Goal: Task Accomplishment & Management: Manage account settings

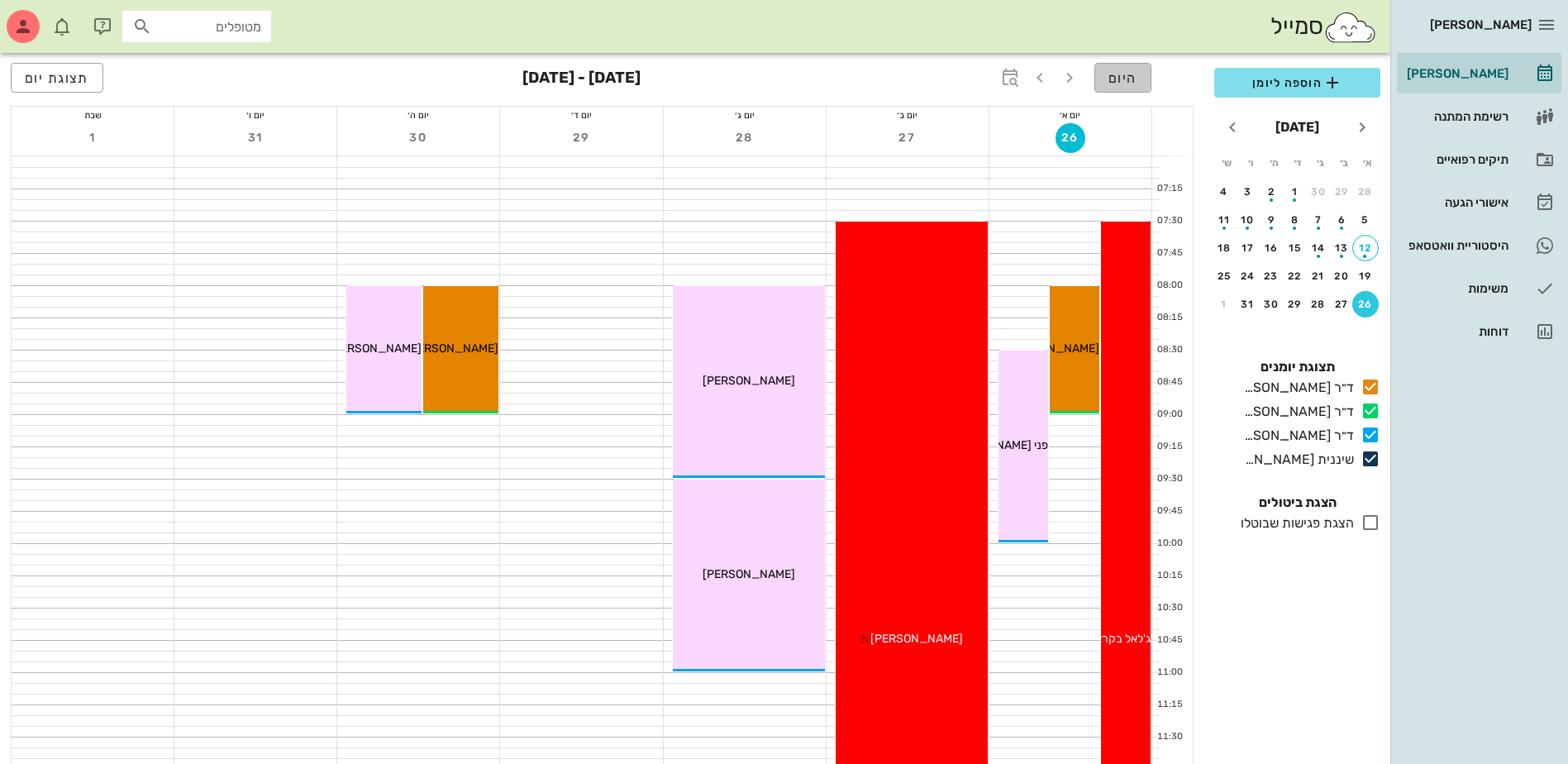
click at [1126, 73] on span "היום" at bounding box center [1122, 77] width 29 height 16
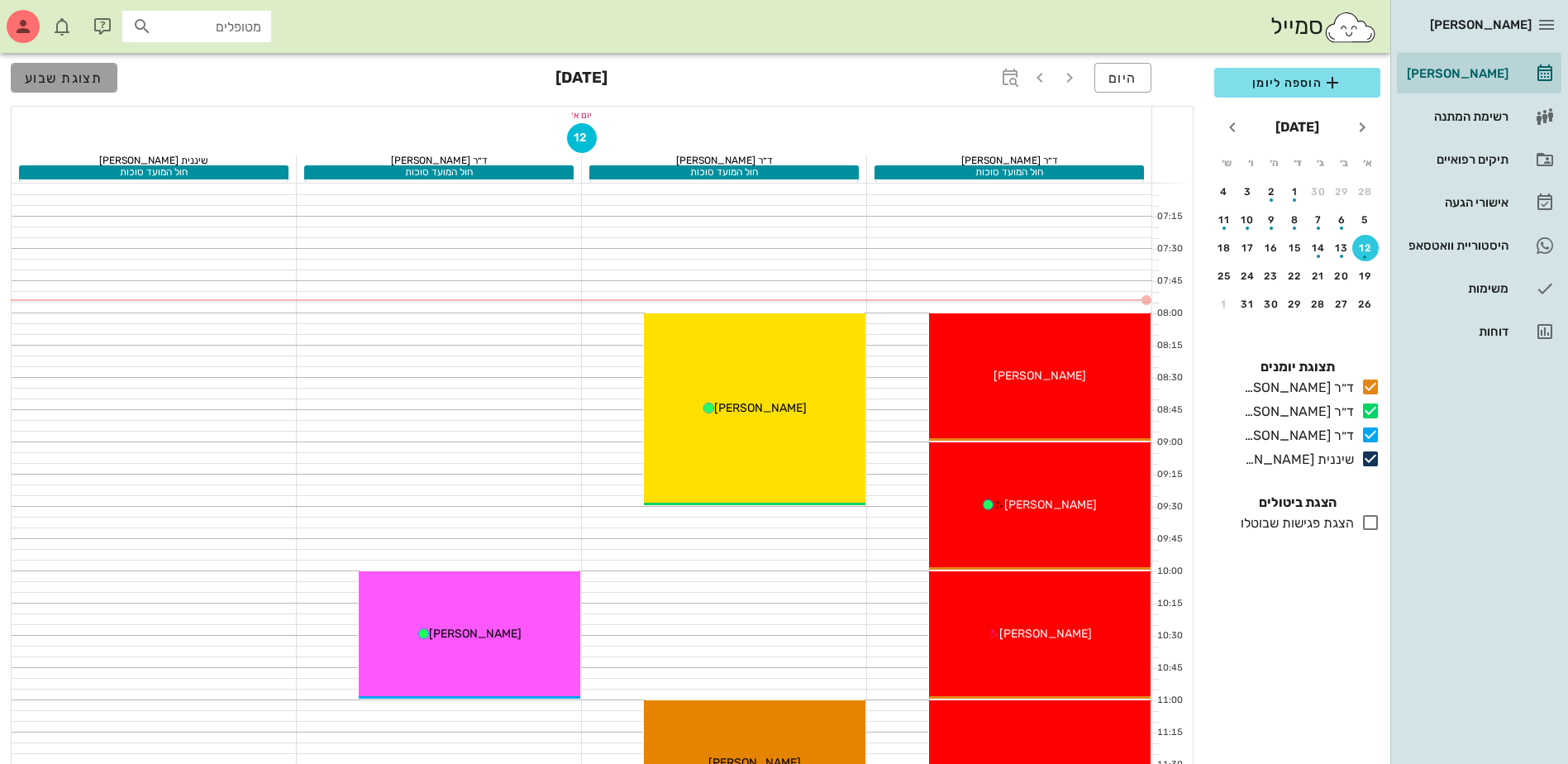
click at [53, 74] on span "תצוגת שבוע" at bounding box center [64, 77] width 78 height 16
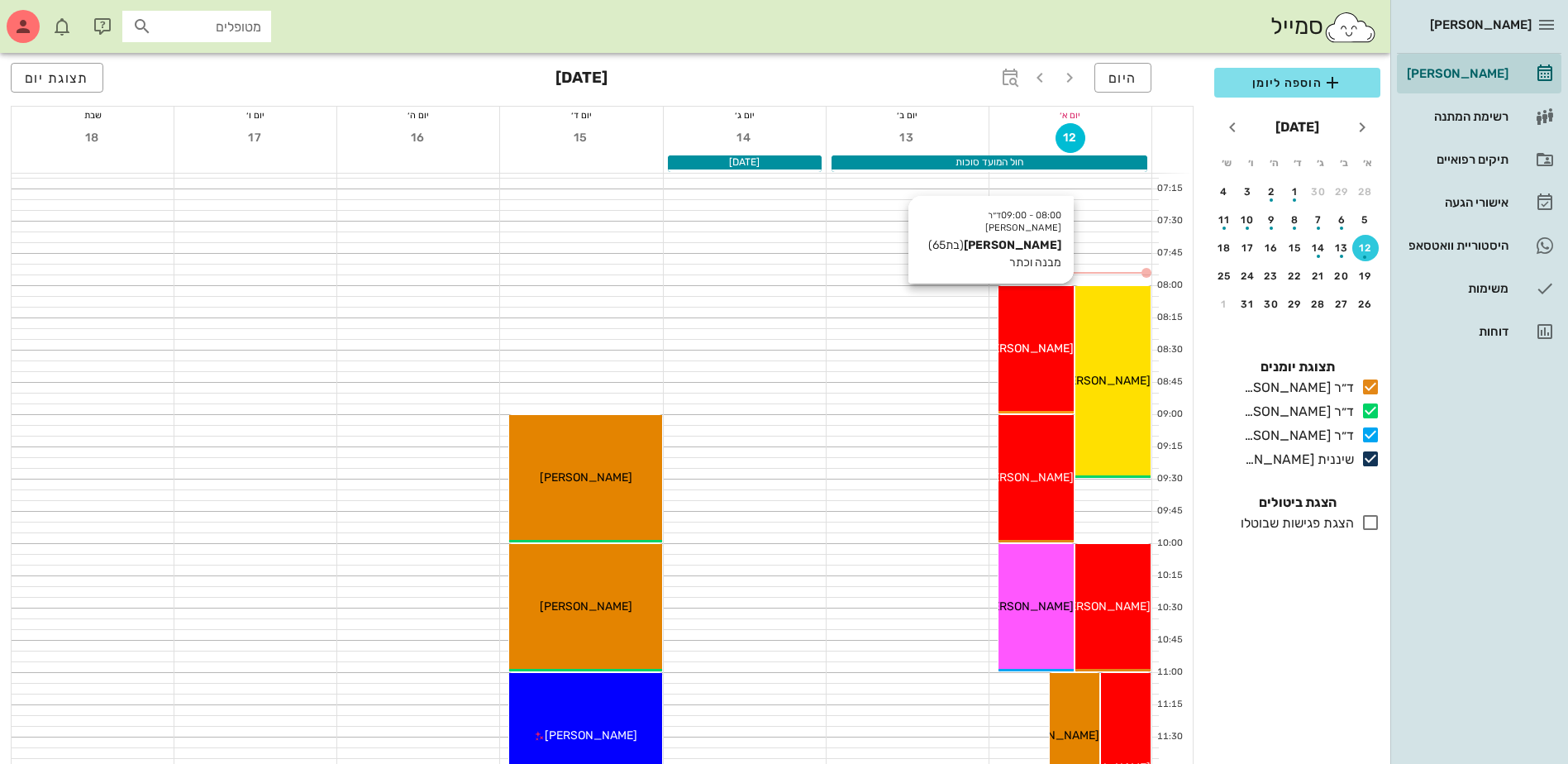
click at [1034, 334] on div "08:00 - 09:00 ד״ר ג׳מיל ביאדסה ציפי סלע (בת 65 ) מבנה וכתר ציפי סלע" at bounding box center [1036, 349] width 75 height 127
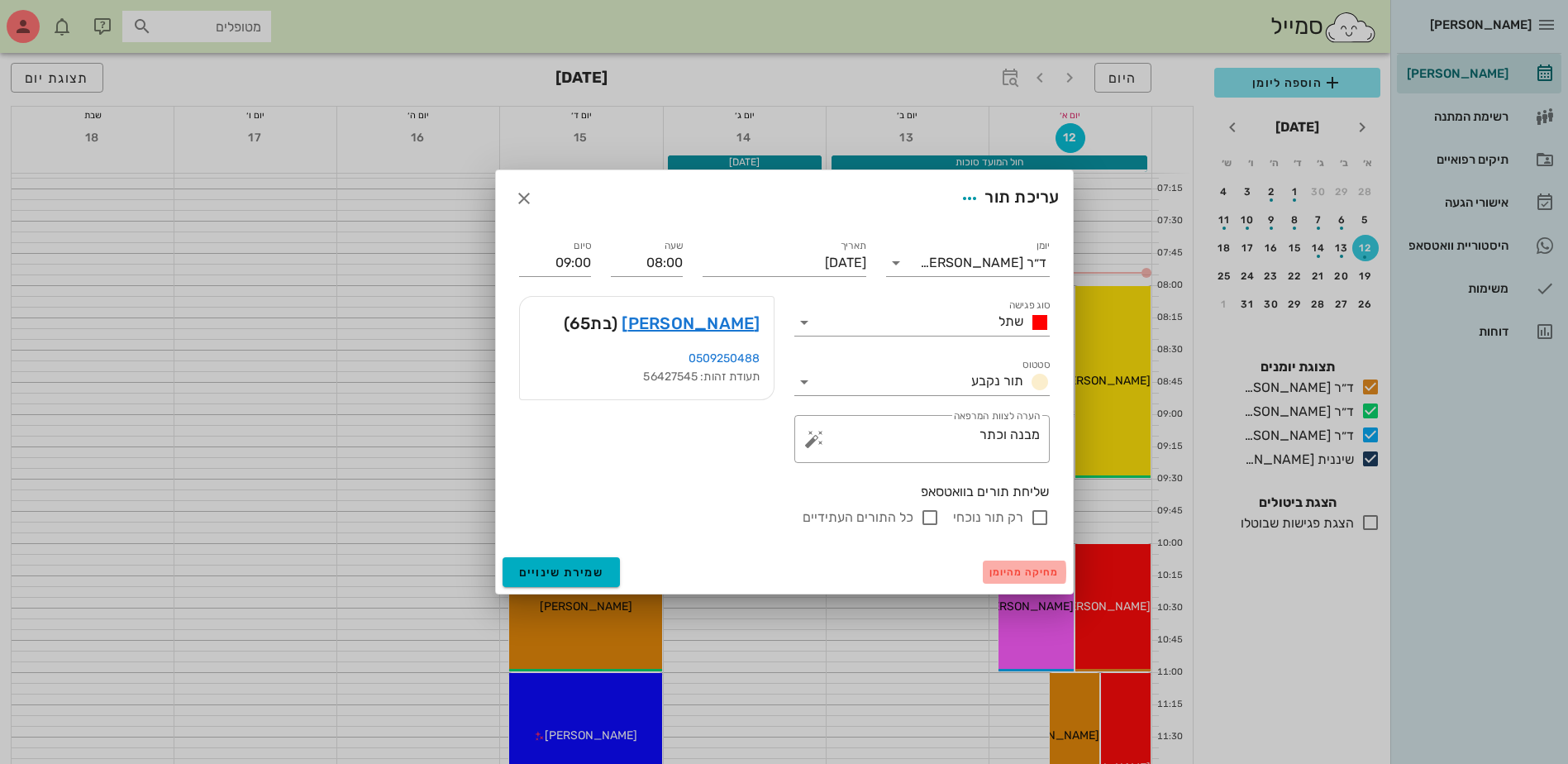
click at [1018, 568] on span "מחיקה מהיומן" at bounding box center [1024, 572] width 70 height 12
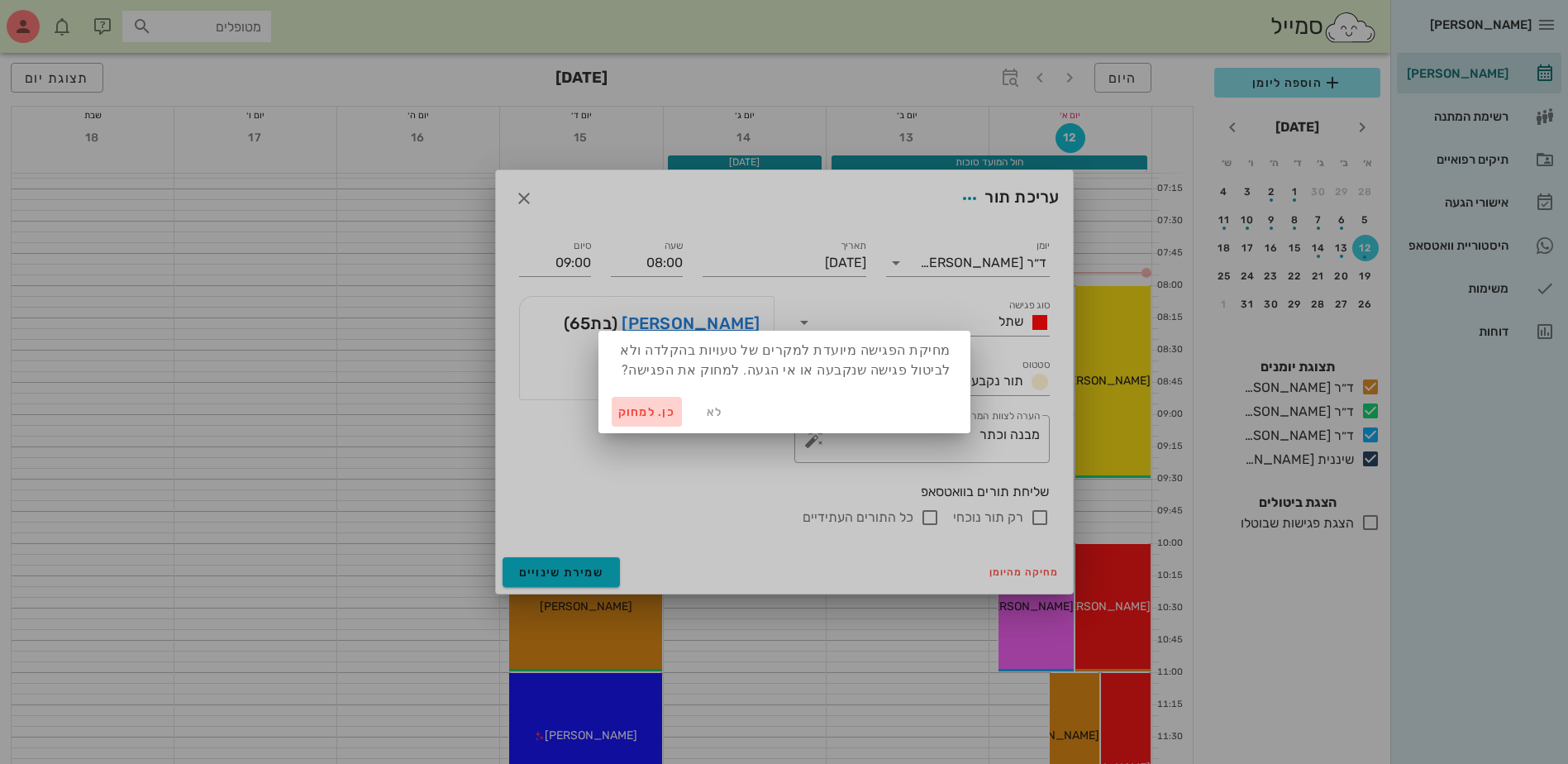
click at [635, 407] on span "כן. למחוק" at bounding box center [646, 412] width 57 height 14
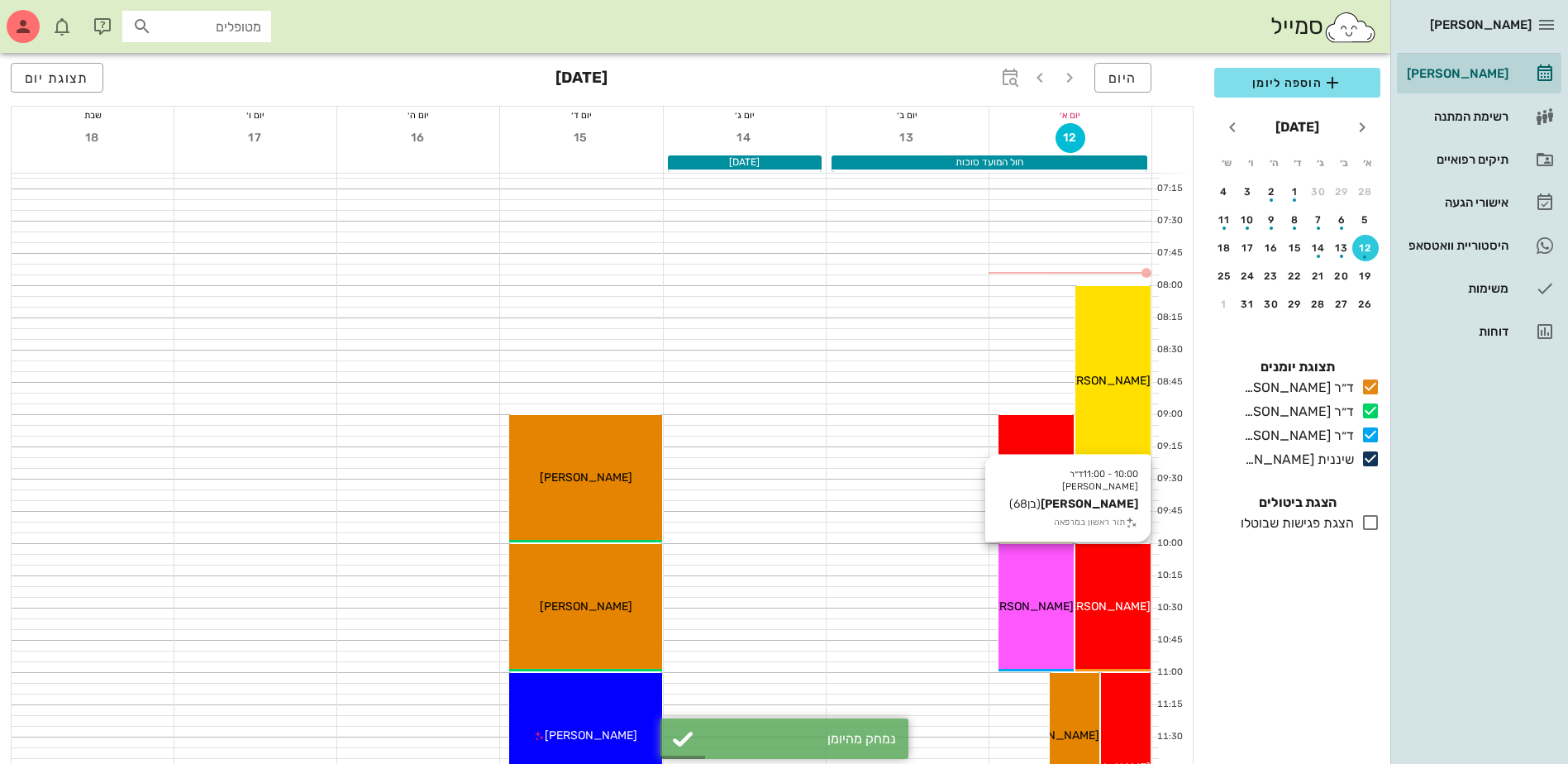
click at [1118, 575] on div "10:00 - 11:00 ד״ר ג׳מיל ביאדסה איציק אליסיאן (בן 68 ) תור ראשון במרפאה איציק אל…" at bounding box center [1113, 607] width 75 height 127
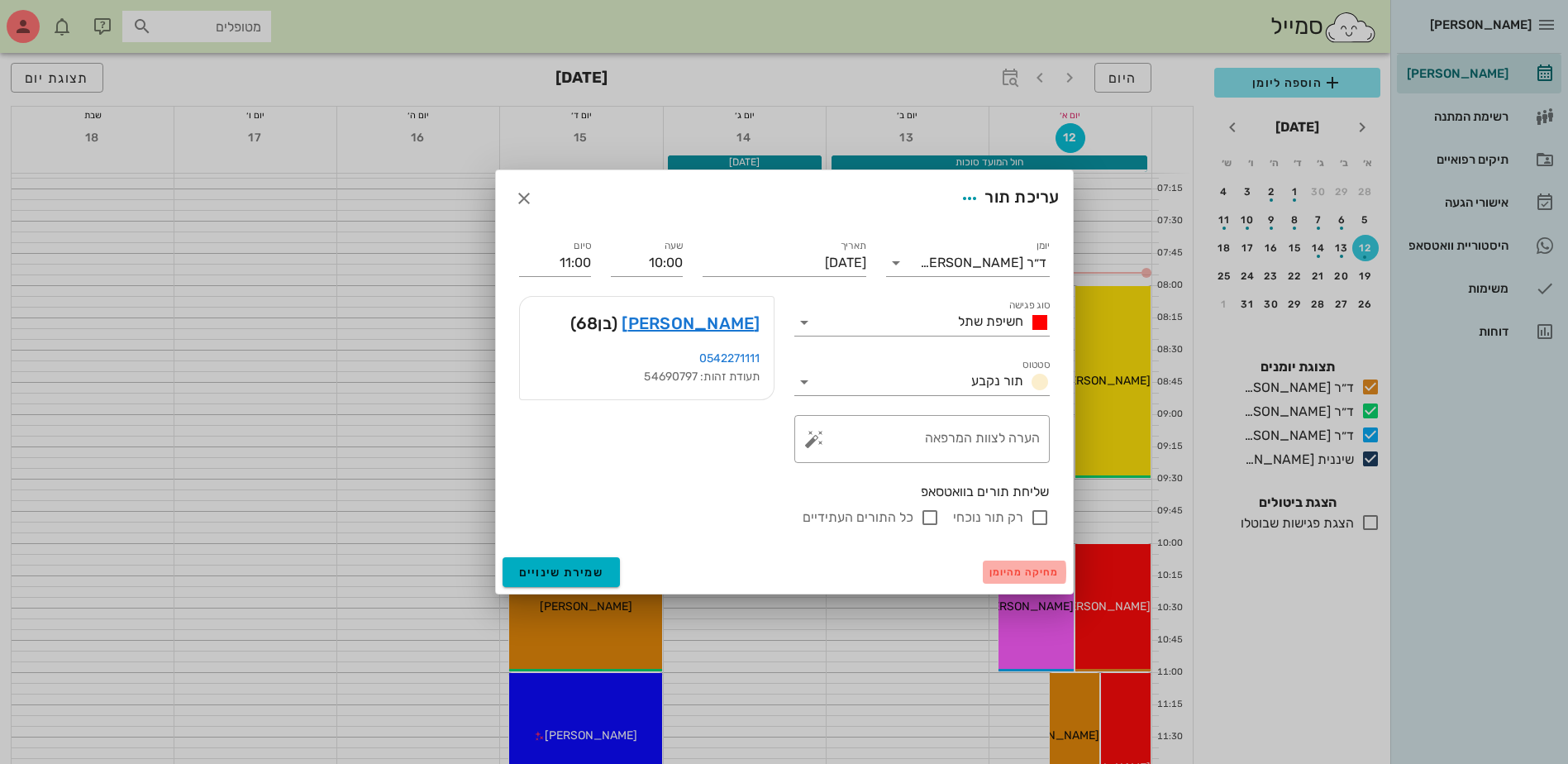
click at [1017, 572] on span "מחיקה מהיומן" at bounding box center [1024, 572] width 70 height 12
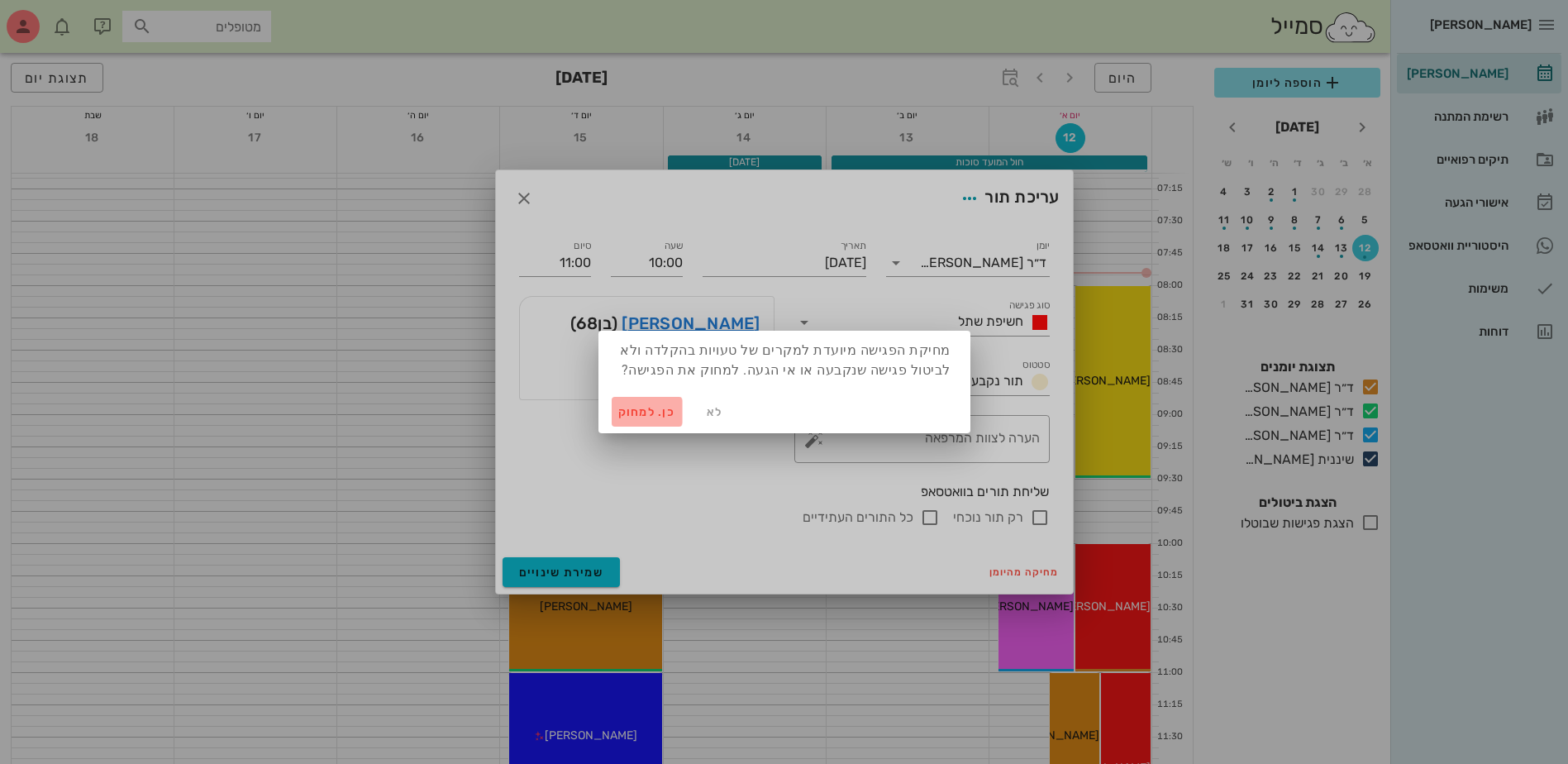
click at [645, 407] on span "כן. למחוק" at bounding box center [646, 412] width 57 height 14
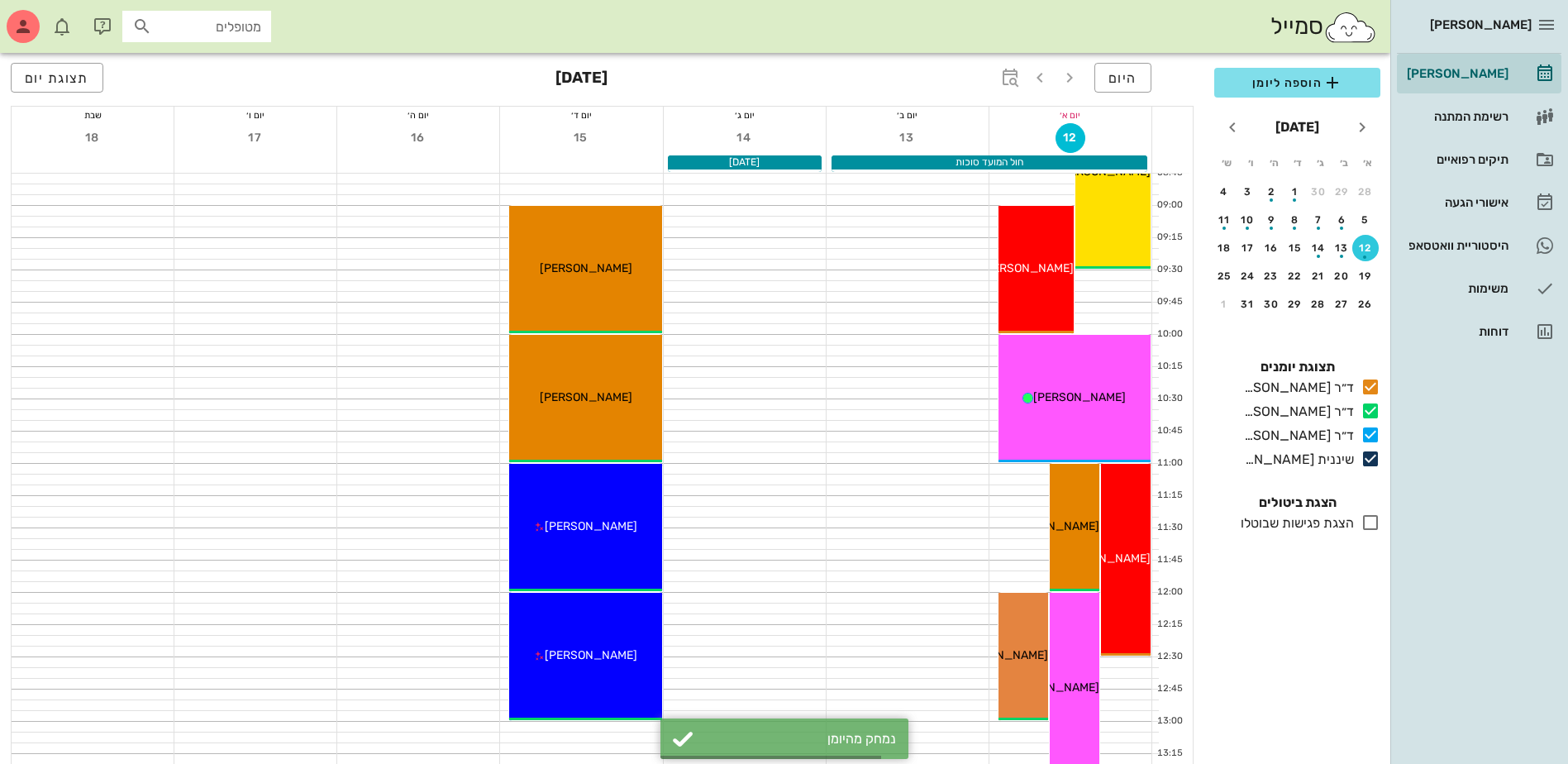
scroll to position [331, 0]
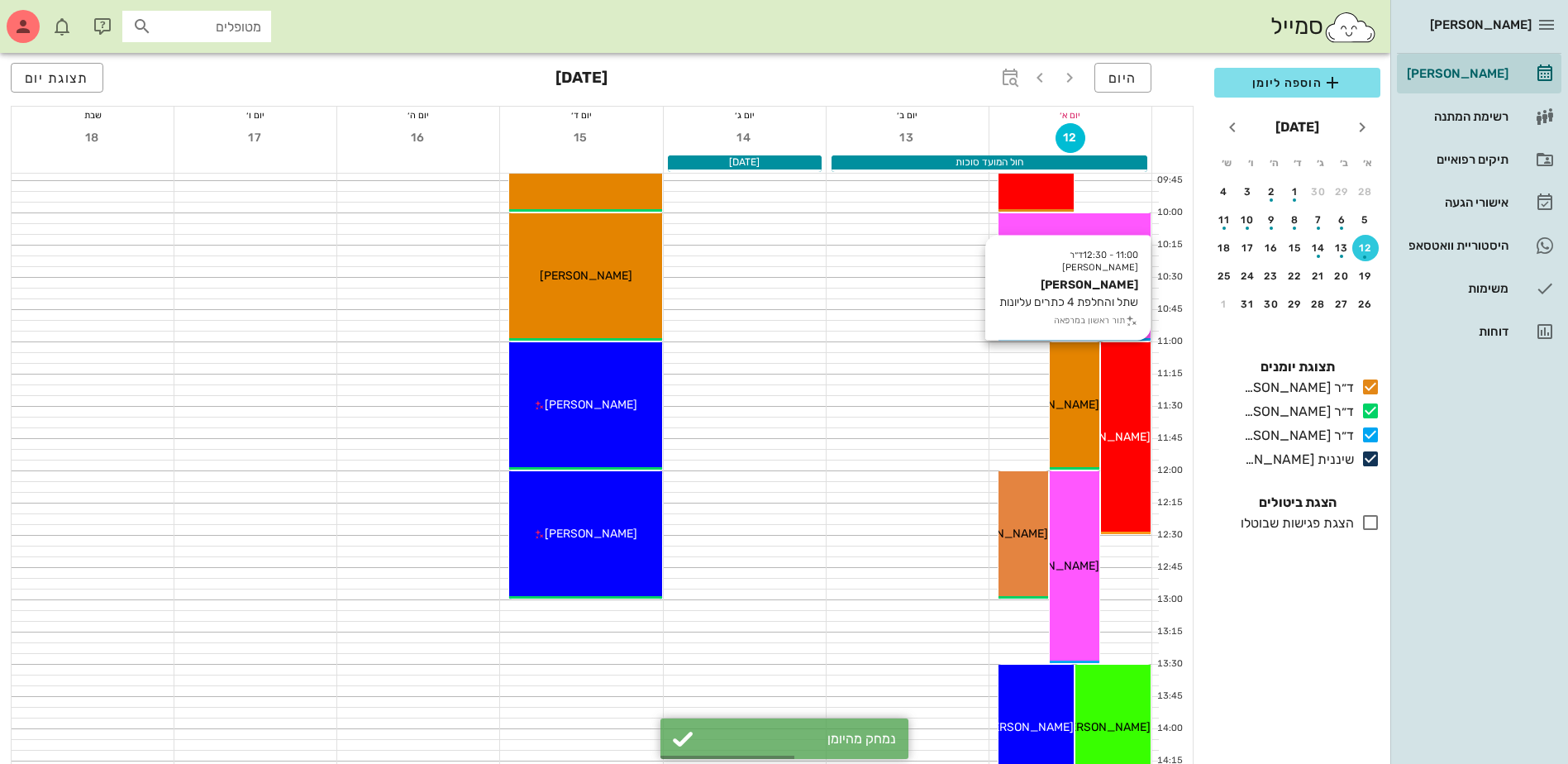
click at [1140, 412] on div "11:00 - 12:30 ד״ר ג׳מיל ביאדסה אבי פרץ שתל והחלפת 4 כתרים עליונות תור ראשון במר…" at bounding box center [1126, 438] width 50 height 192
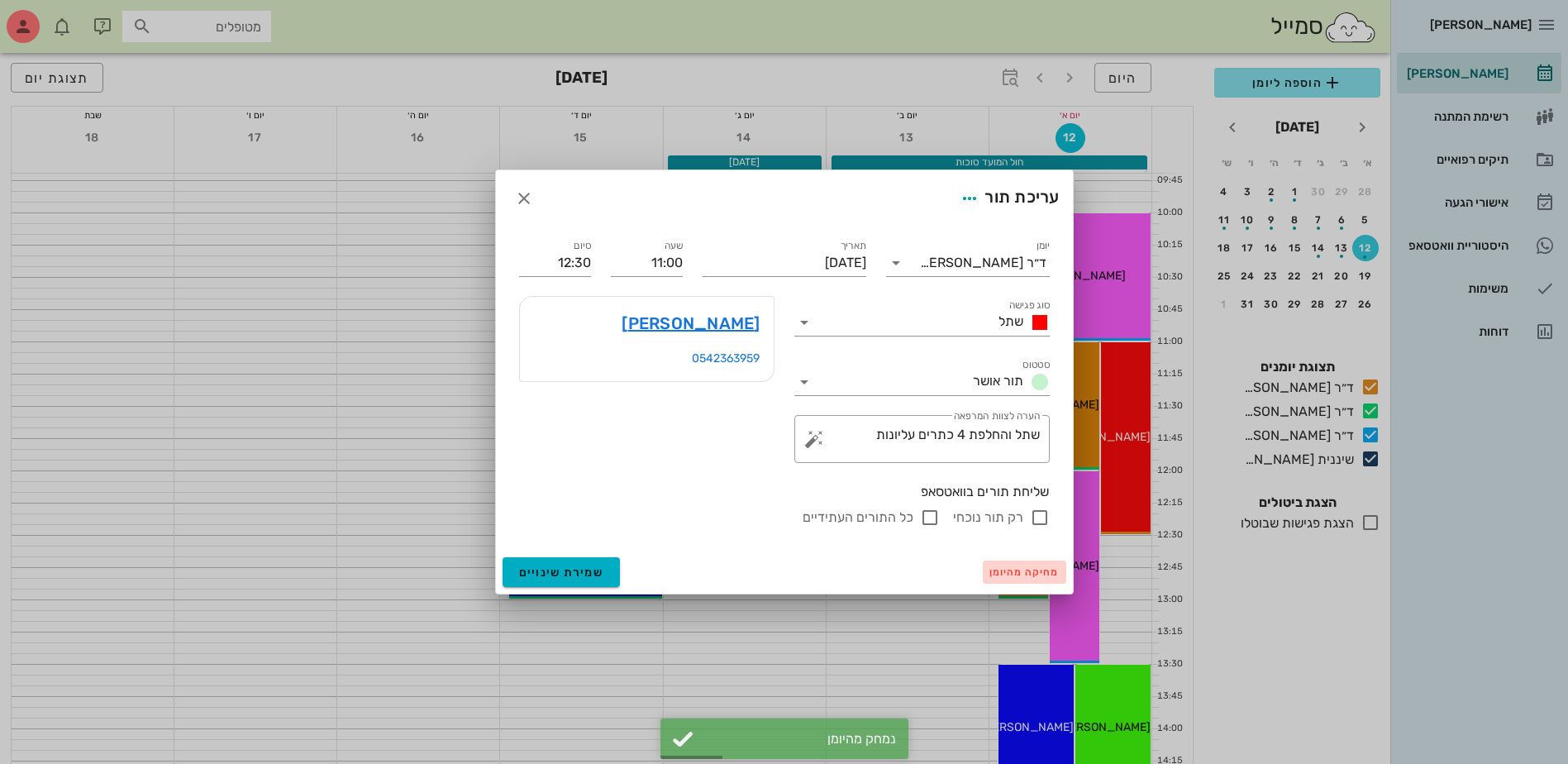
click at [1022, 567] on span "מחיקה מהיומן" at bounding box center [1024, 572] width 70 height 12
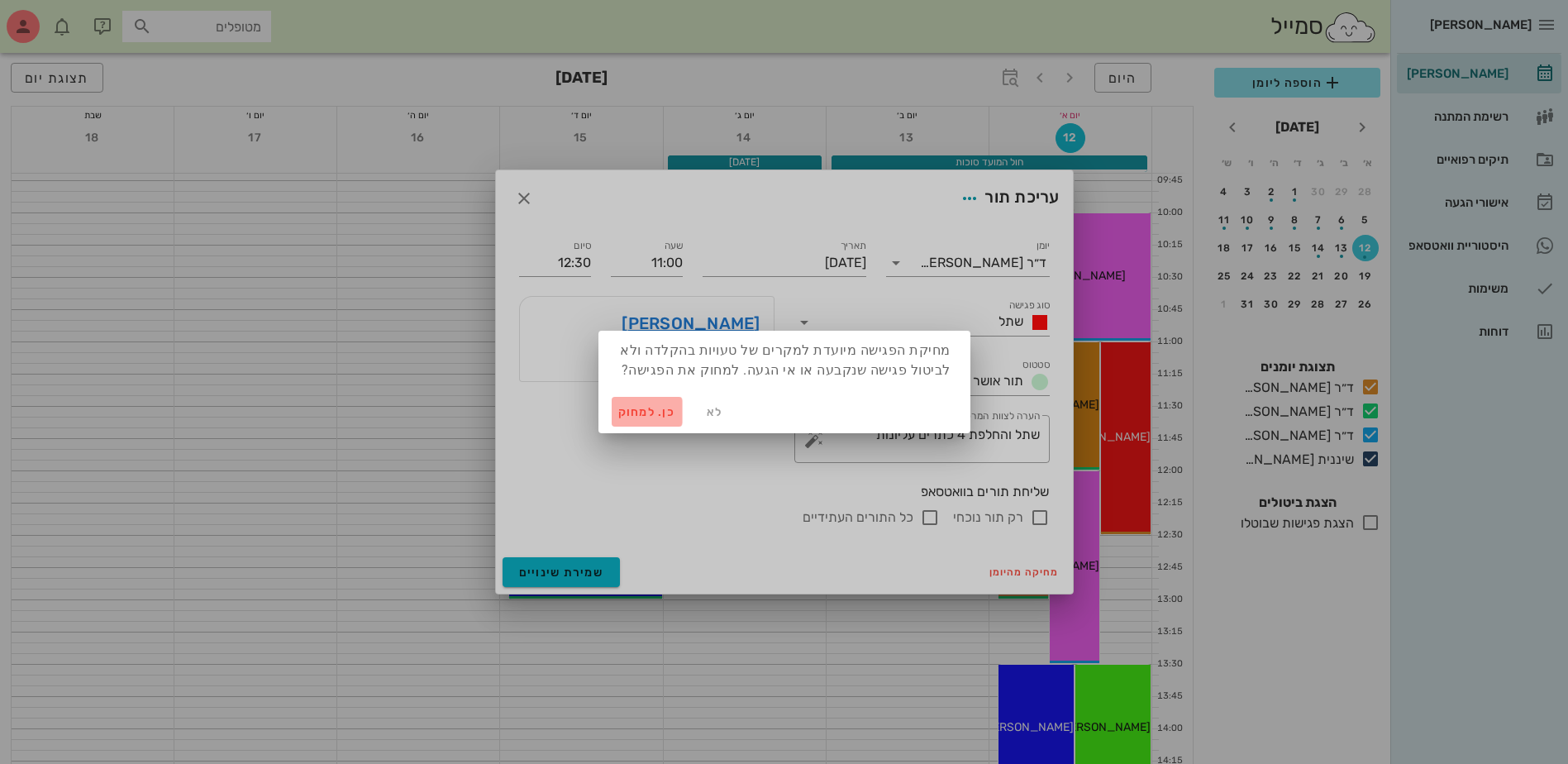
click at [634, 413] on span "כן. למחוק" at bounding box center [646, 412] width 57 height 14
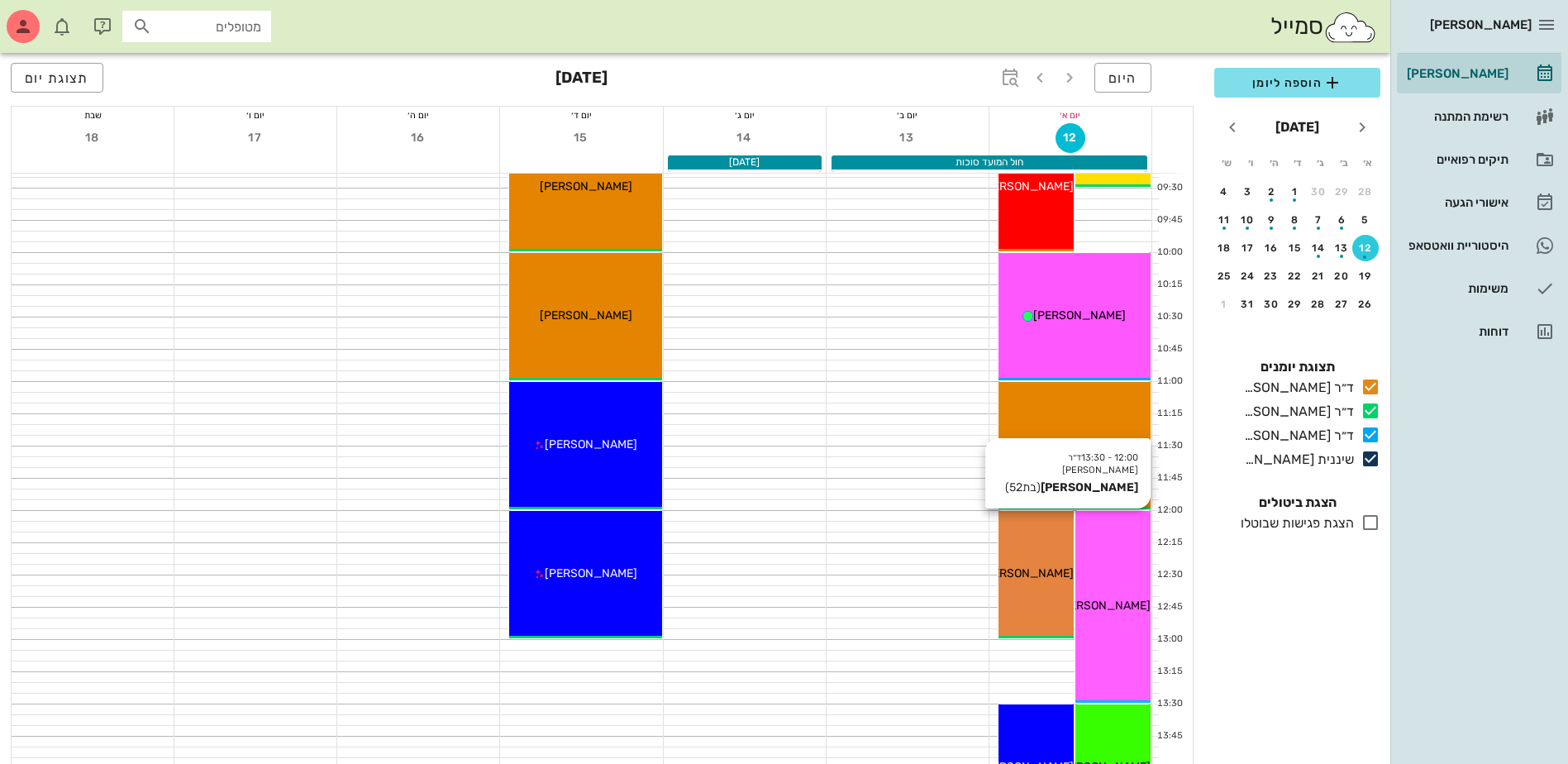
scroll to position [166, 0]
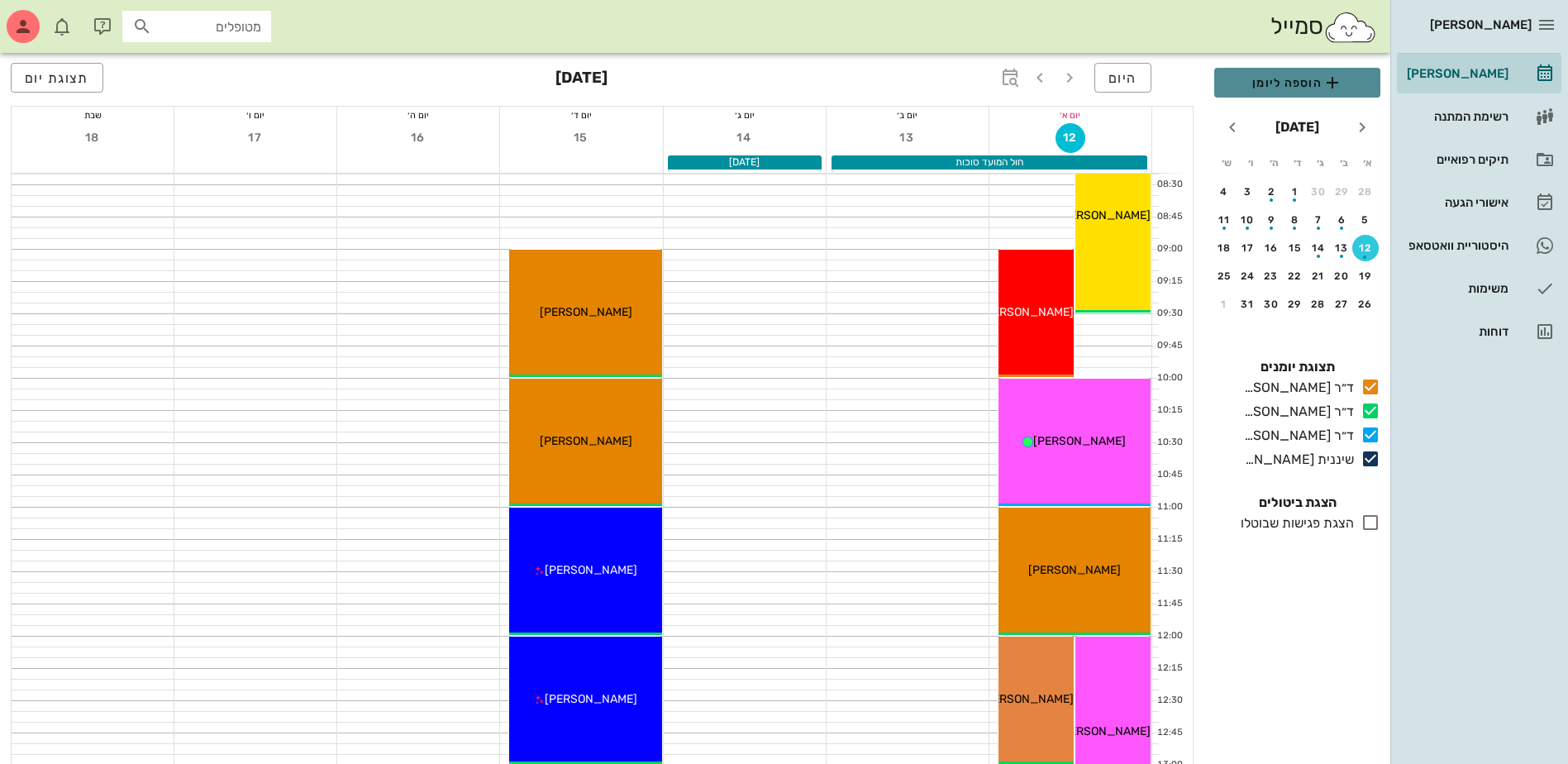
click at [1299, 84] on span "הוספה ליומן" at bounding box center [1297, 82] width 140 height 20
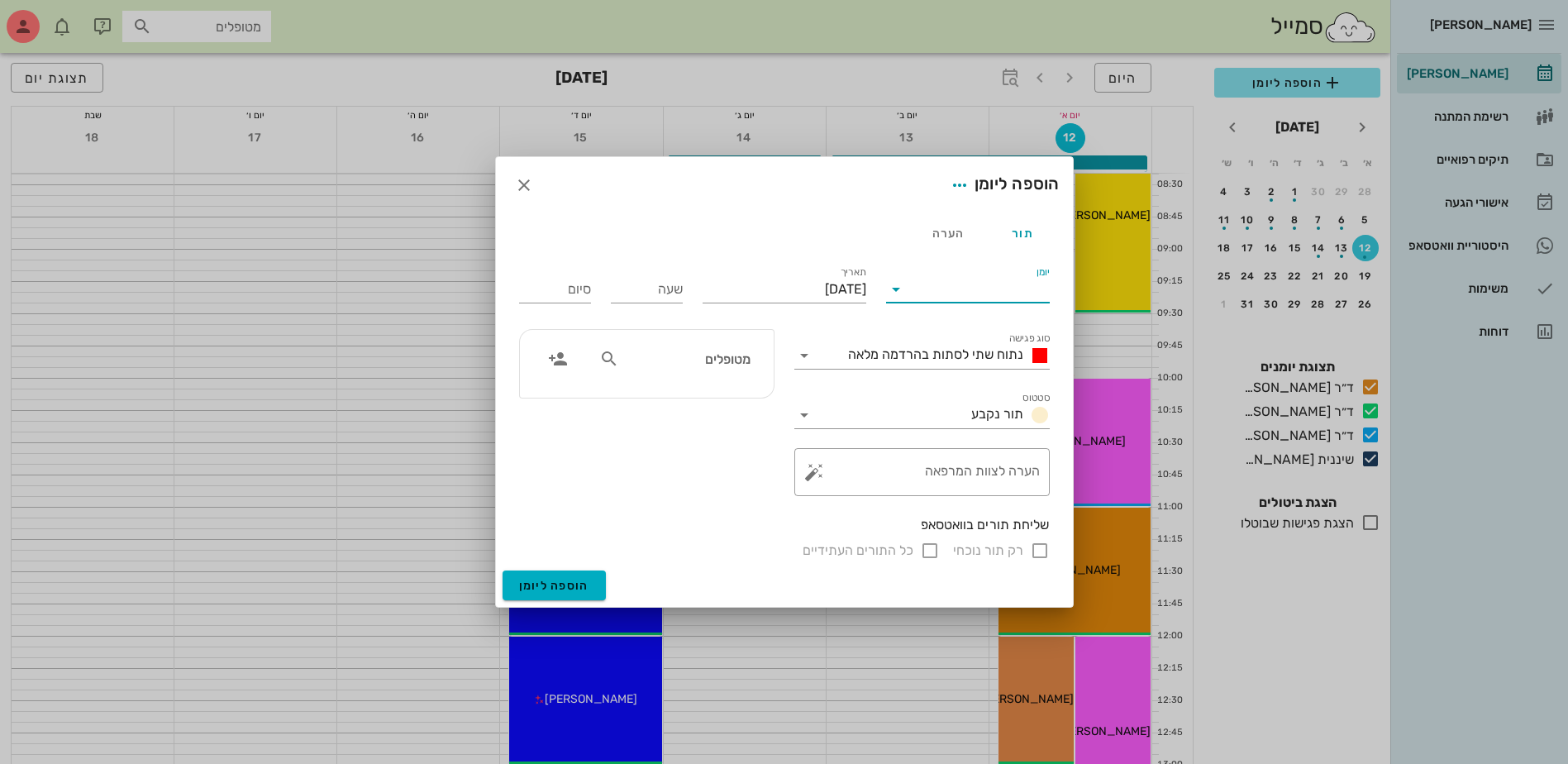
click at [947, 296] on input "יומן" at bounding box center [979, 290] width 141 height 27
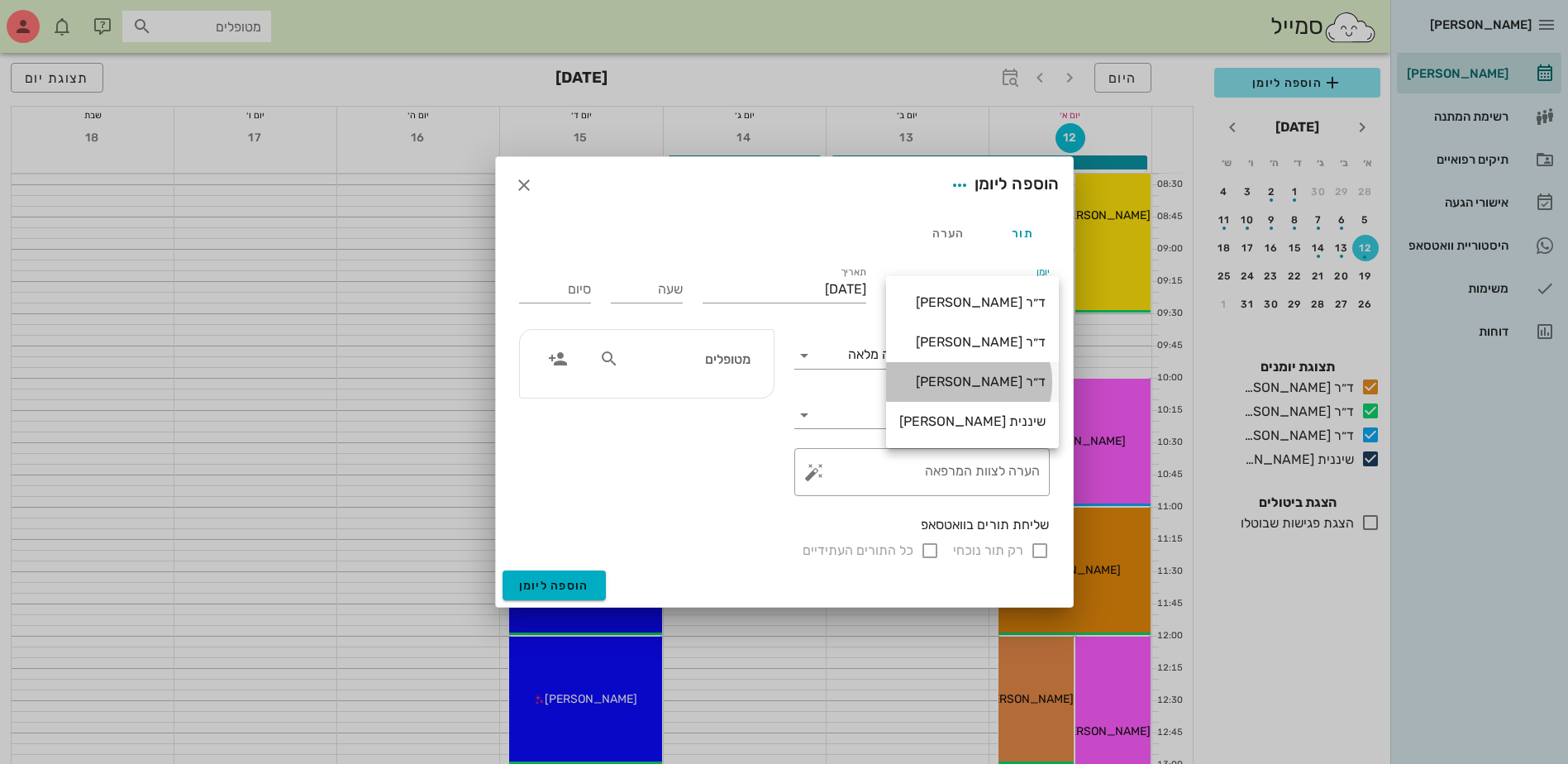
click at [960, 386] on div "ד״ר [PERSON_NAME]" at bounding box center [973, 382] width 147 height 16
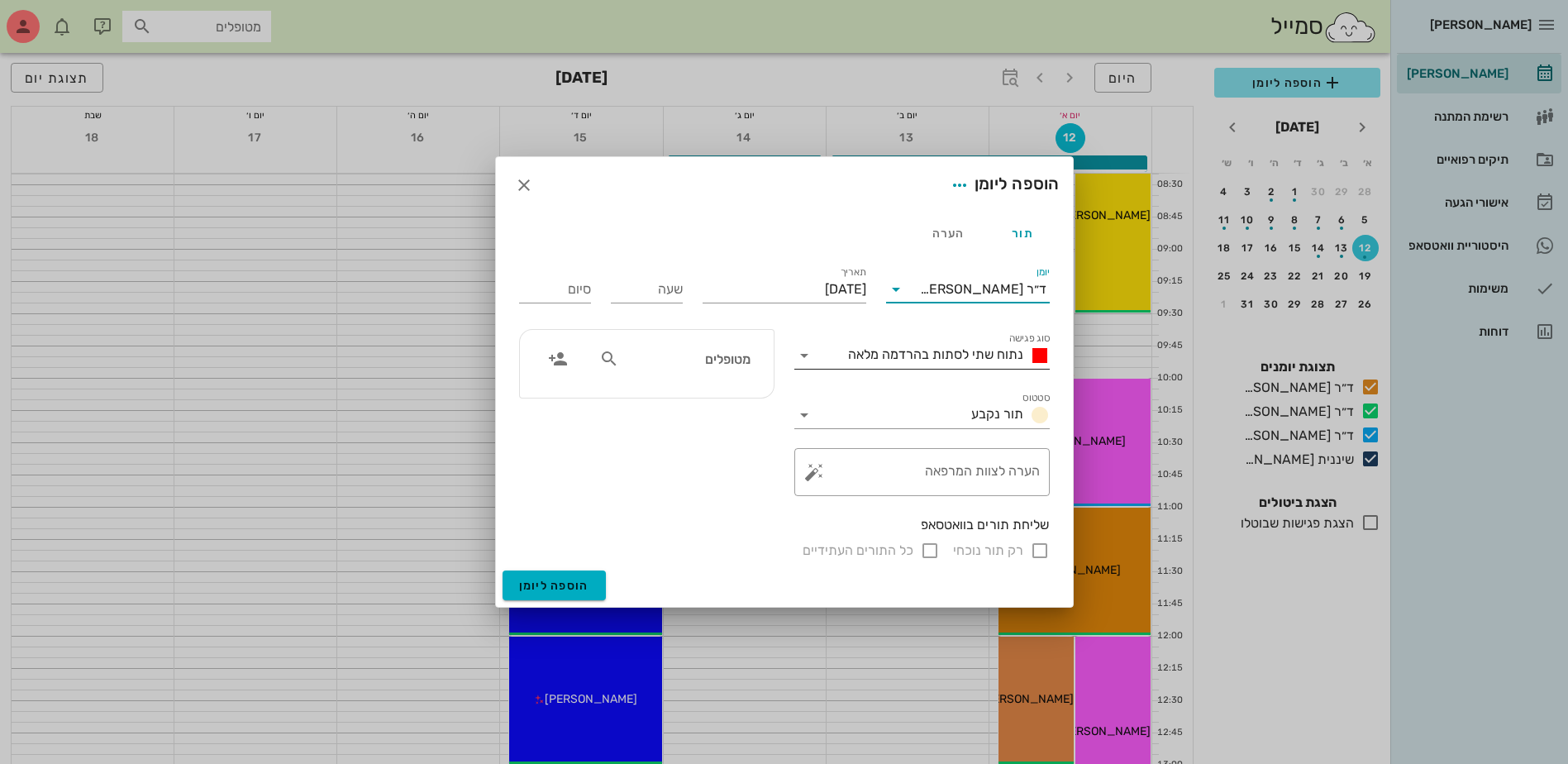
click at [946, 340] on div "סוג פגישה נתוח שתי לסתות בהרדמה מלאה" at bounding box center [922, 351] width 256 height 37
click at [936, 362] on span "נתוח שתי לסתות בהרדמה מלאה" at bounding box center [935, 354] width 175 height 16
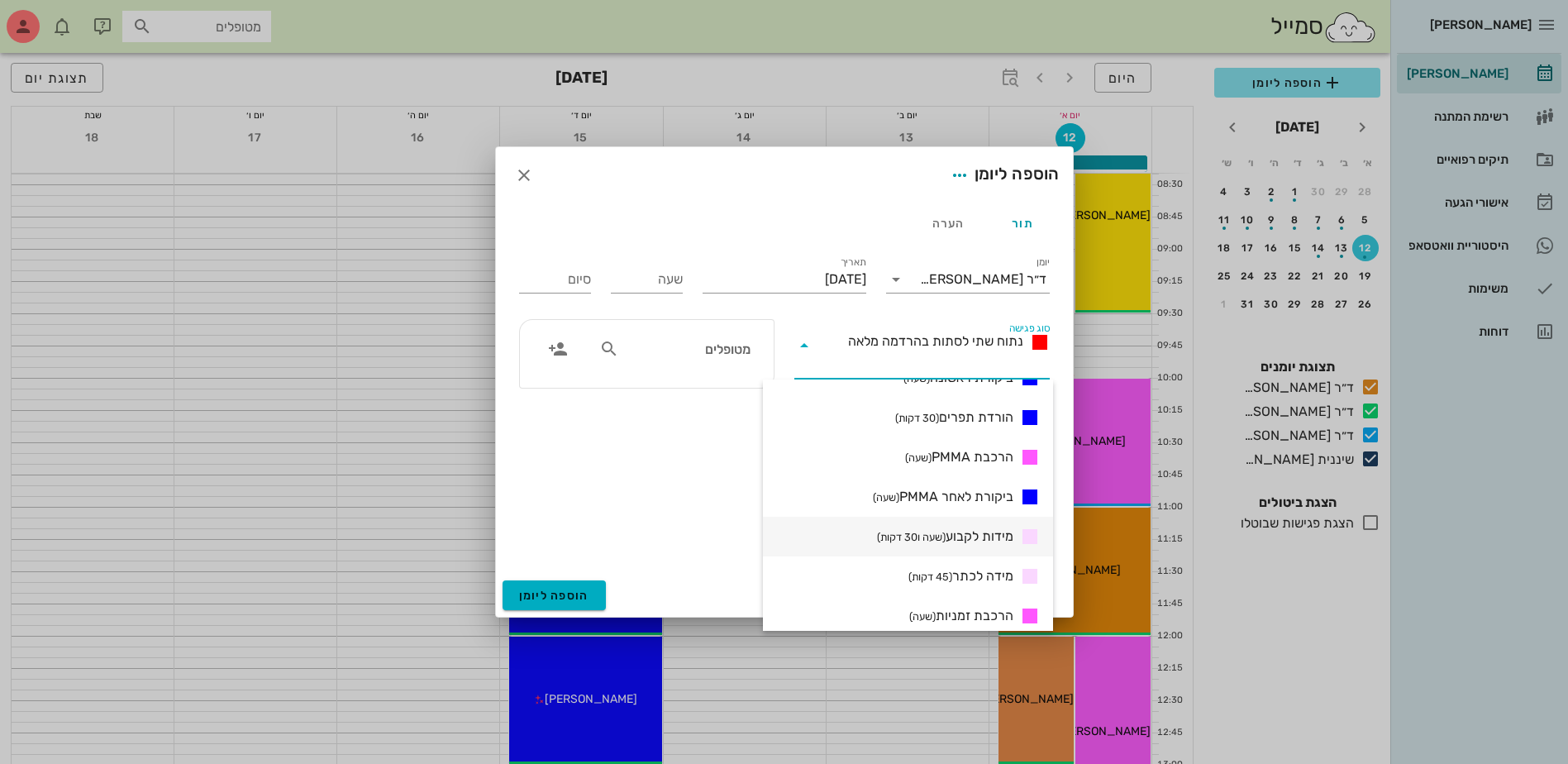
scroll to position [413, 0]
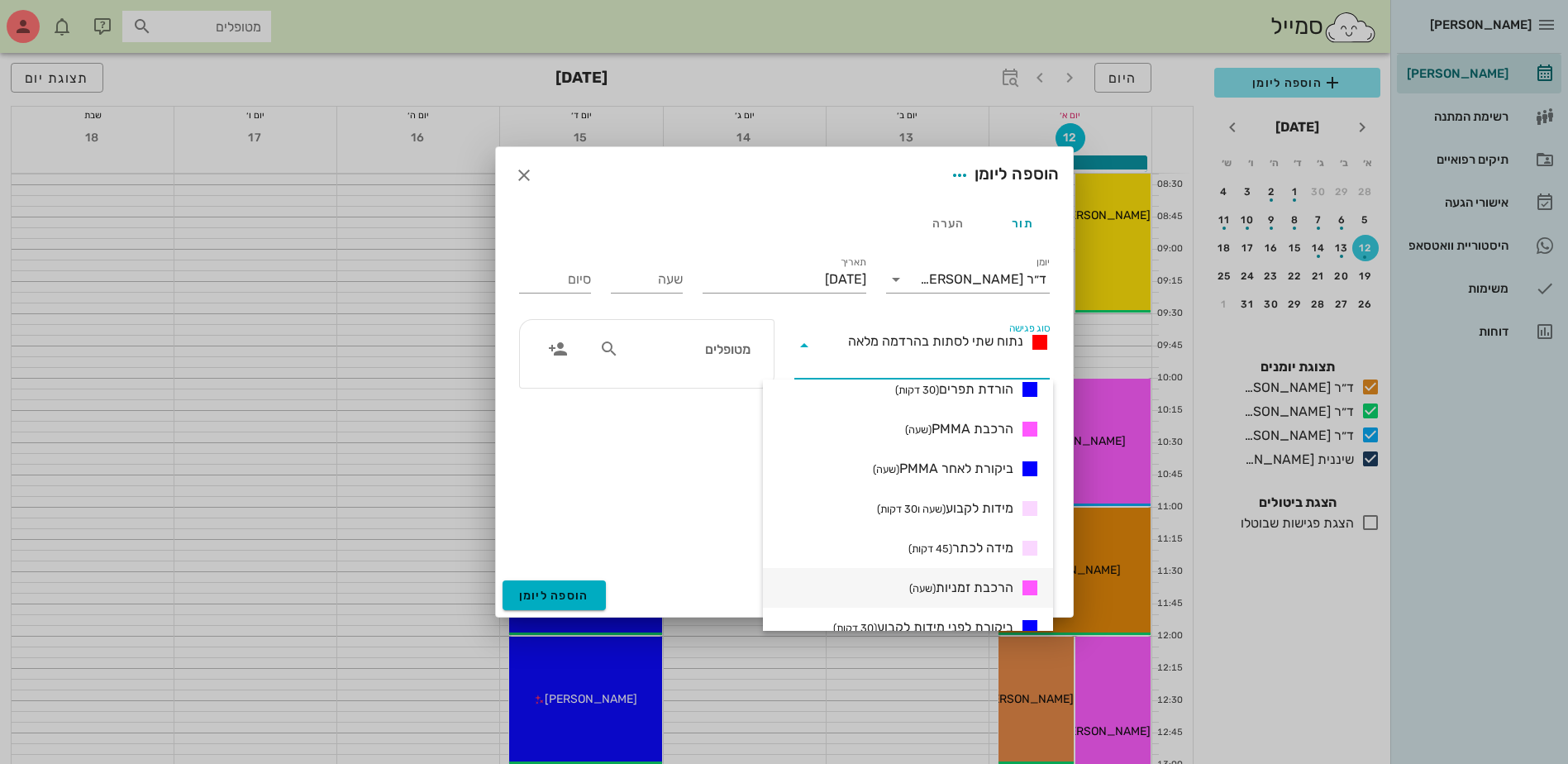
click at [973, 587] on span "הרכבת זמניות (שעה)" at bounding box center [961, 588] width 104 height 20
type input "01:00"
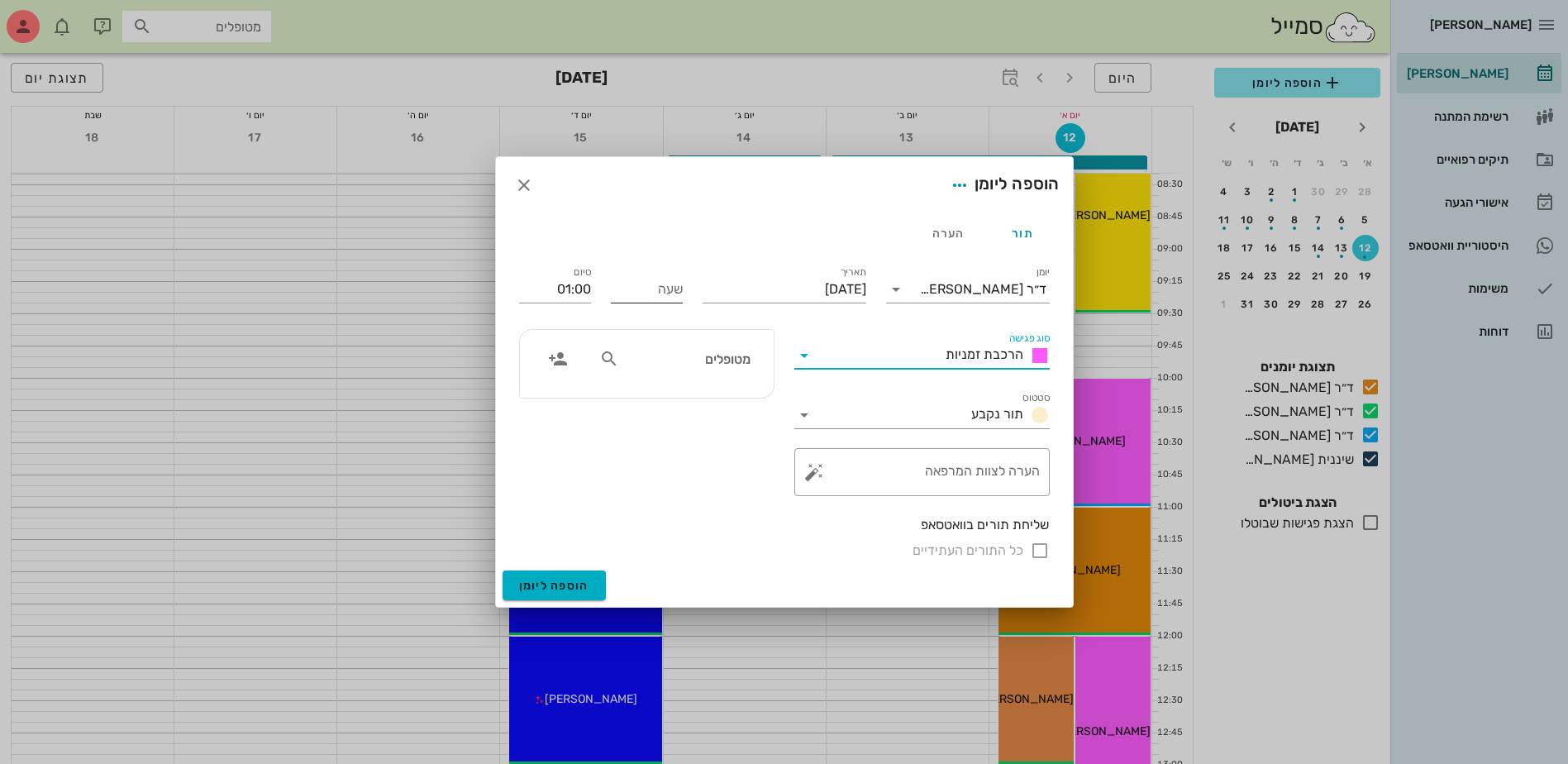
click at [651, 290] on input "שעה" at bounding box center [647, 290] width 72 height 27
type input "08:30"
click at [583, 293] on input "09:30" at bounding box center [555, 290] width 72 height 27
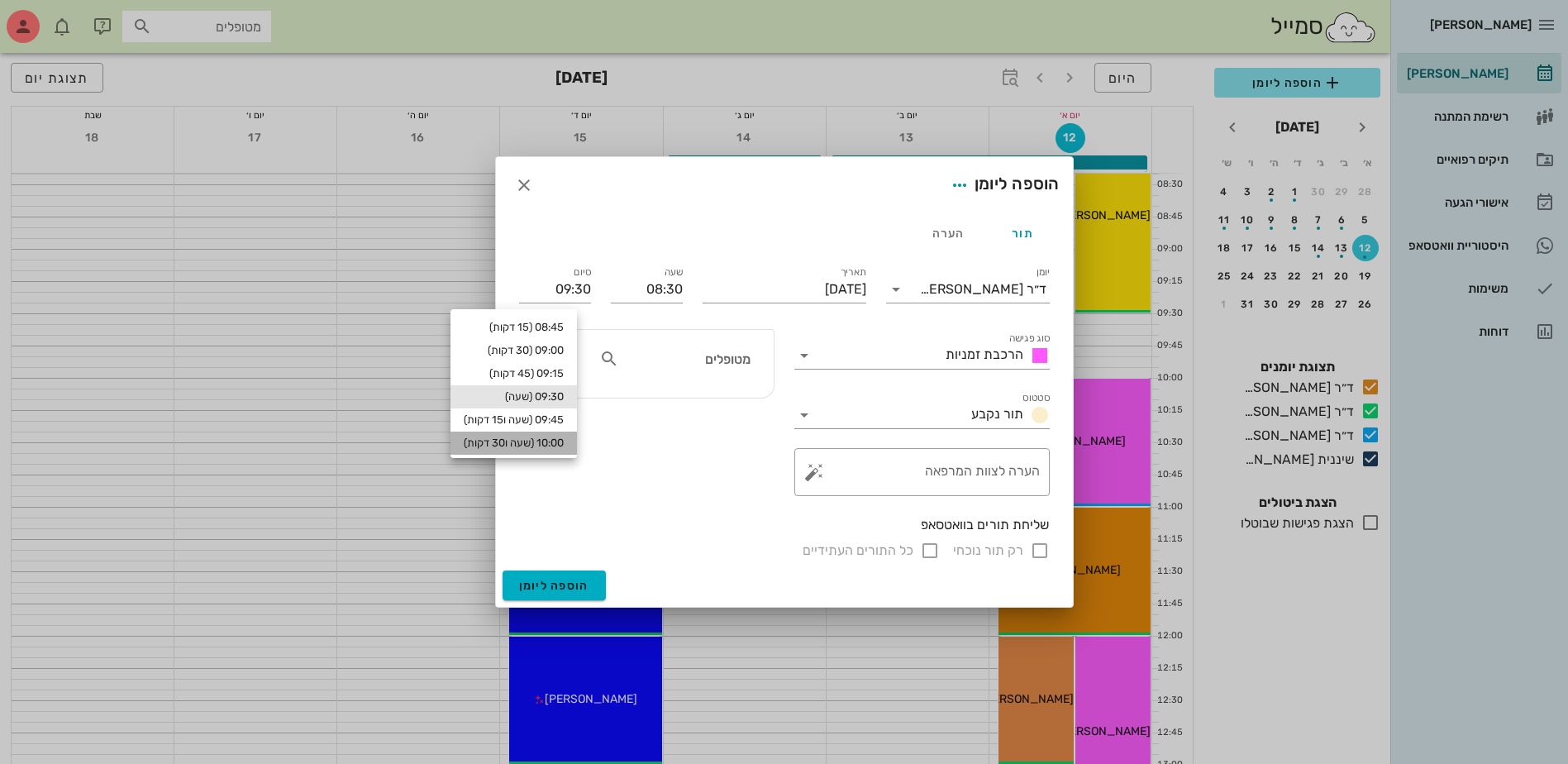
click at [564, 445] on div "10:00 (שעה ו30 דקות)" at bounding box center [514, 443] width 100 height 13
type input "10:00"
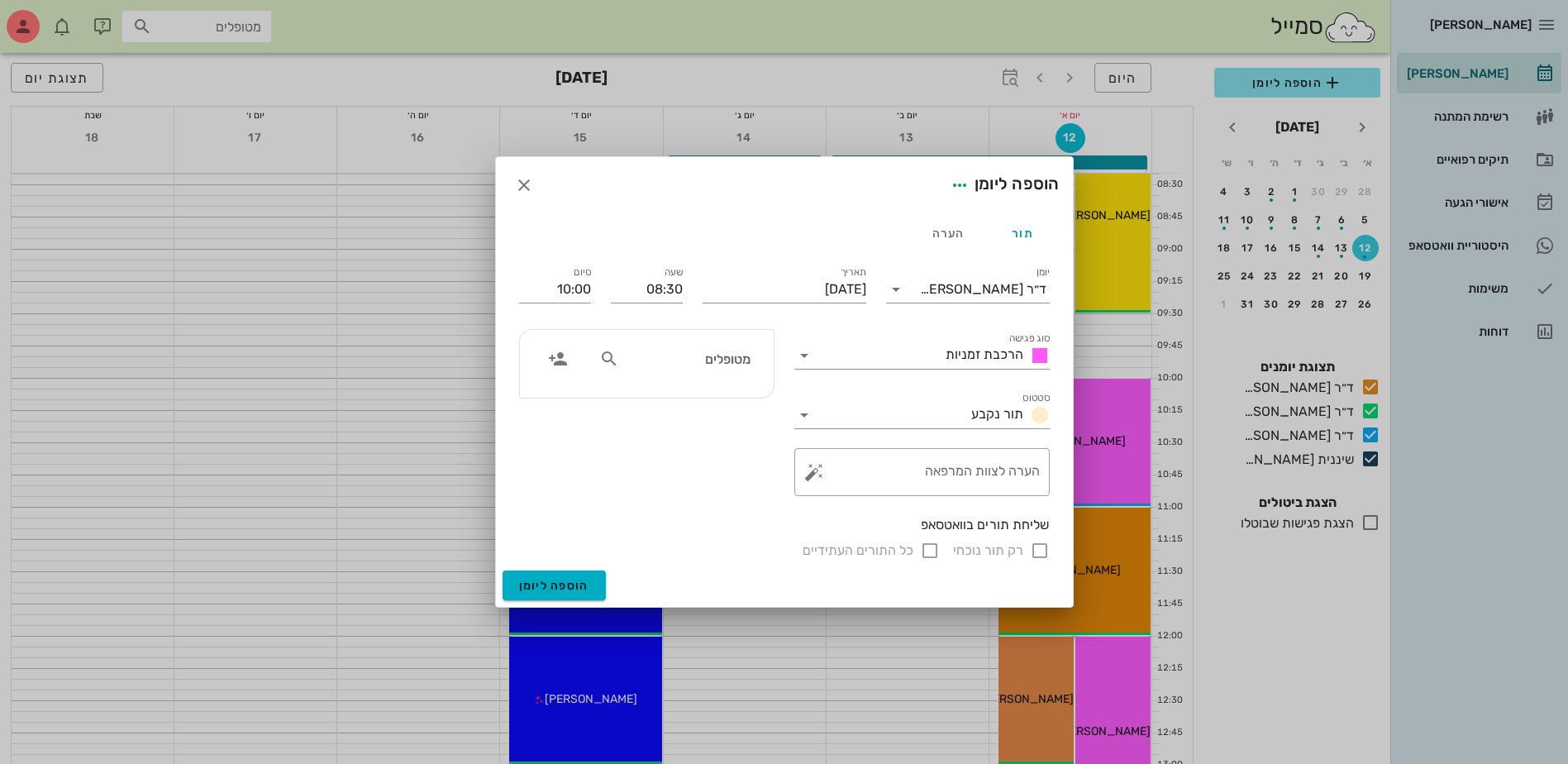
click at [645, 359] on input "מטופלים" at bounding box center [685, 359] width 127 height 22
type input "[PERSON_NAME]"
click at [706, 407] on div "0507881103" at bounding box center [658, 410] width 182 height 13
click at [555, 590] on span "הוספה ליומן" at bounding box center [554, 586] width 70 height 14
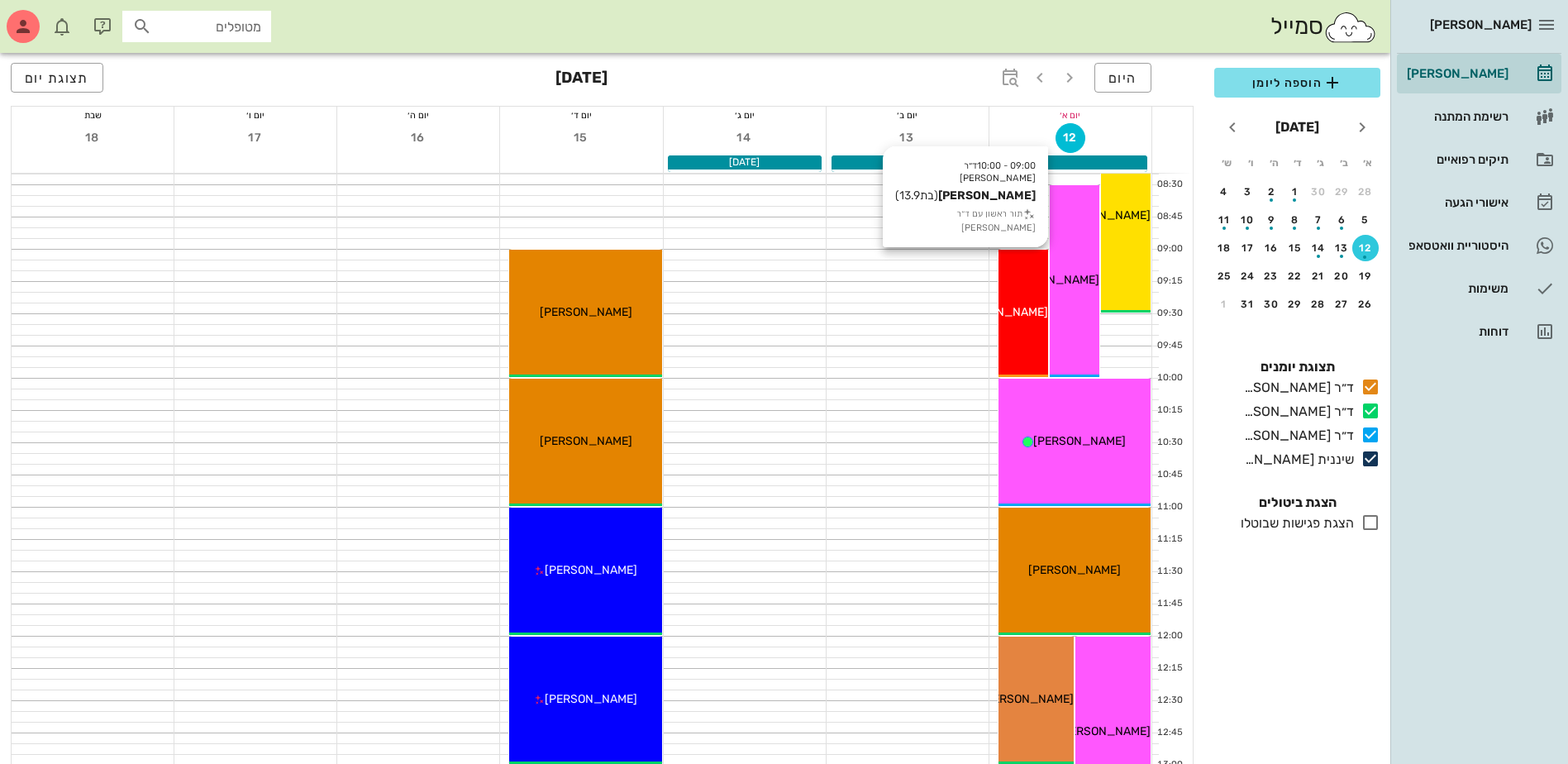
click at [1033, 321] on div "09:00 - 10:00 ד״ר ג׳מיל ביאדסה אורי אהרוני (בת 13.9 ) תור ראשון עם ד״ר ג׳מיל בי…" at bounding box center [1023, 313] width 50 height 127
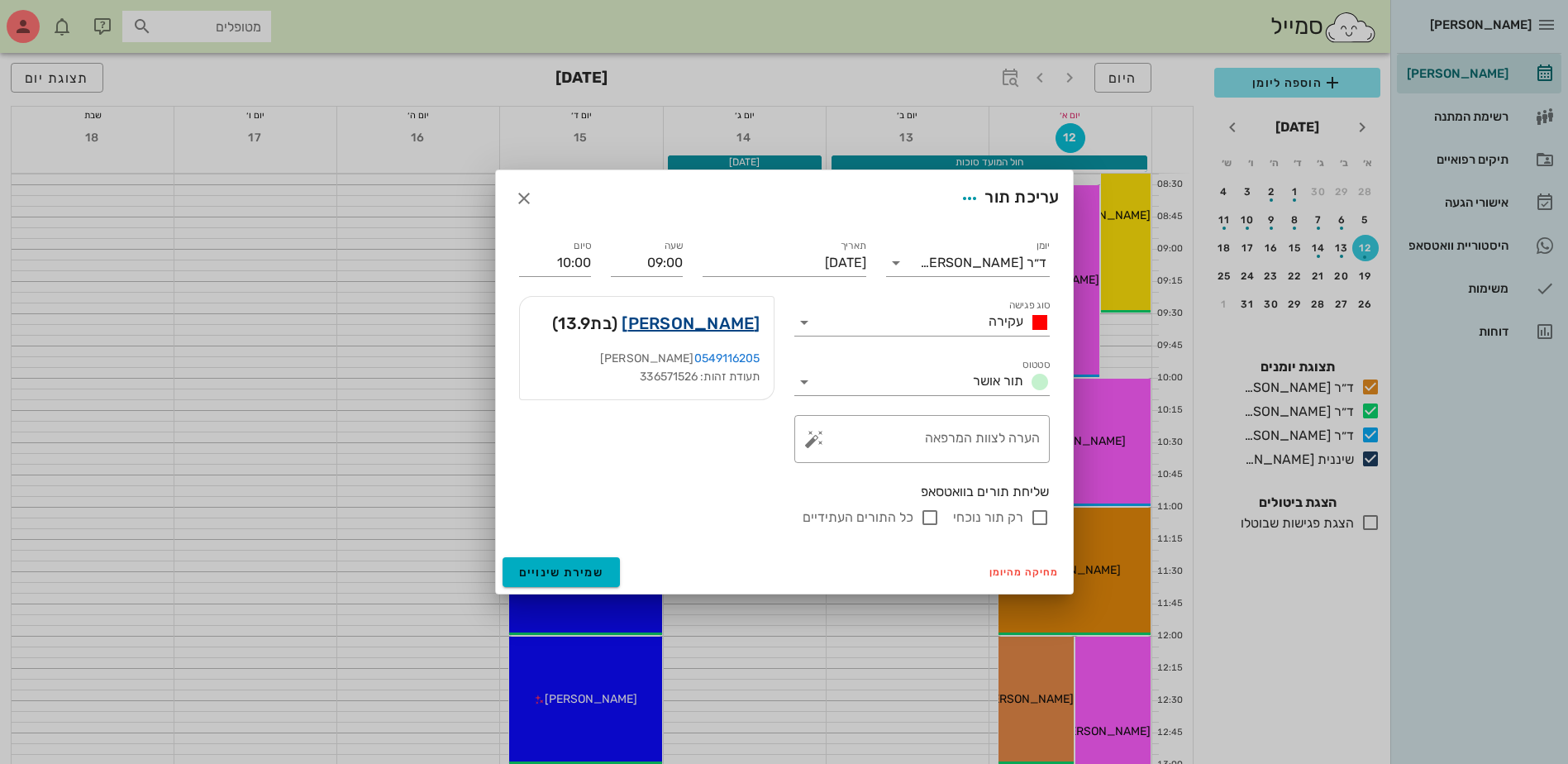
click at [739, 320] on link "אורי אהרוני" at bounding box center [690, 323] width 138 height 27
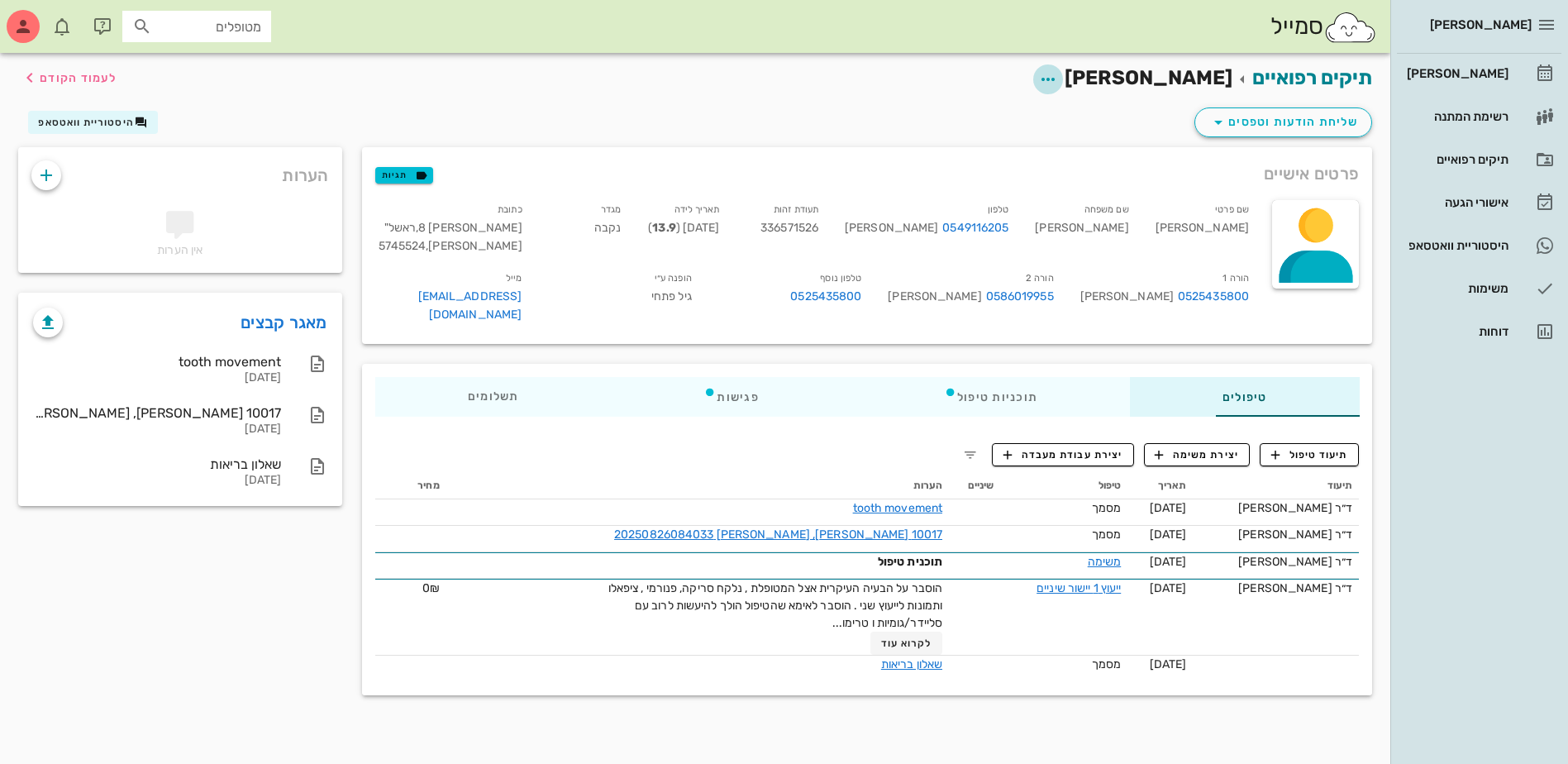
click at [1058, 77] on icon "button" at bounding box center [1048, 79] width 20 height 20
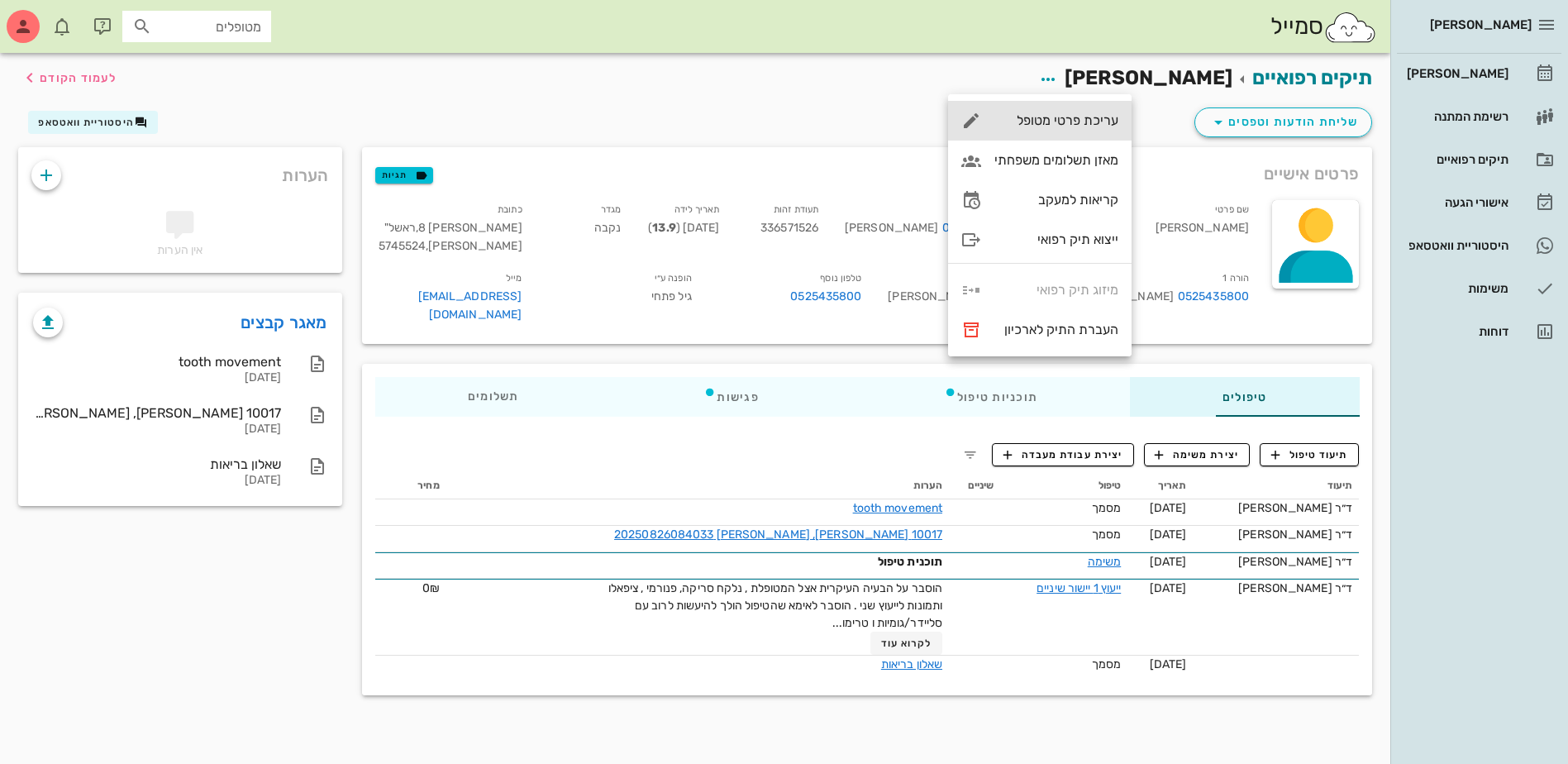
click at [1076, 122] on div "עריכת פרטי מטופל" at bounding box center [1056, 120] width 124 height 16
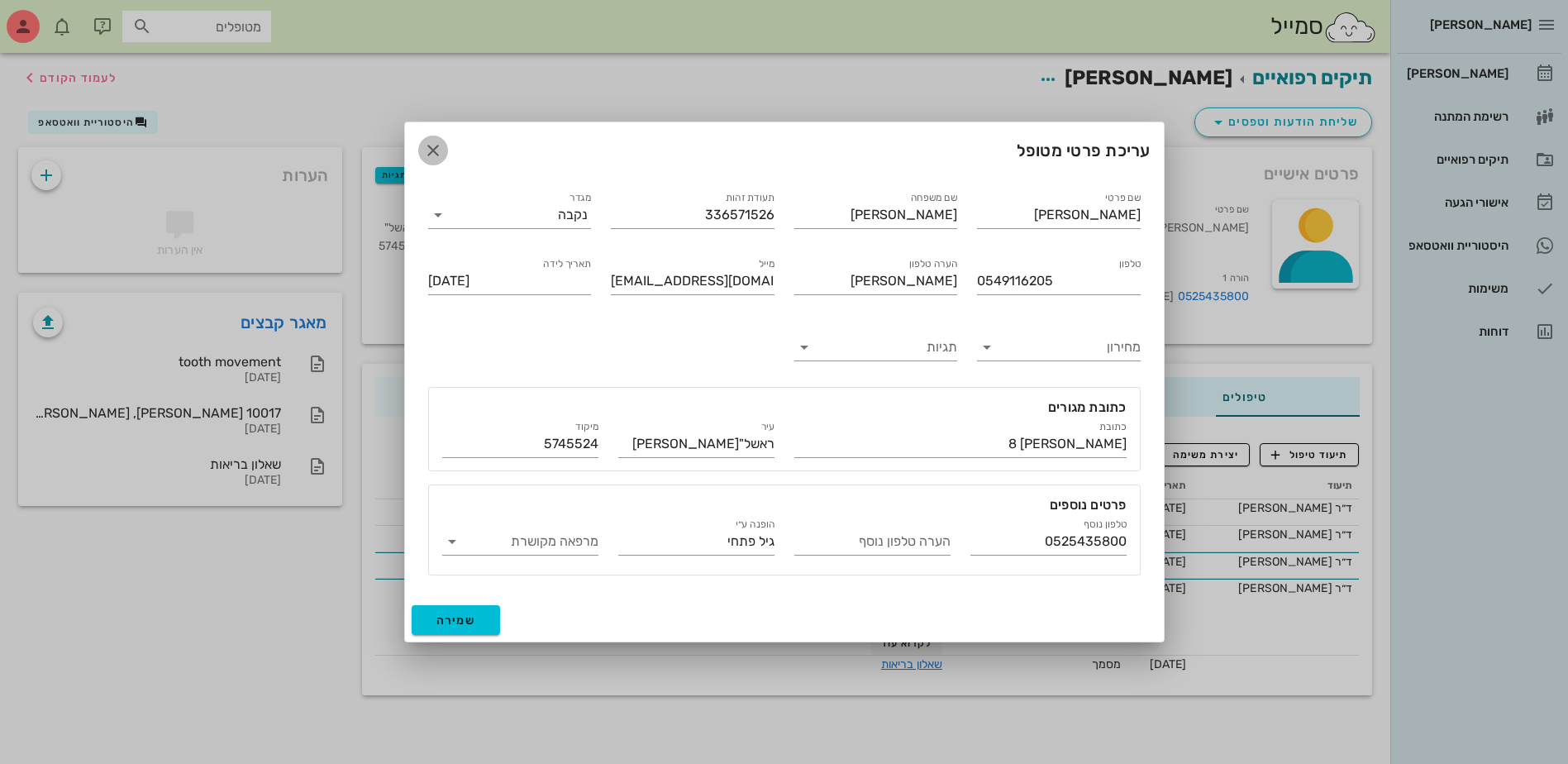
click at [436, 152] on icon "button" at bounding box center [433, 151] width 20 height 20
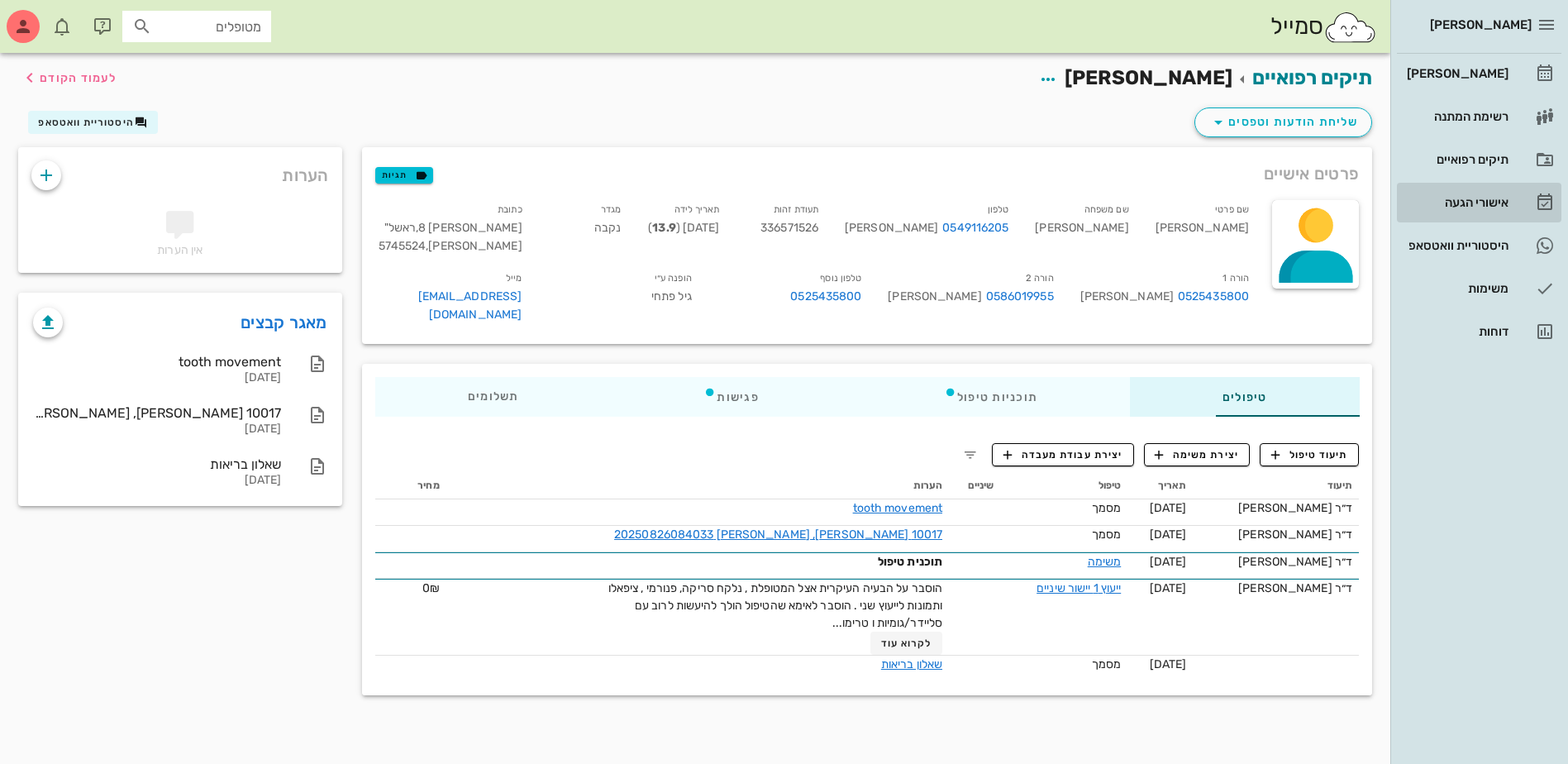
click at [1466, 200] on div "אישורי הגעה" at bounding box center [1456, 202] width 105 height 13
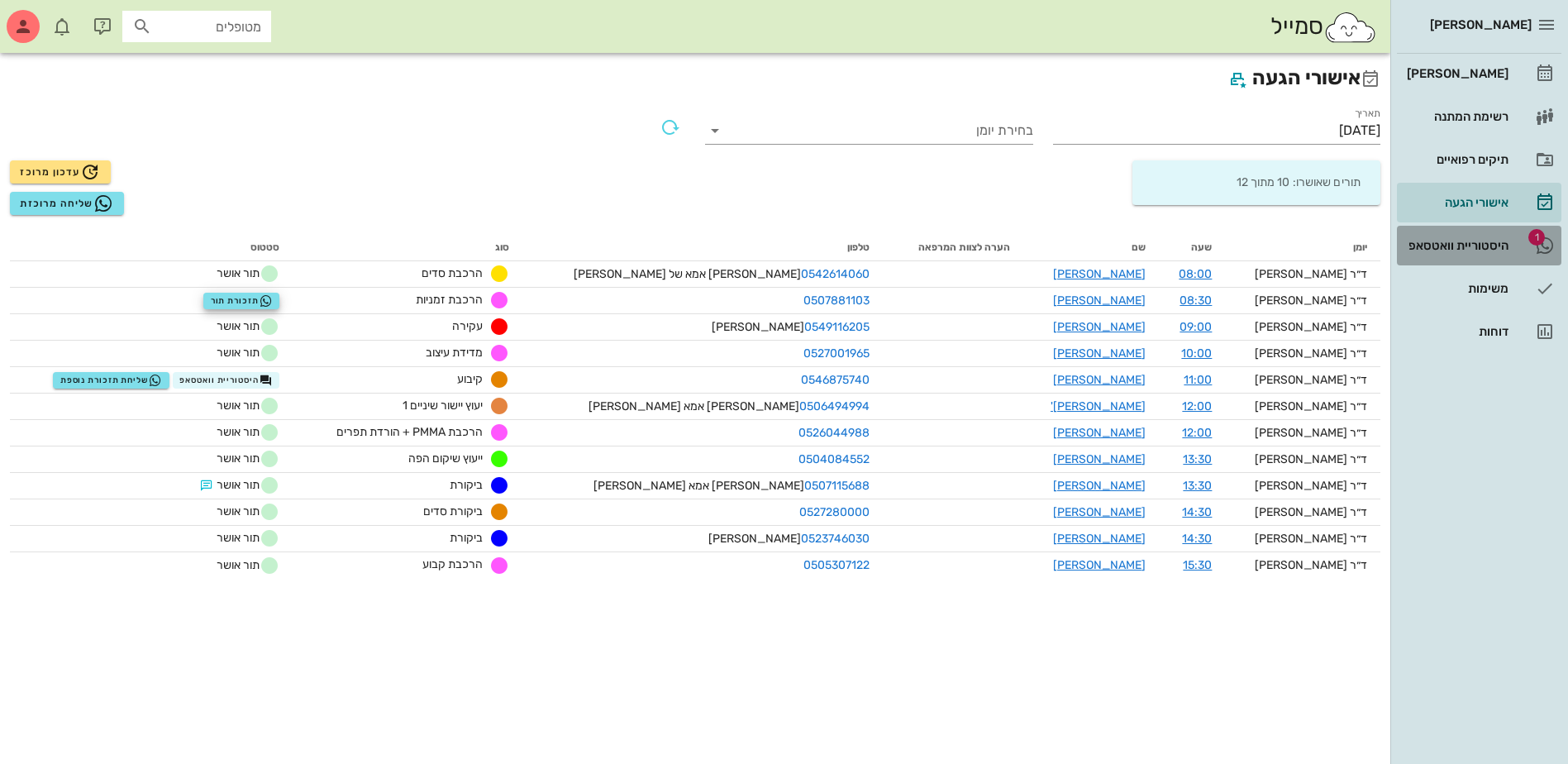
click at [1486, 249] on div "היסטוריית וואטסאפ" at bounding box center [1456, 246] width 105 height 13
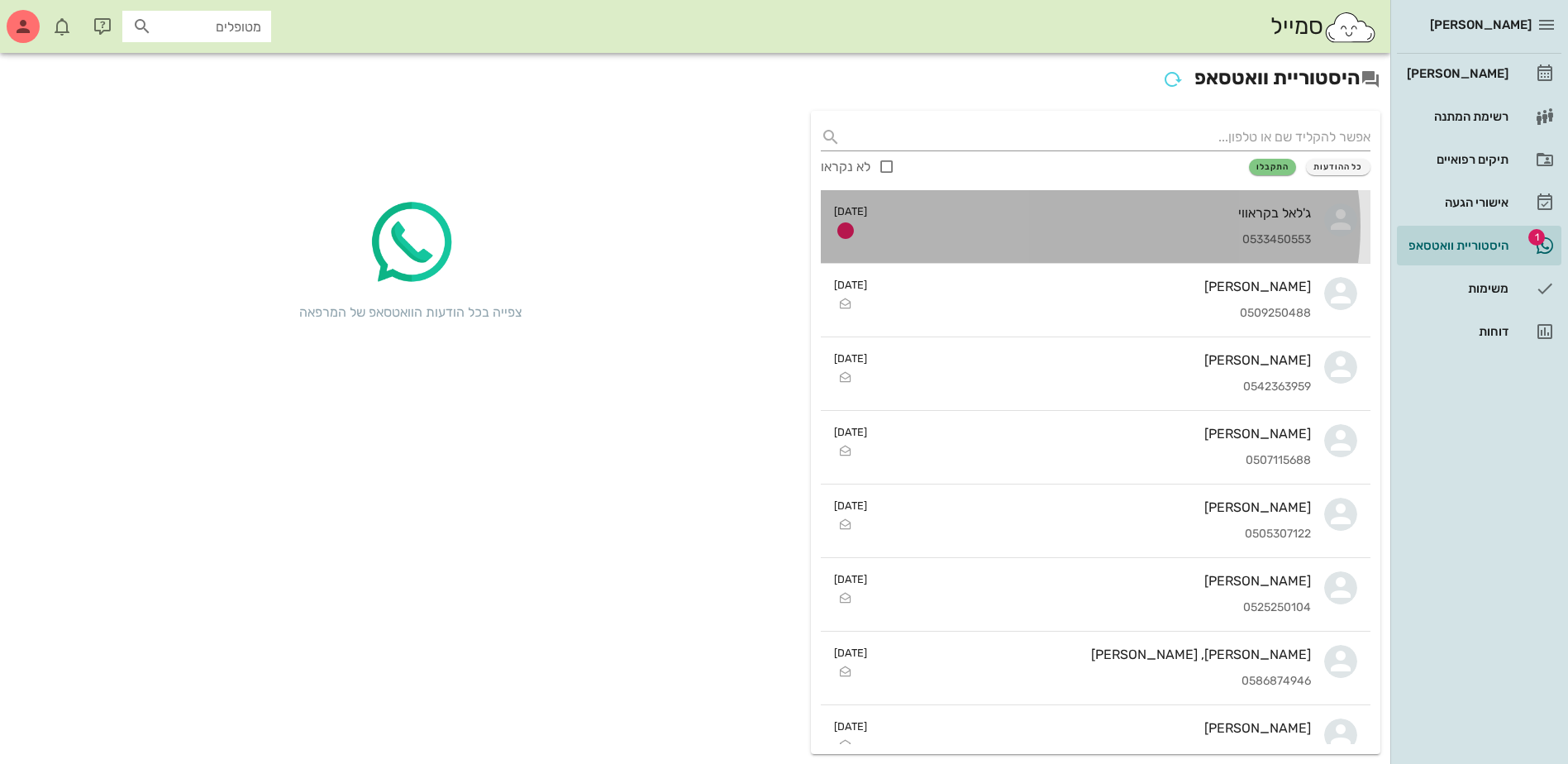
click at [1111, 222] on div "ג'לאל בקראווי 0533450553" at bounding box center [1095, 226] width 431 height 72
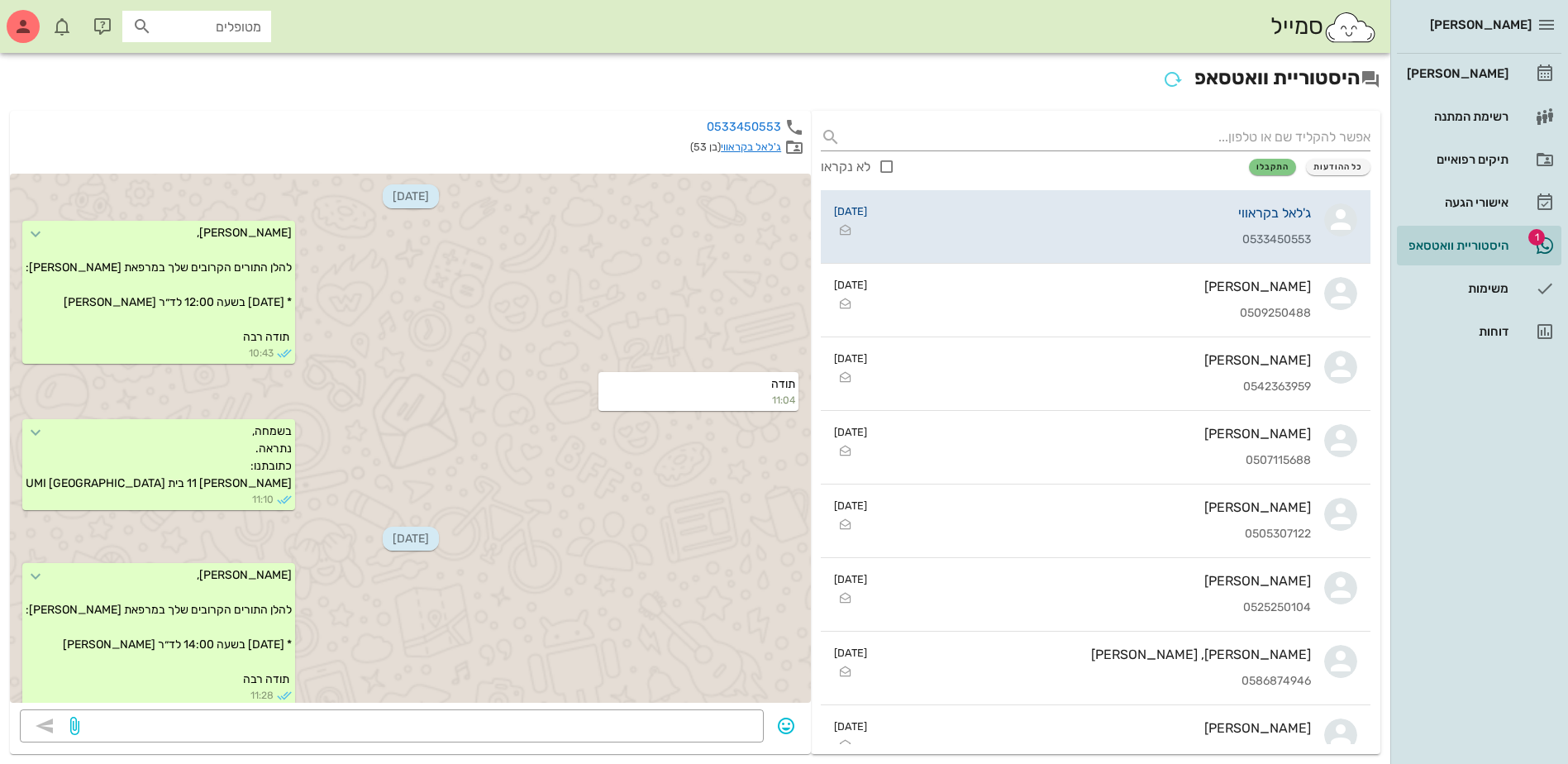
scroll to position [855, 0]
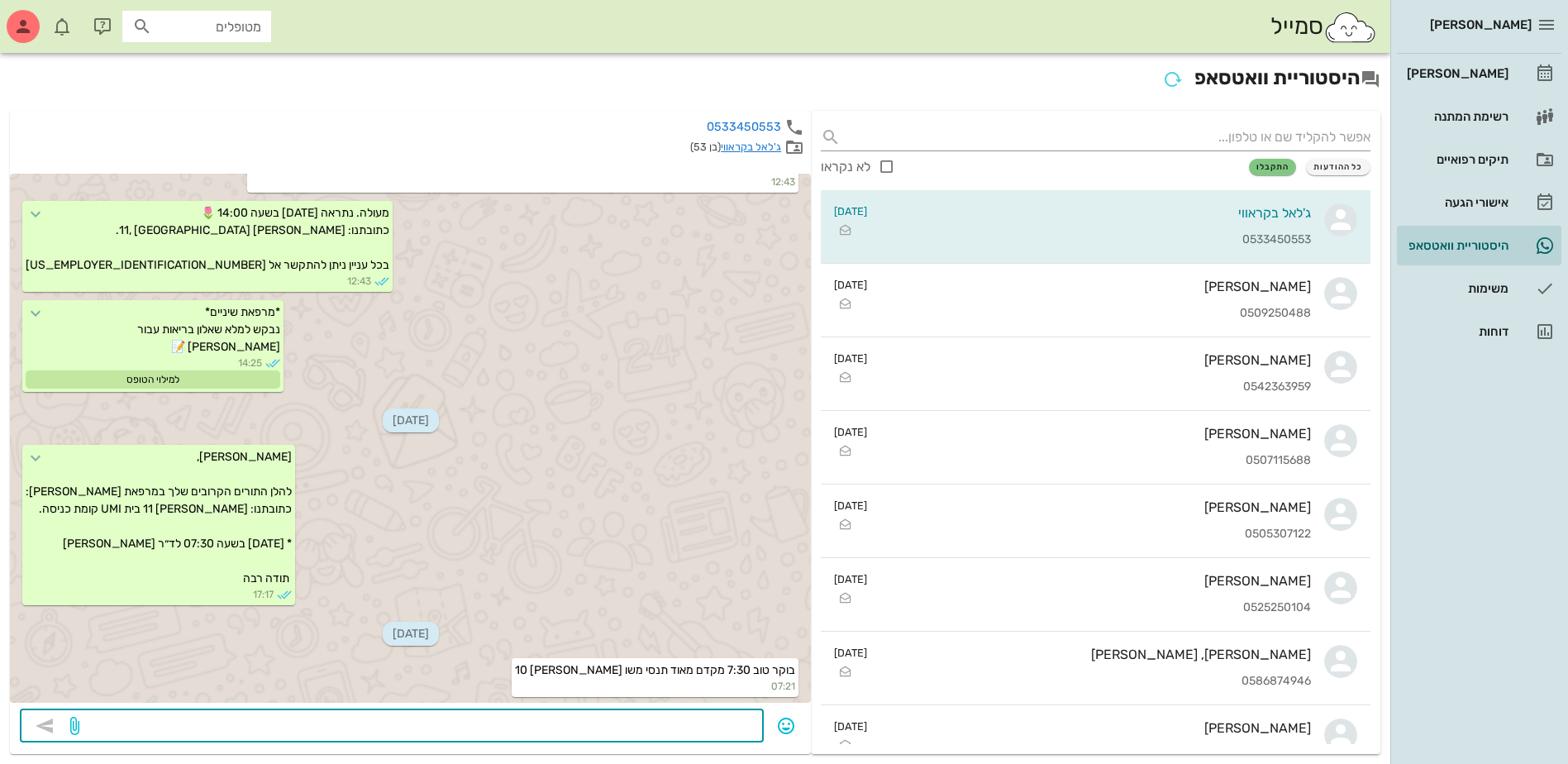
click at [669, 720] on textarea at bounding box center [418, 728] width 671 height 27
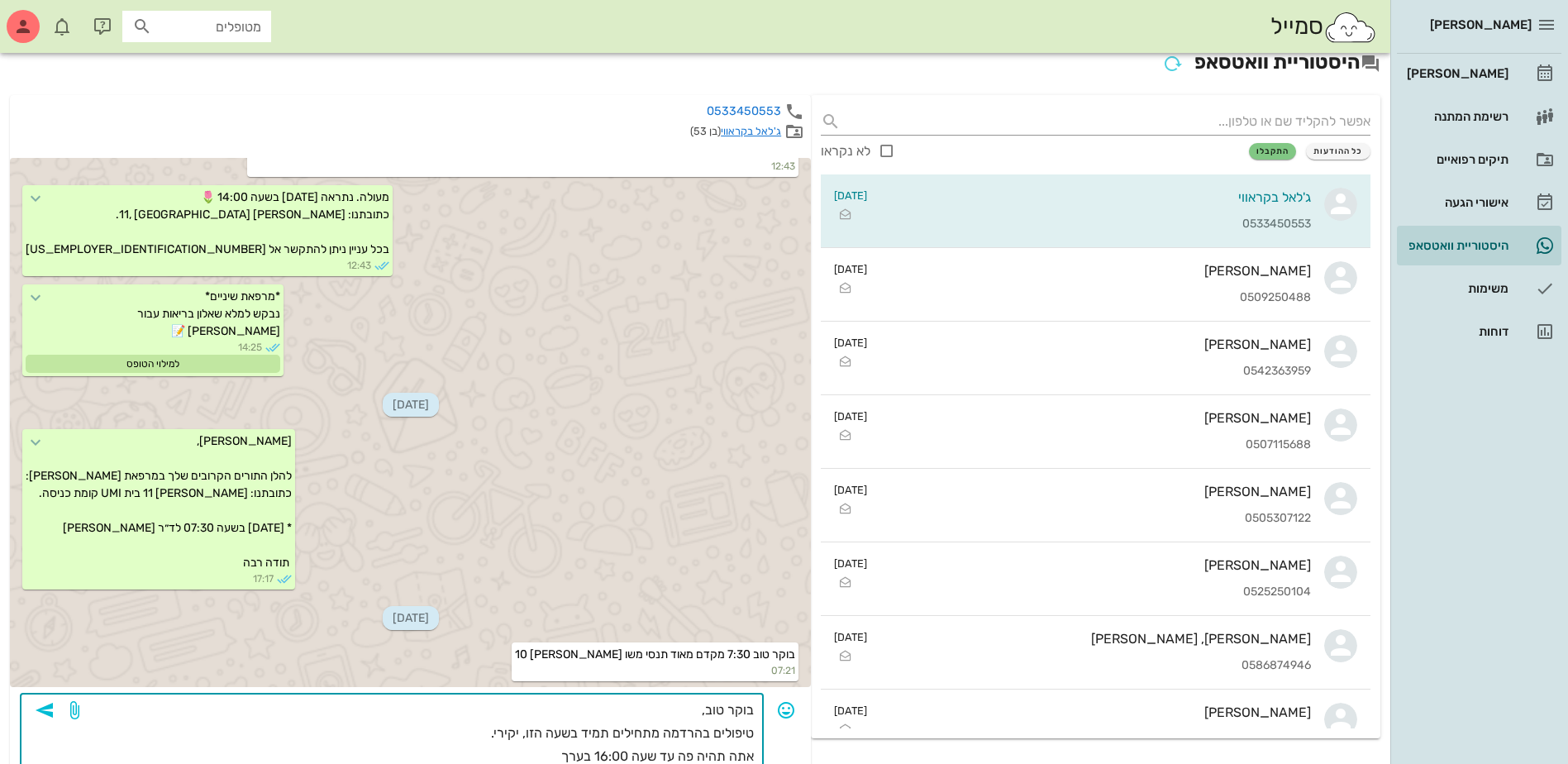
type textarea "בוקר טוב, טיפולים בהרדמה מתחילים תמיד בשעה הזו, יקירי. אתה תהיה פה עד שעה 16:00…"
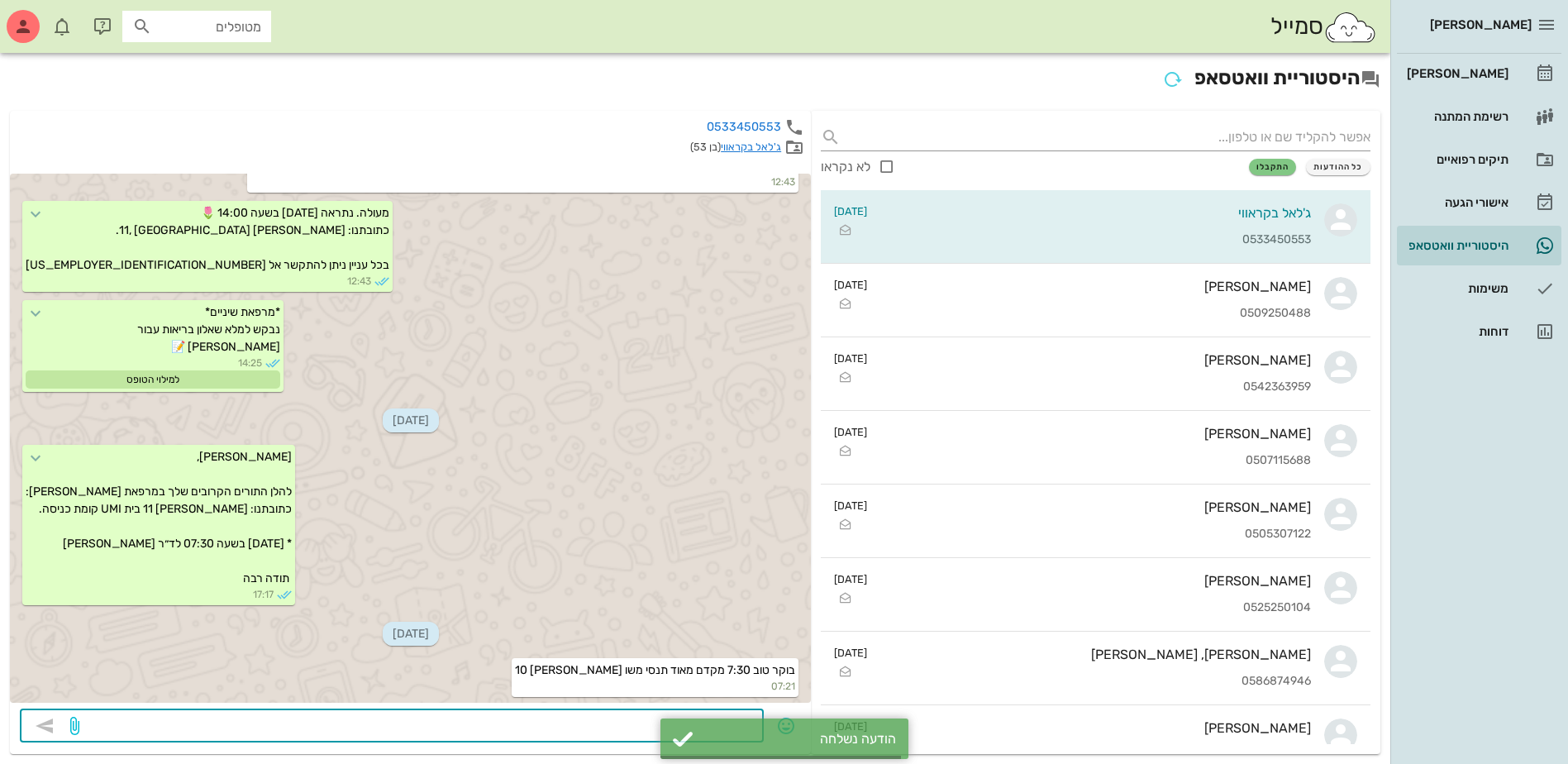
scroll to position [981, 0]
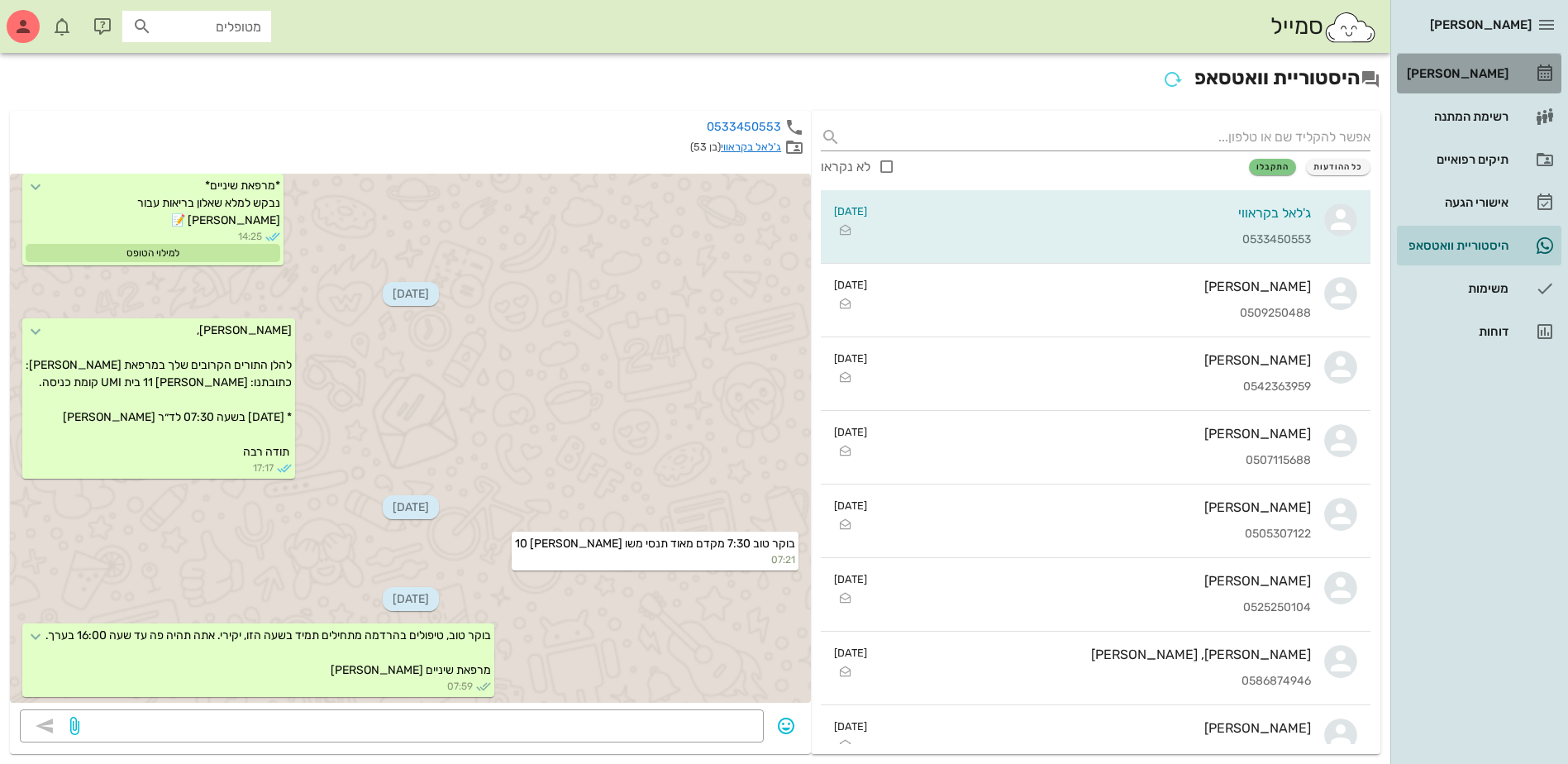
click at [1478, 62] on div "[PERSON_NAME]" at bounding box center [1456, 73] width 105 height 27
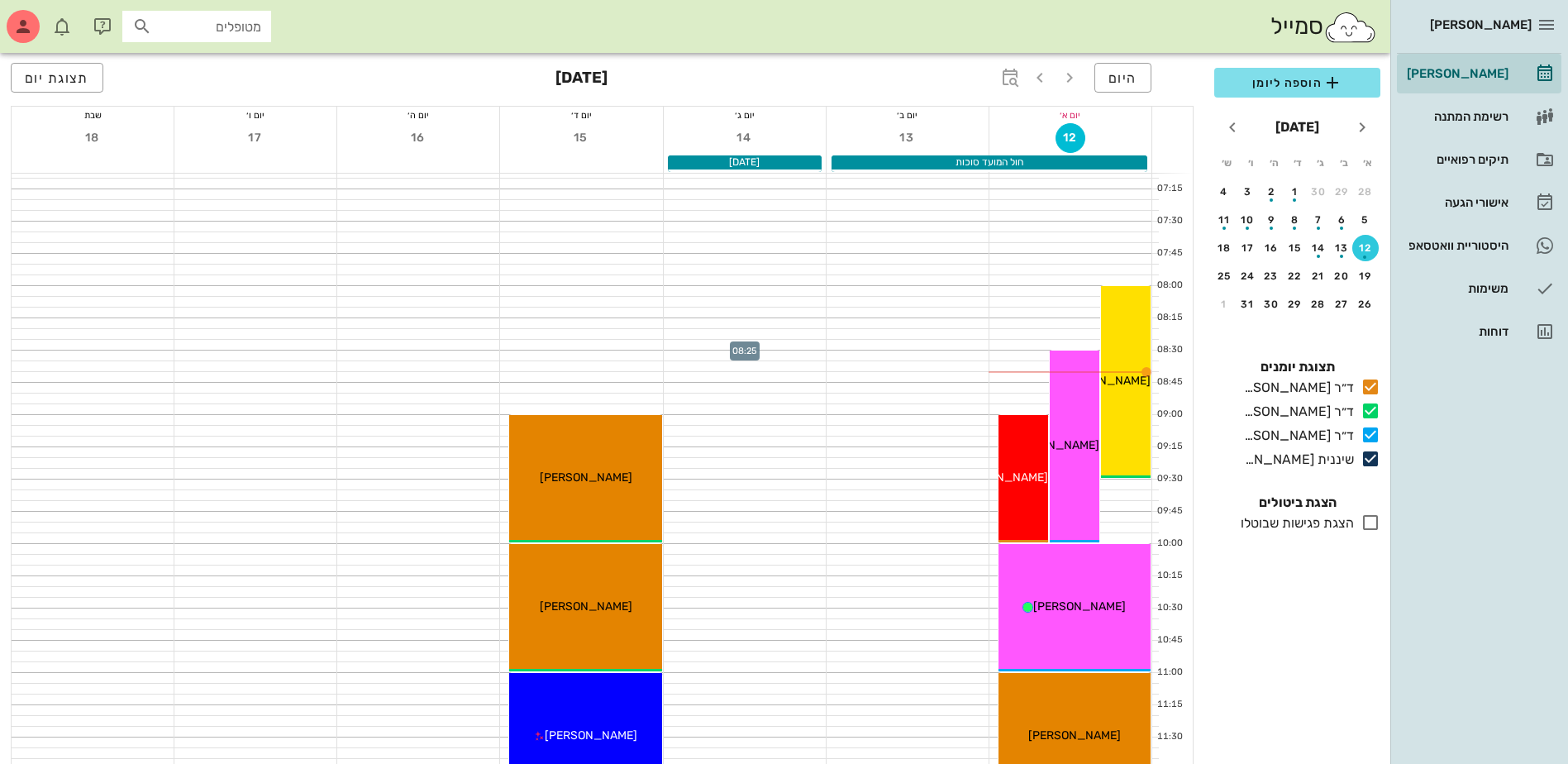
drag, startPoint x: 764, startPoint y: 344, endPoint x: 829, endPoint y: 413, distance: 94.8
click at [764, 345] on div at bounding box center [744, 345] width 162 height 10
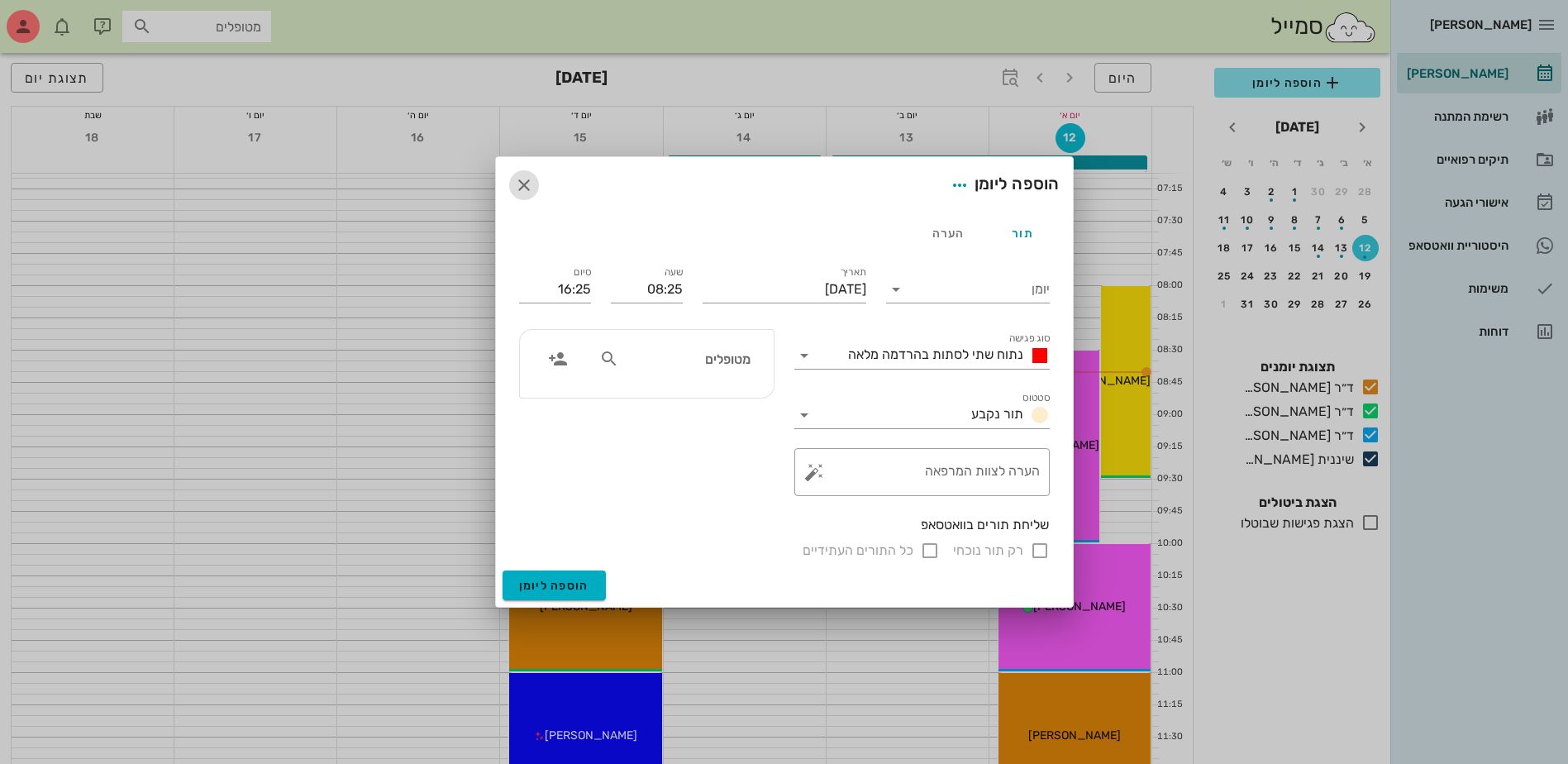
click at [522, 187] on icon "button" at bounding box center [524, 185] width 20 height 20
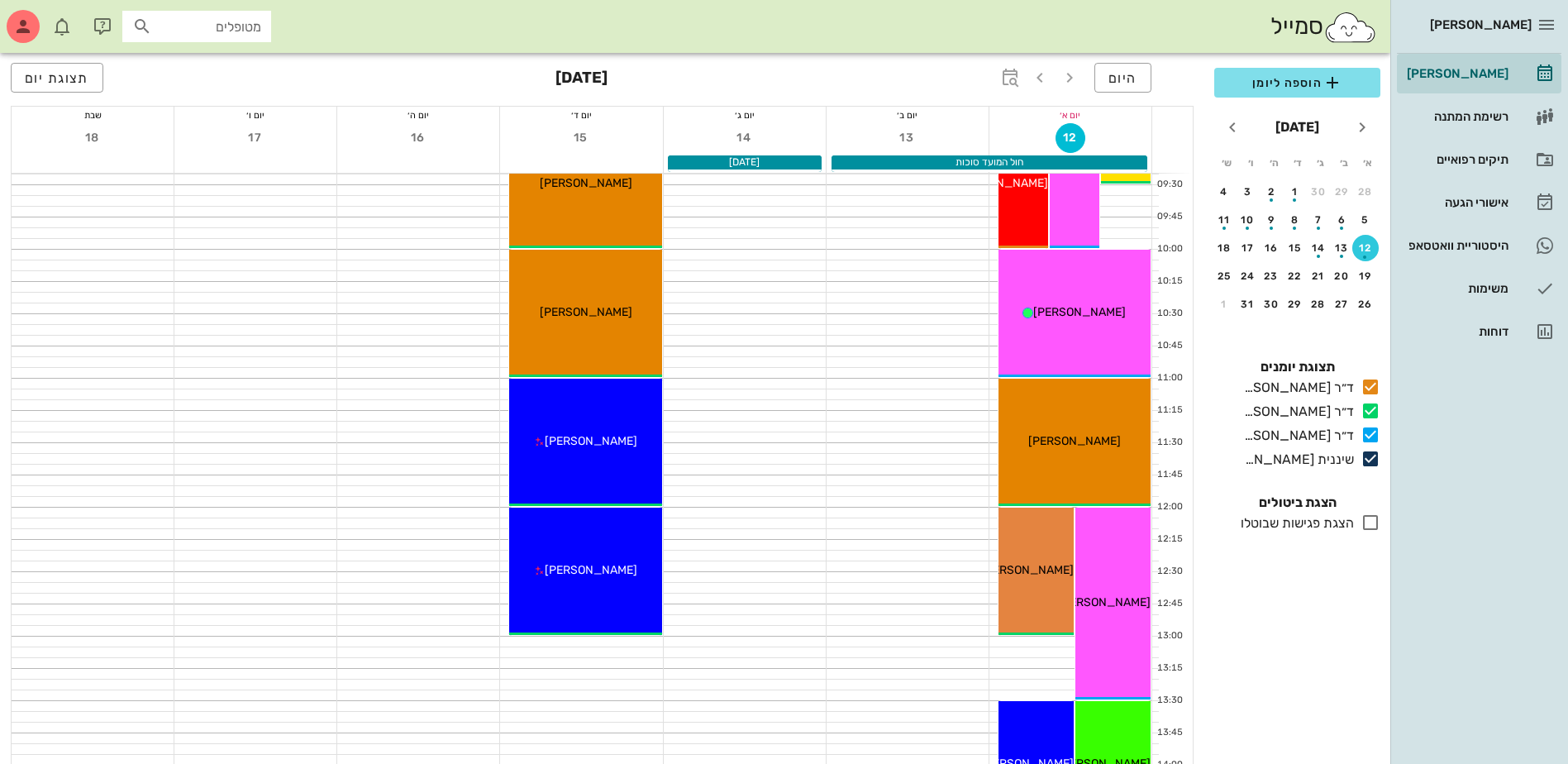
scroll to position [331, 0]
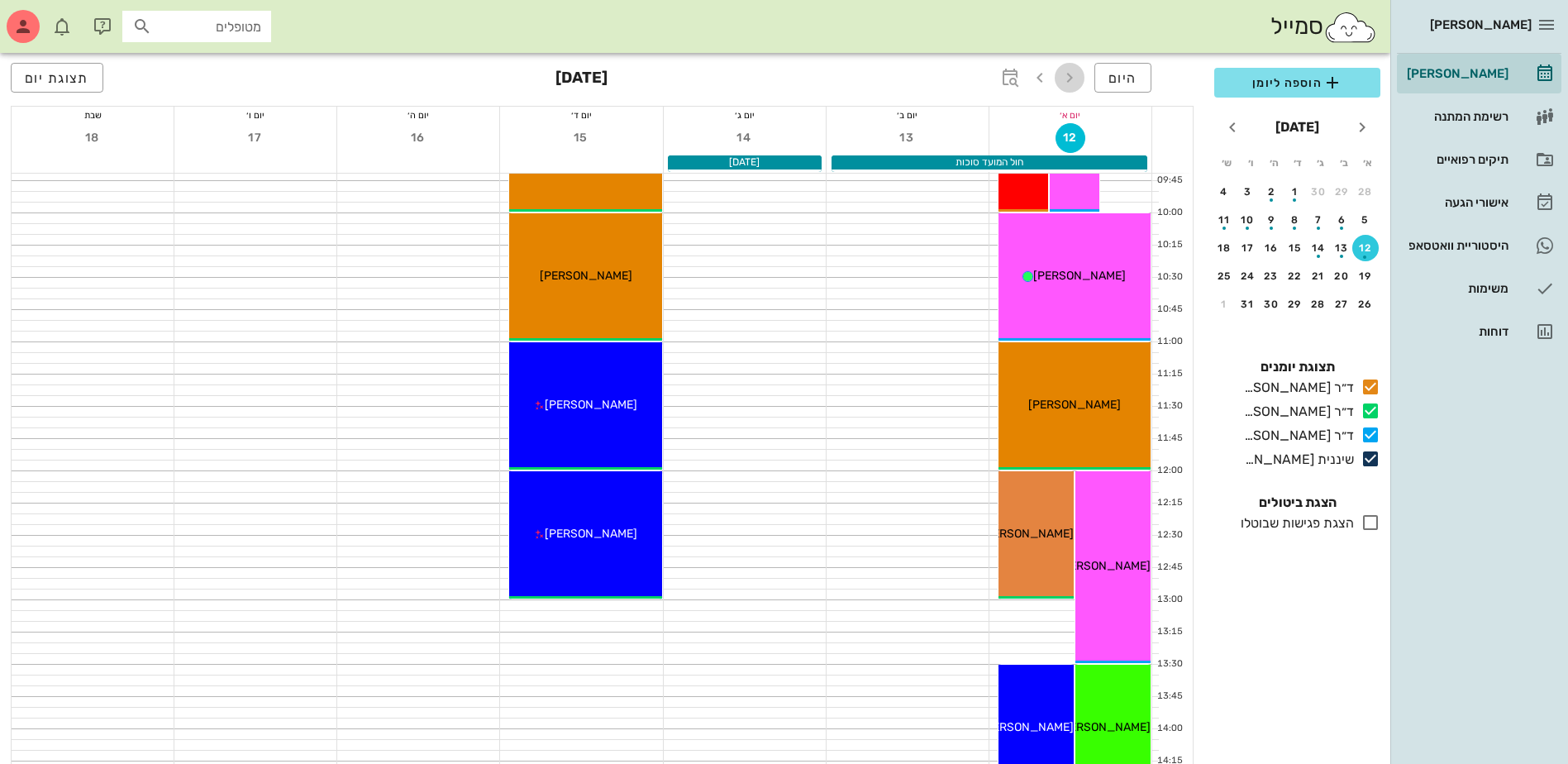
click at [1071, 75] on icon "button" at bounding box center [1069, 77] width 20 height 20
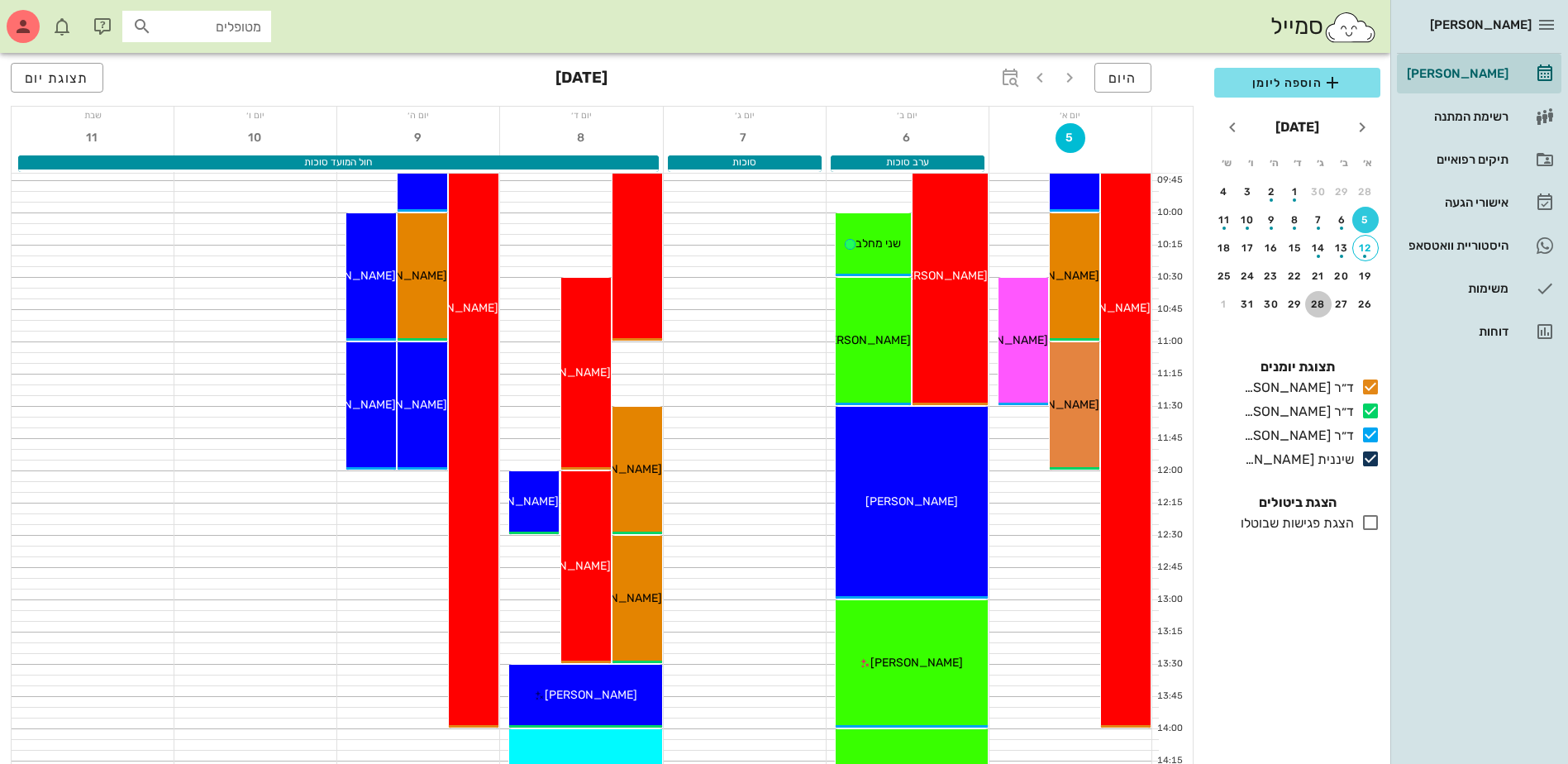
click at [1317, 304] on div "28" at bounding box center [1318, 304] width 27 height 12
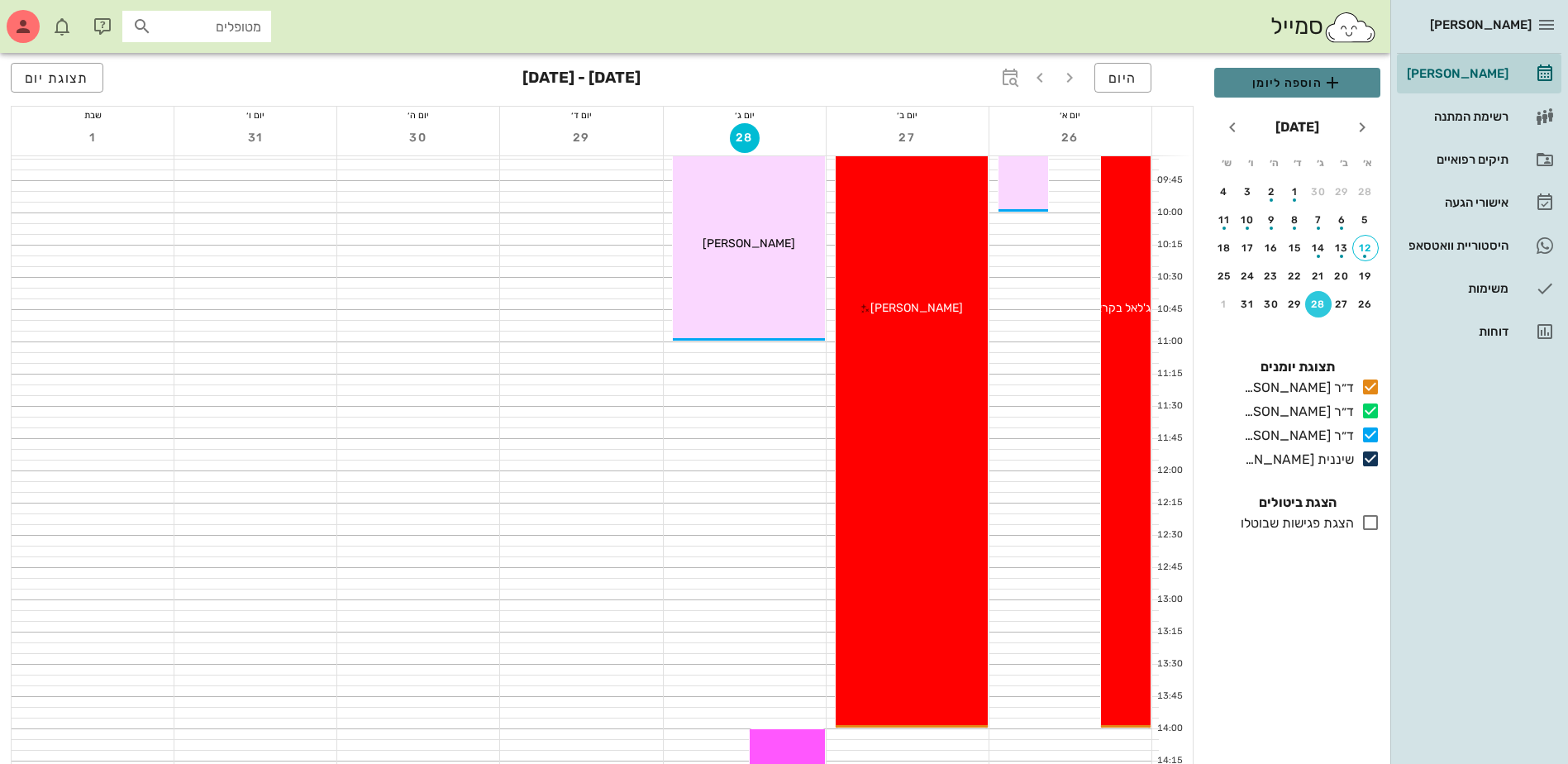
click at [1311, 82] on span "הוספה ליומן" at bounding box center [1297, 82] width 140 height 20
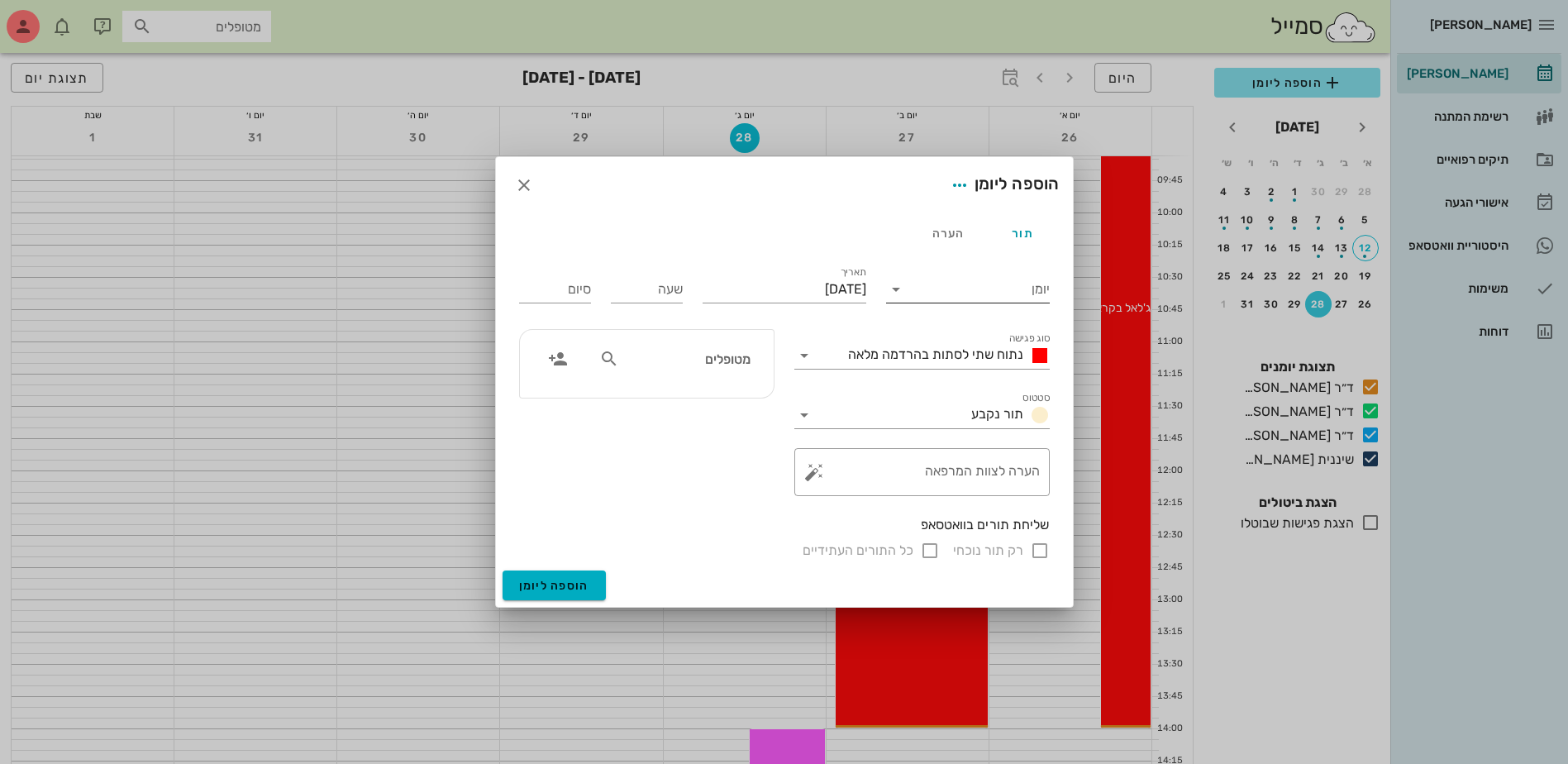
click at [898, 292] on icon at bounding box center [896, 289] width 20 height 20
click at [1003, 383] on div "ד״ר [PERSON_NAME]" at bounding box center [973, 382] width 147 height 16
click at [926, 343] on div "נתוח שתי לסתות בהרדמה מלאה" at bounding box center [933, 356] width 232 height 27
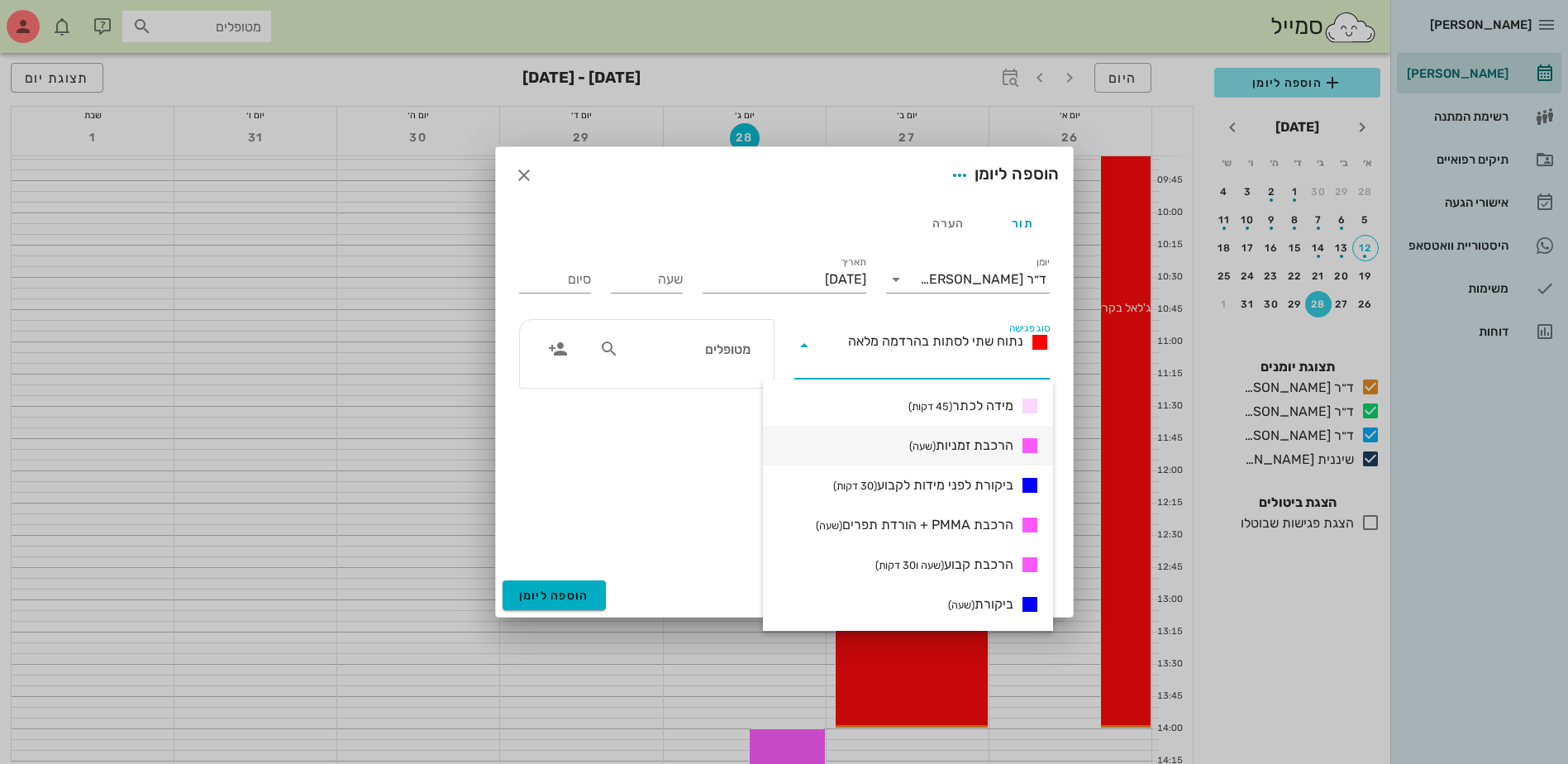
scroll to position [579, 0]
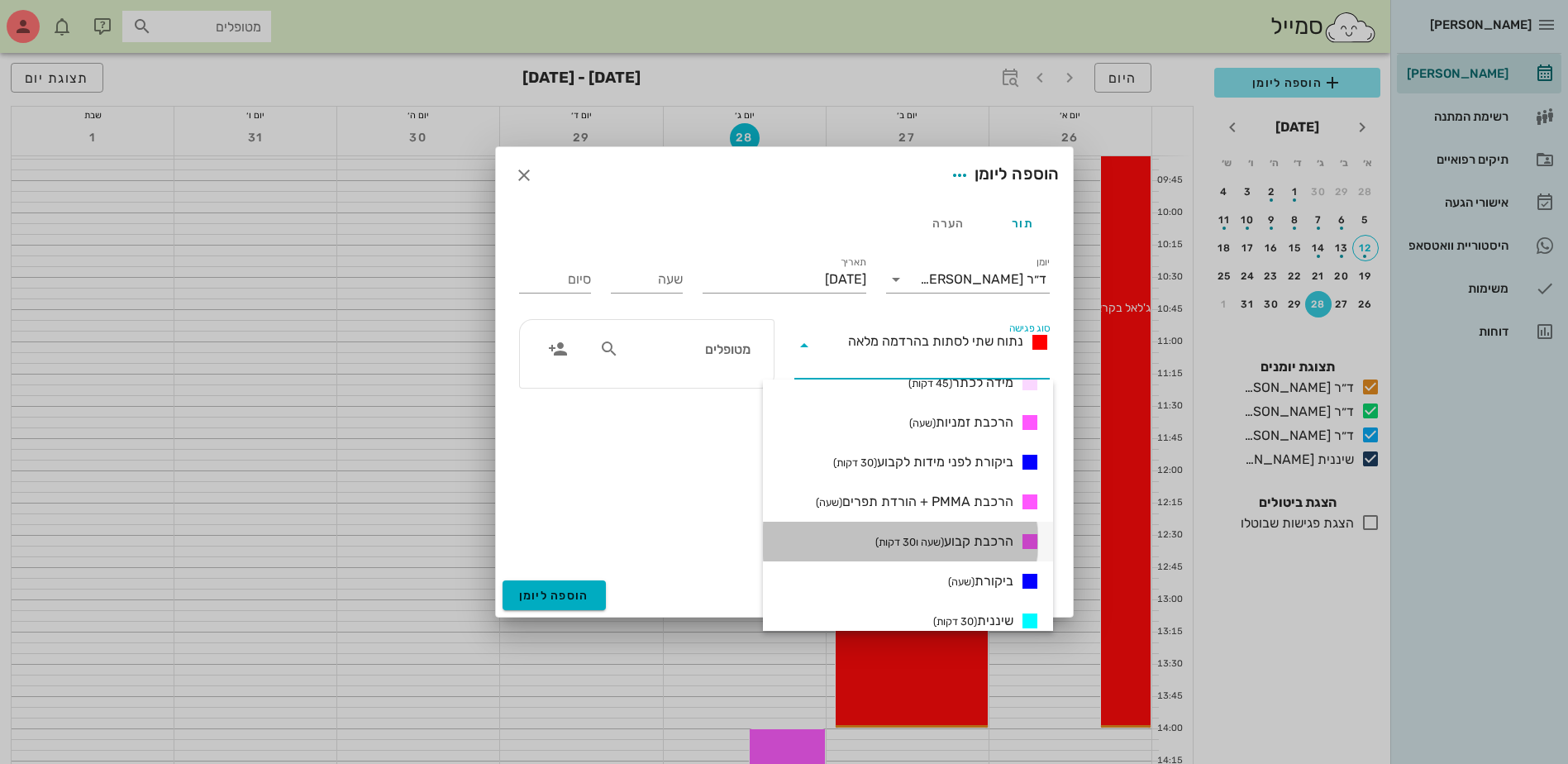
click at [972, 542] on span "הרכבת קבוע (שעה ו30 דקות)" at bounding box center [944, 542] width 138 height 20
type input "01:30"
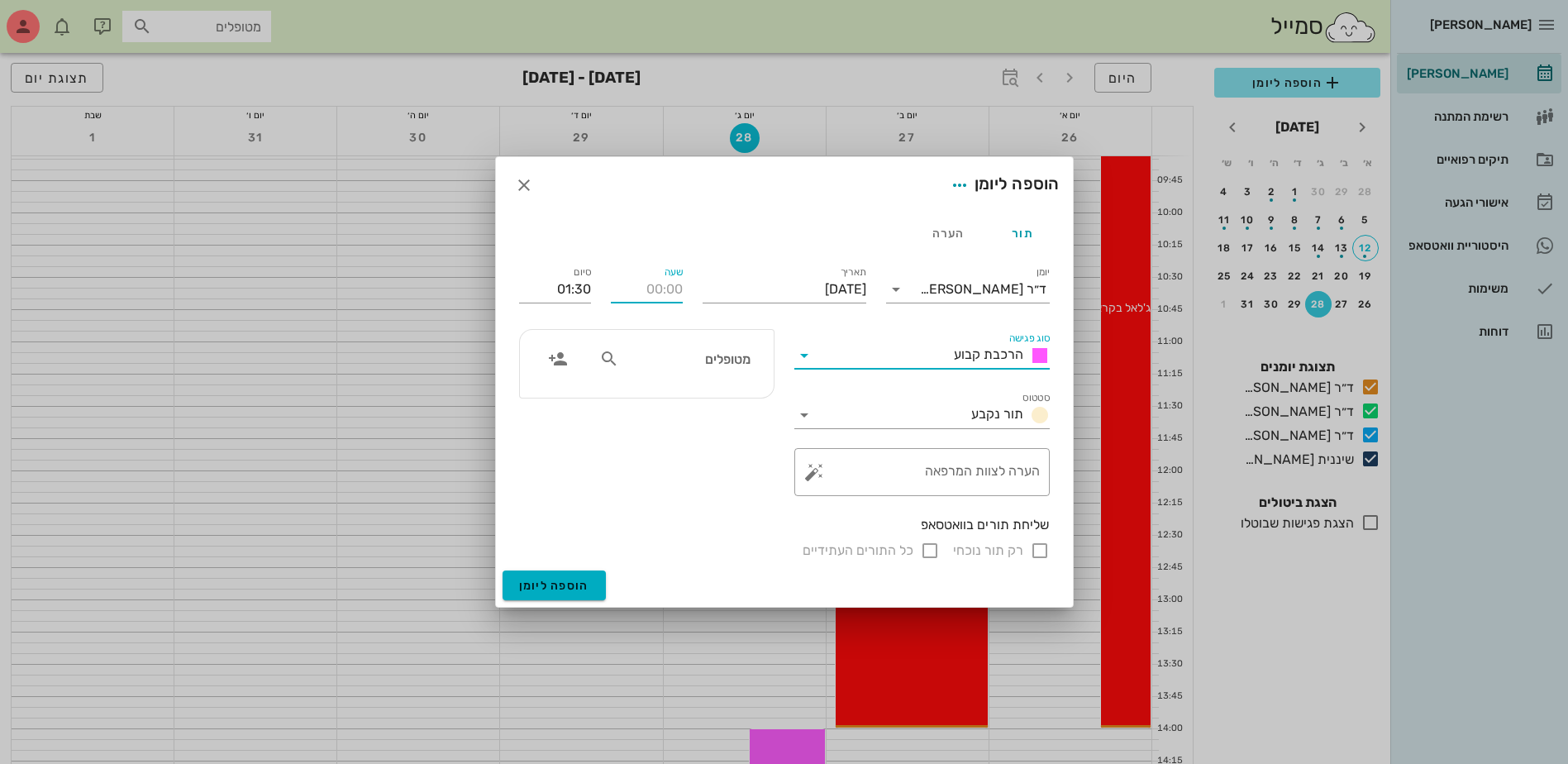
click at [655, 294] on input "שעה" at bounding box center [647, 290] width 72 height 27
type input "16:00"
click at [579, 287] on input "17:30" at bounding box center [555, 290] width 72 height 27
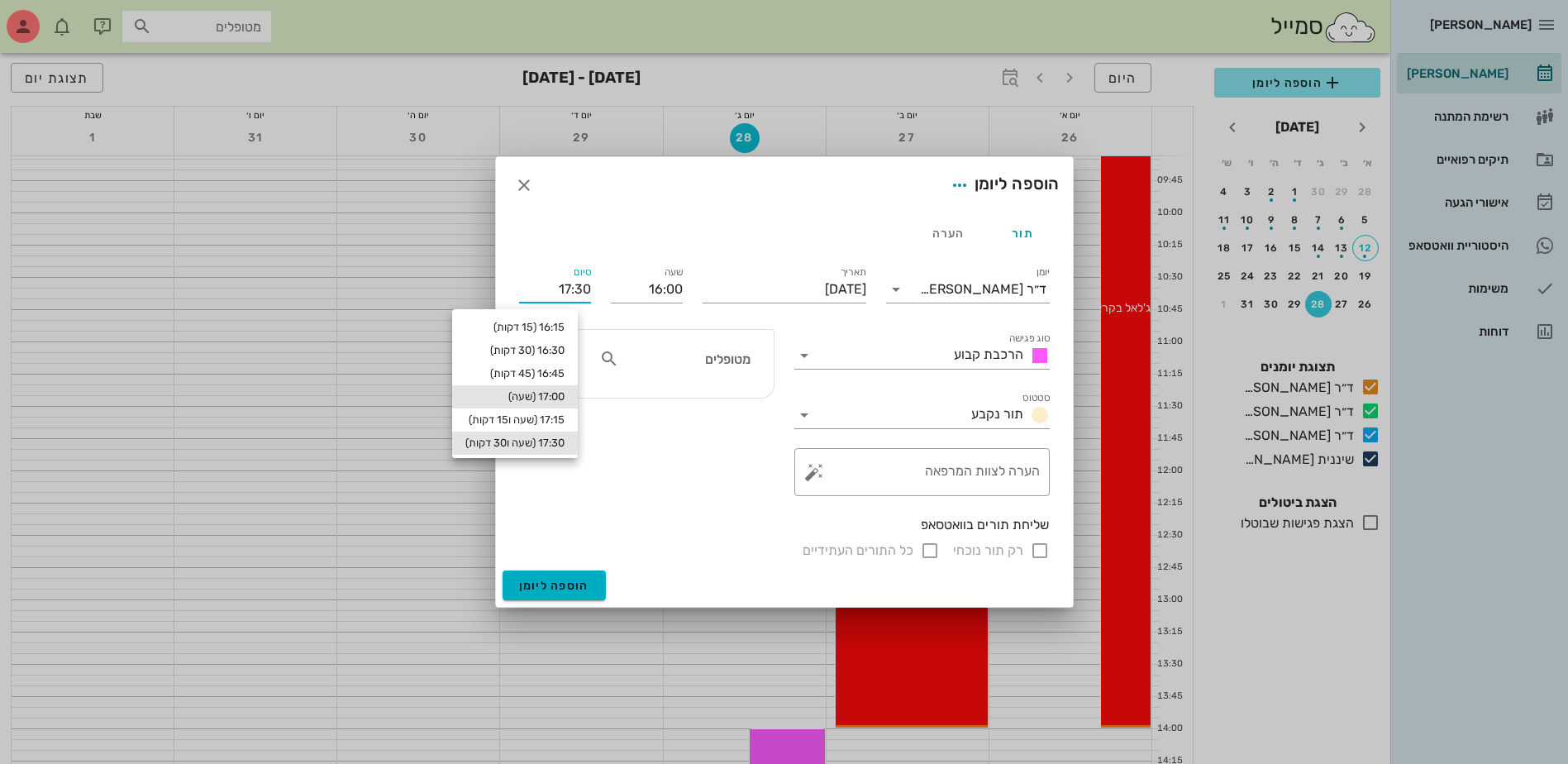
click at [565, 396] on div "17:00 (שעה)" at bounding box center [515, 397] width 99 height 13
type input "17:00"
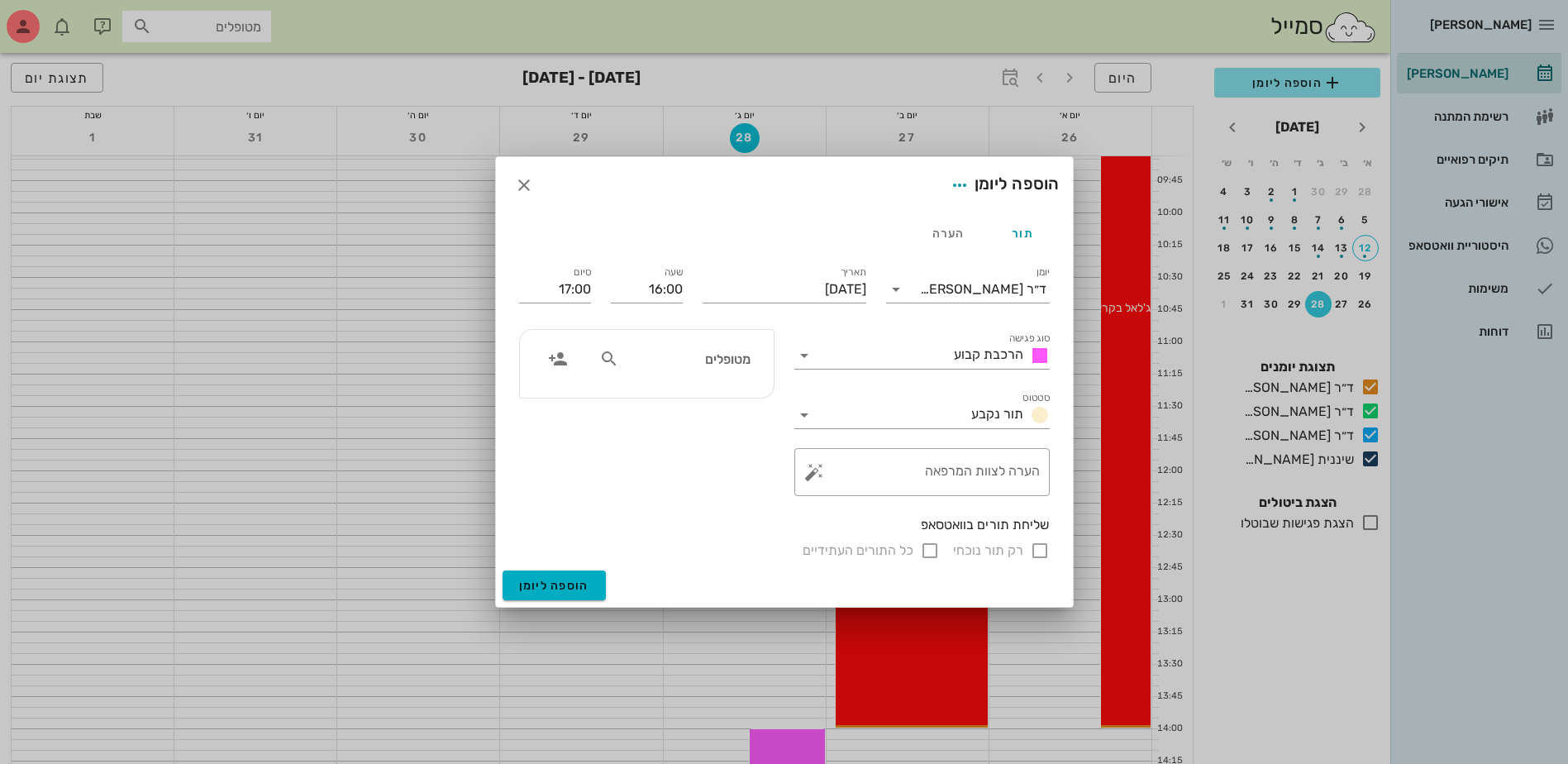
click at [700, 363] on input "מטופלים" at bounding box center [685, 359] width 127 height 22
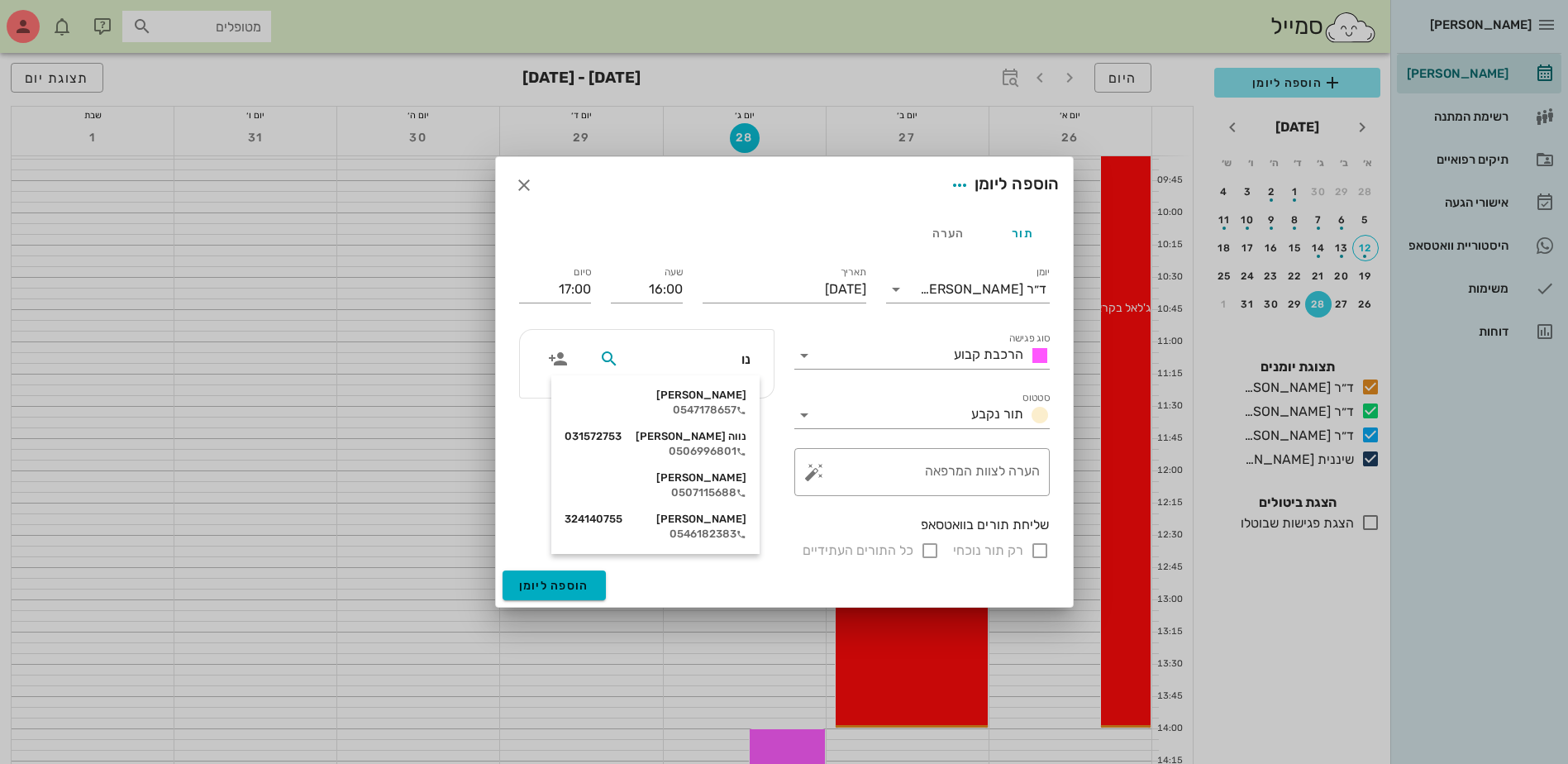
type input "נוע"
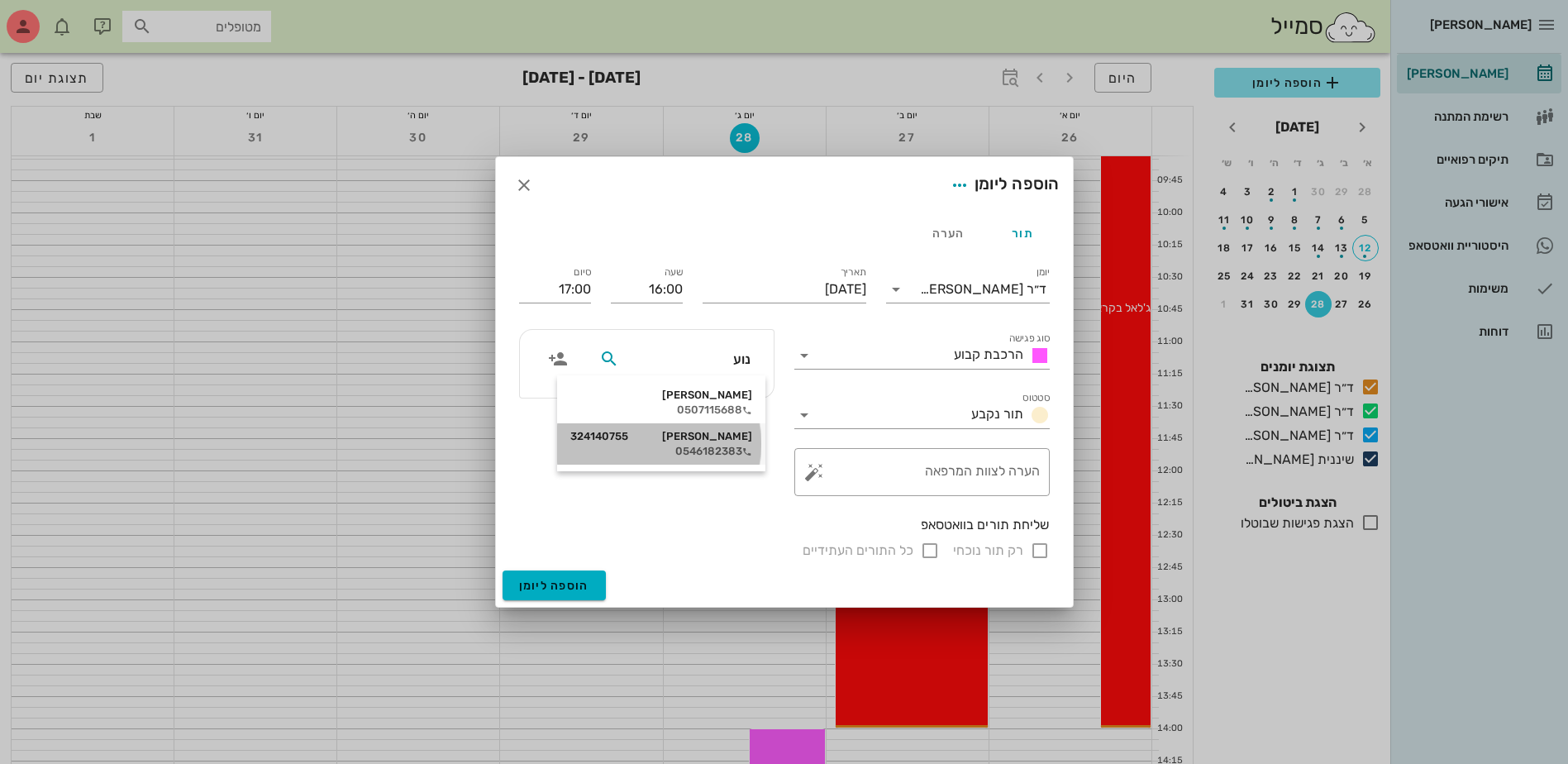
click at [694, 442] on div "[PERSON_NAME] 324140755" at bounding box center [661, 437] width 182 height 13
click at [1040, 552] on input "רק תור נוכחי" at bounding box center [1040, 551] width 20 height 20
checkbox input "false"
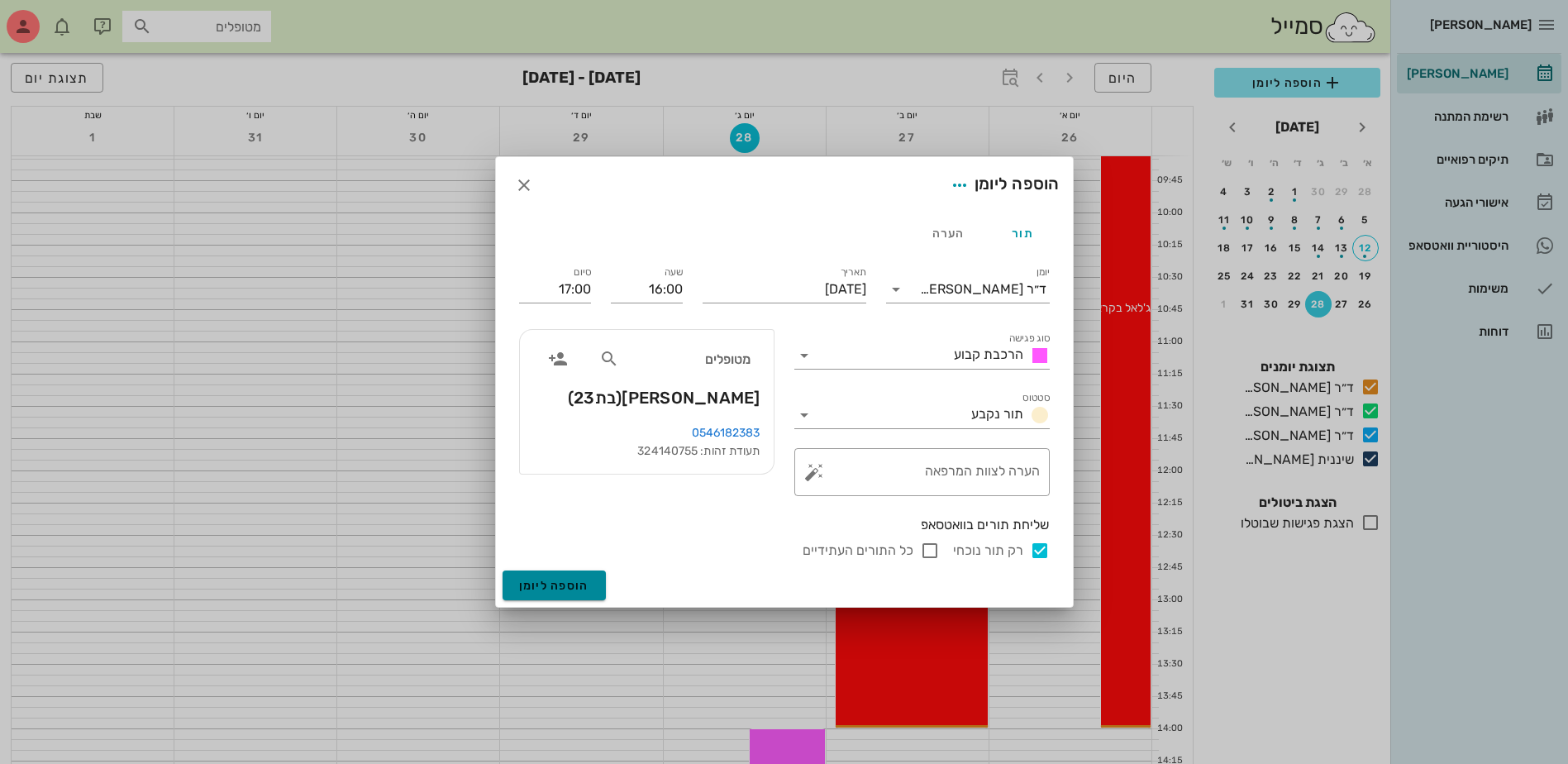
click at [565, 584] on span "הוספה ליומן" at bounding box center [554, 586] width 70 height 14
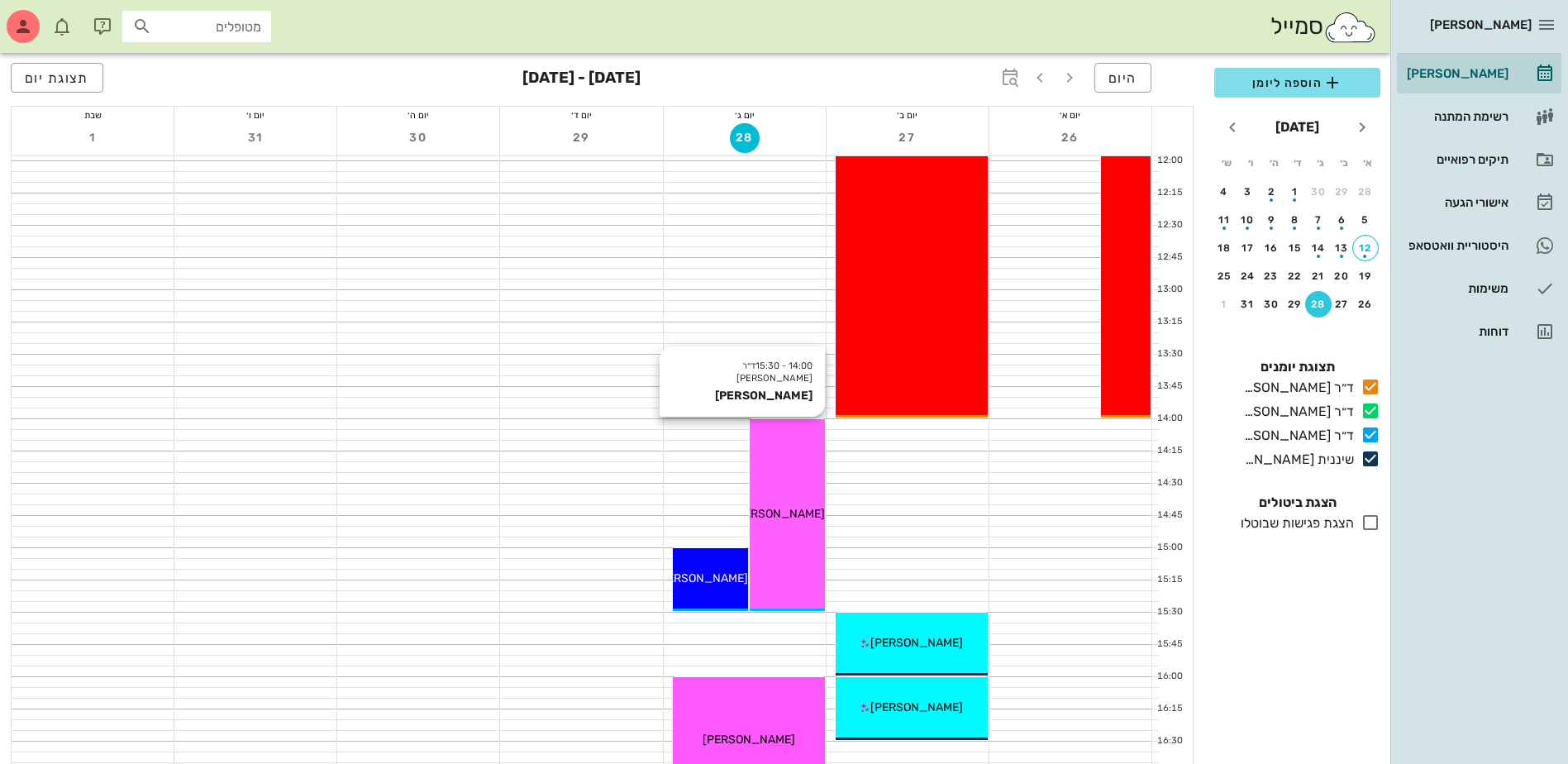
scroll to position [910, 0]
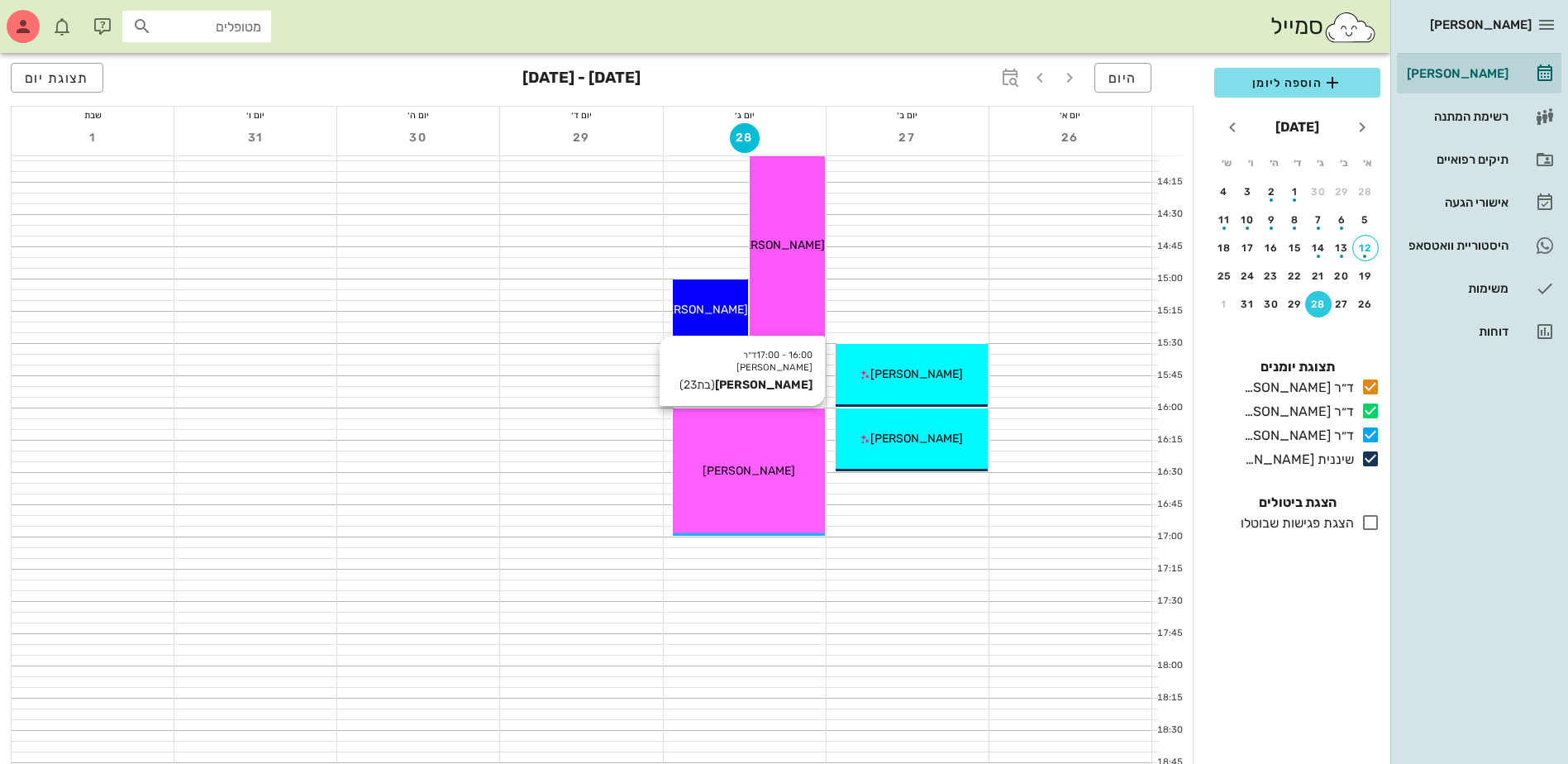
click at [753, 472] on span "[PERSON_NAME]" at bounding box center [749, 471] width 92 height 14
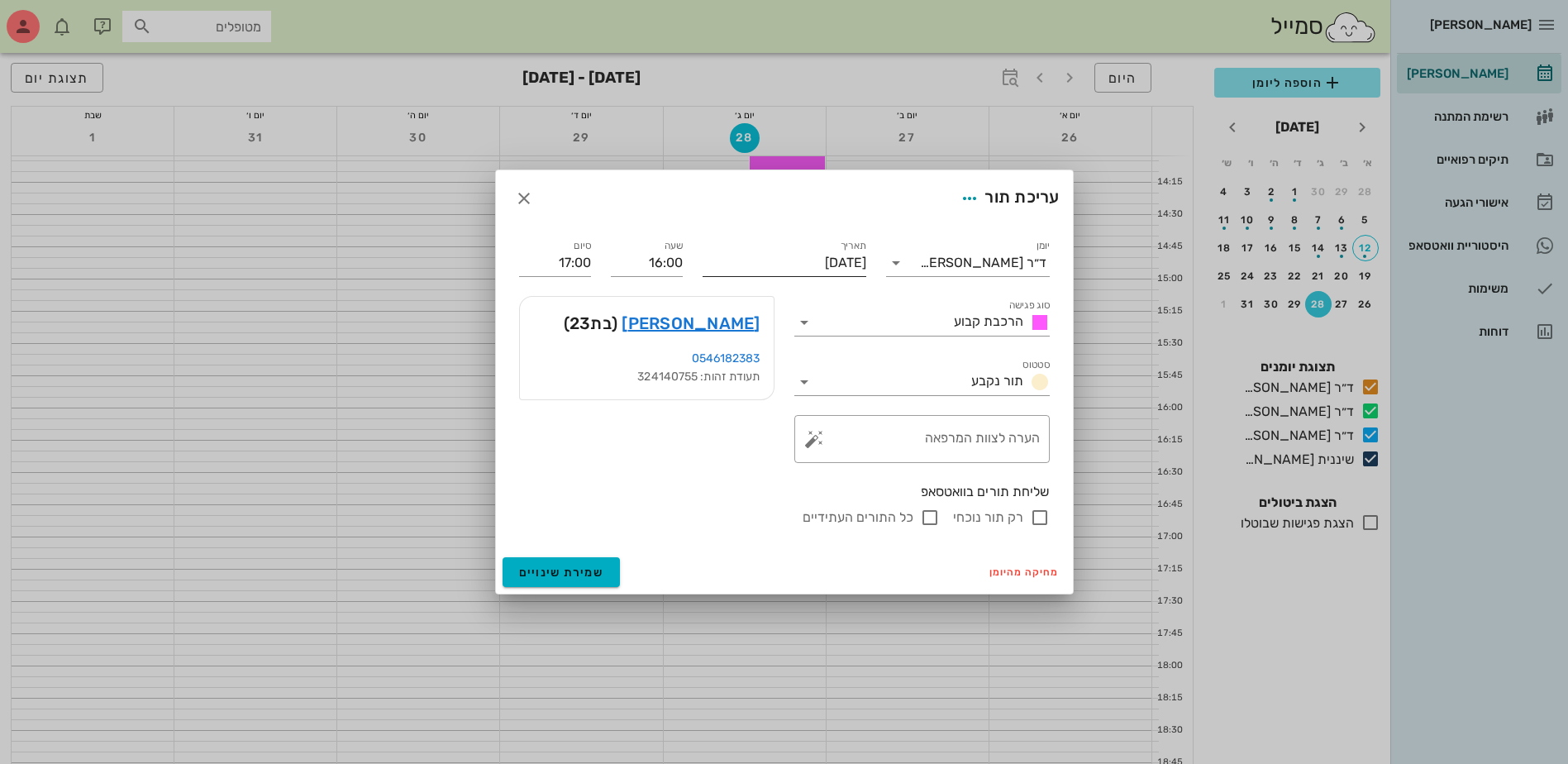
click at [799, 269] on input "[DATE]" at bounding box center [784, 263] width 164 height 27
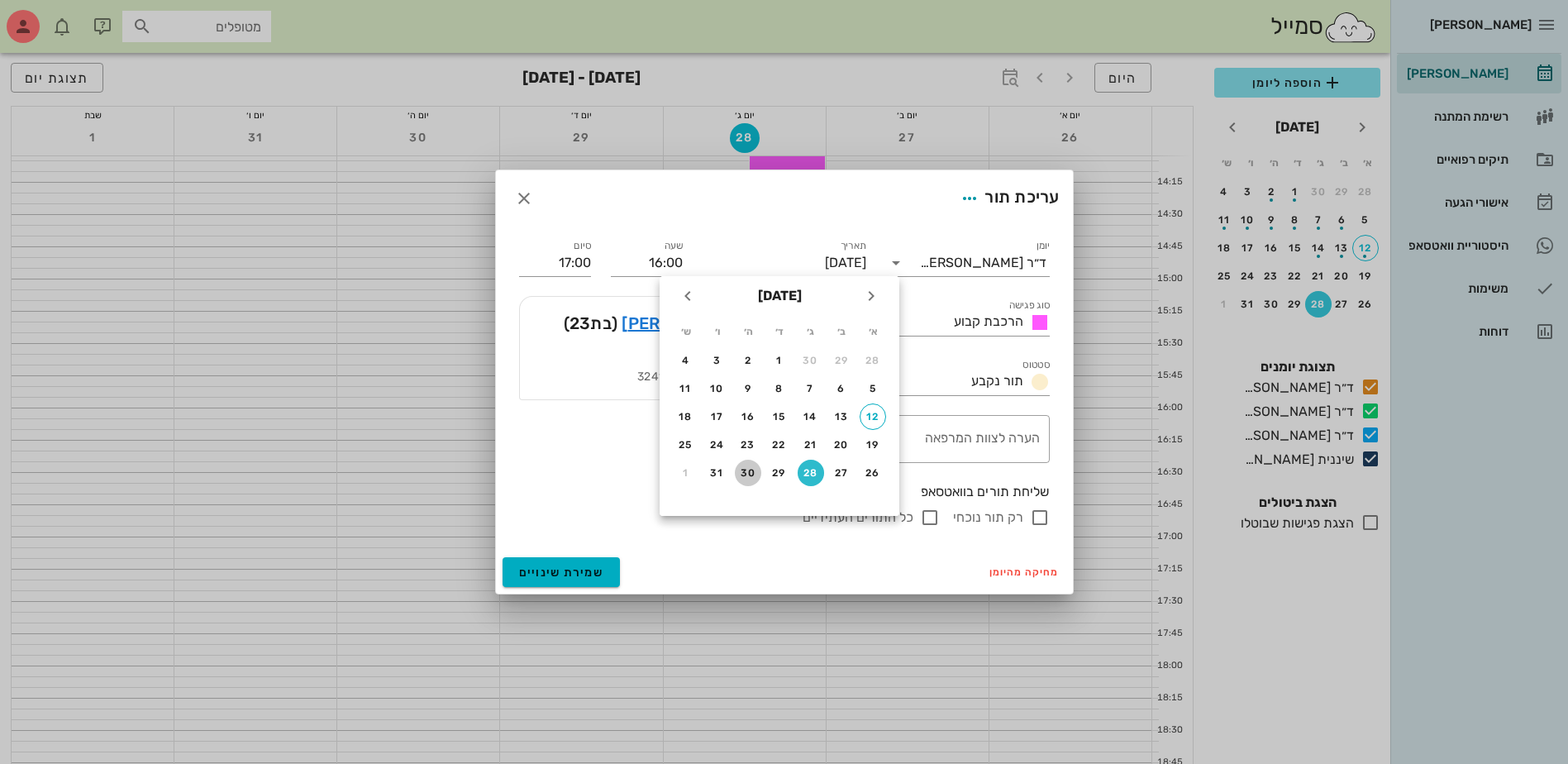
click at [740, 469] on div "30" at bounding box center [748, 473] width 27 height 12
type input "[DATE]"
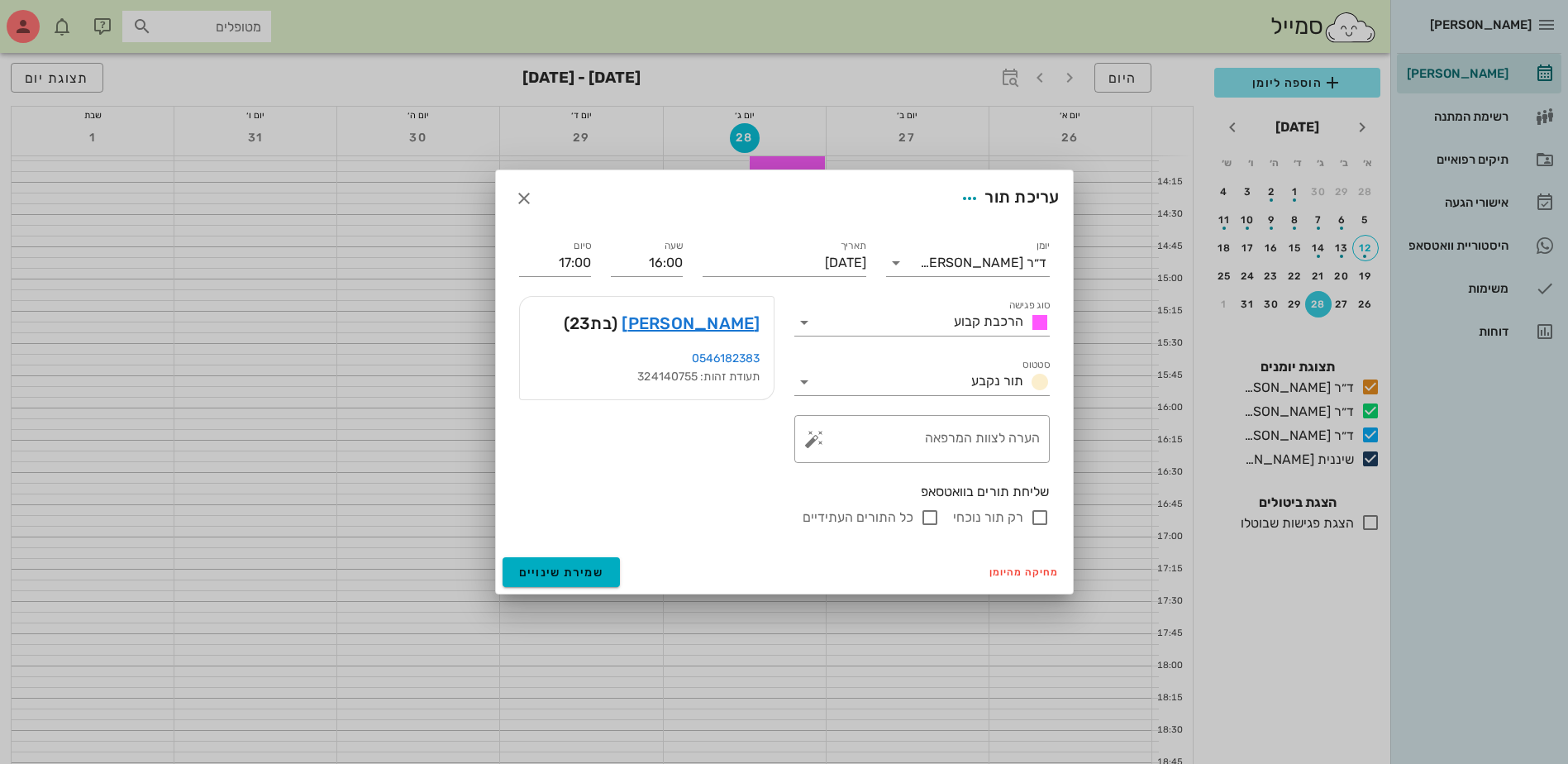
click at [1033, 515] on input "רק תור נוכחי" at bounding box center [1040, 517] width 20 height 20
checkbox input "false"
click at [582, 568] on span "שמירת שינויים" at bounding box center [561, 572] width 85 height 14
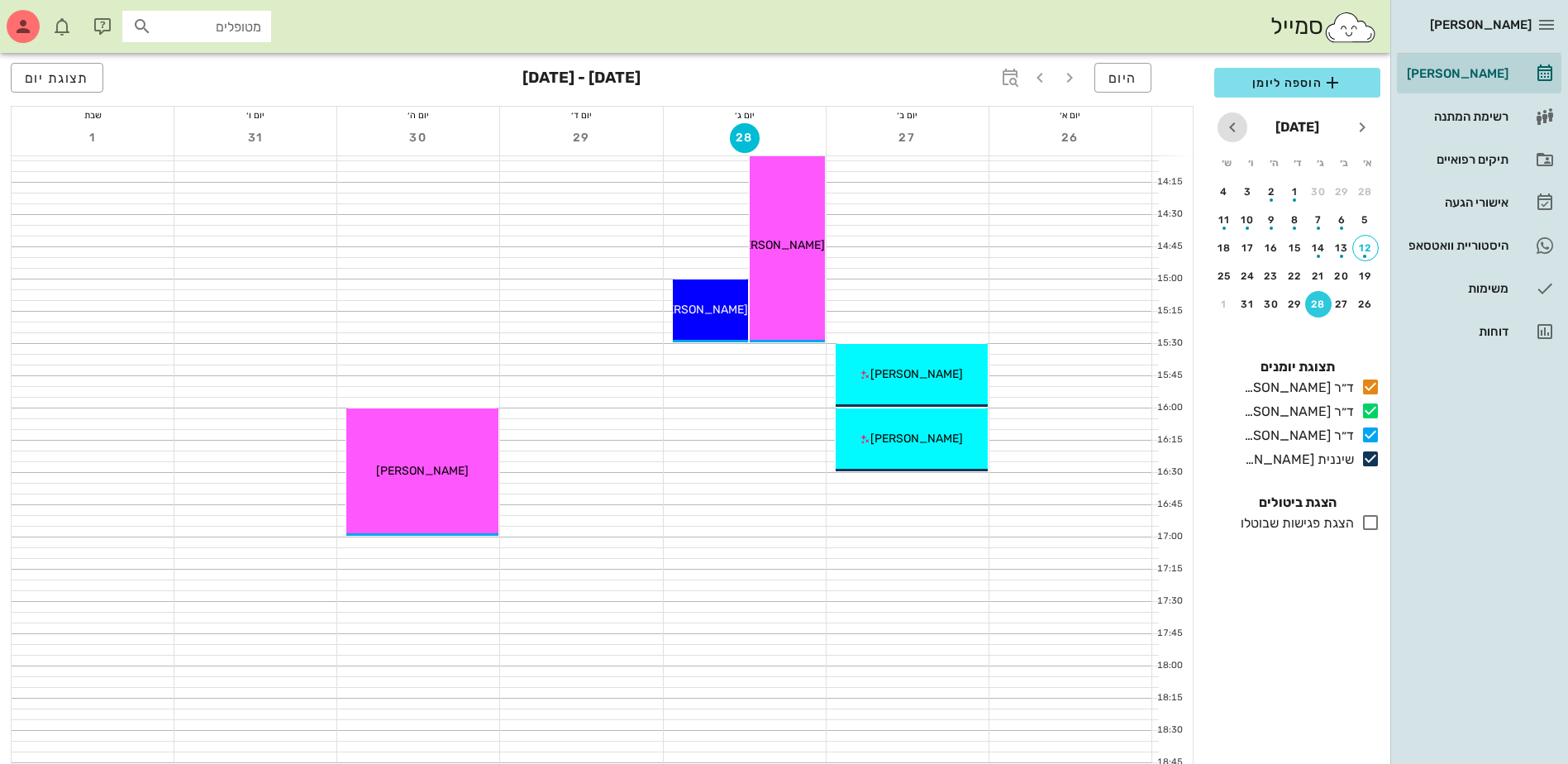
click at [1237, 122] on icon "חודש הבא" at bounding box center [1232, 127] width 20 height 20
click at [1367, 329] on div "30" at bounding box center [1366, 332] width 27 height 12
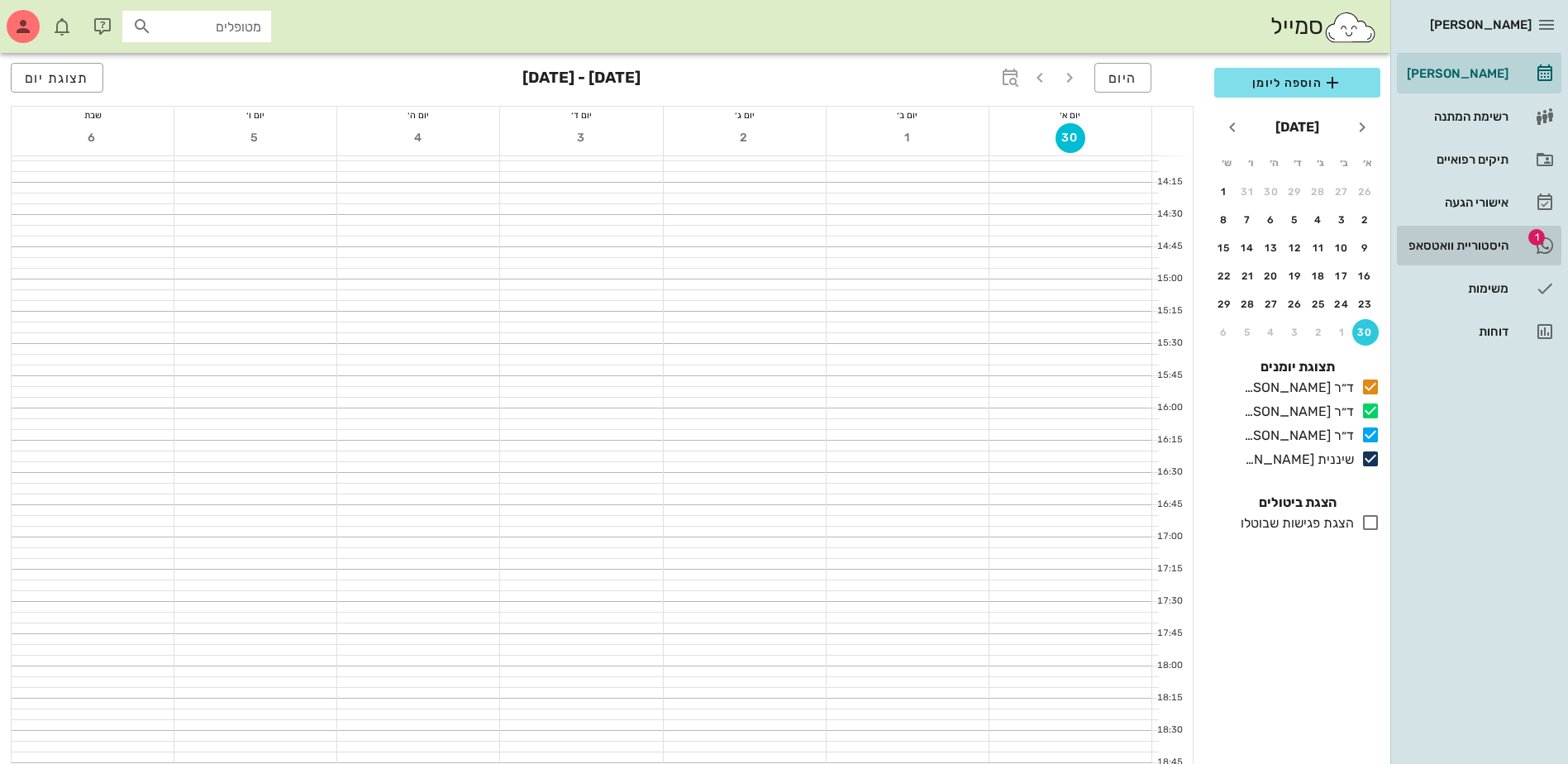
click at [1501, 251] on div "היסטוריית וואטסאפ" at bounding box center [1456, 246] width 105 height 13
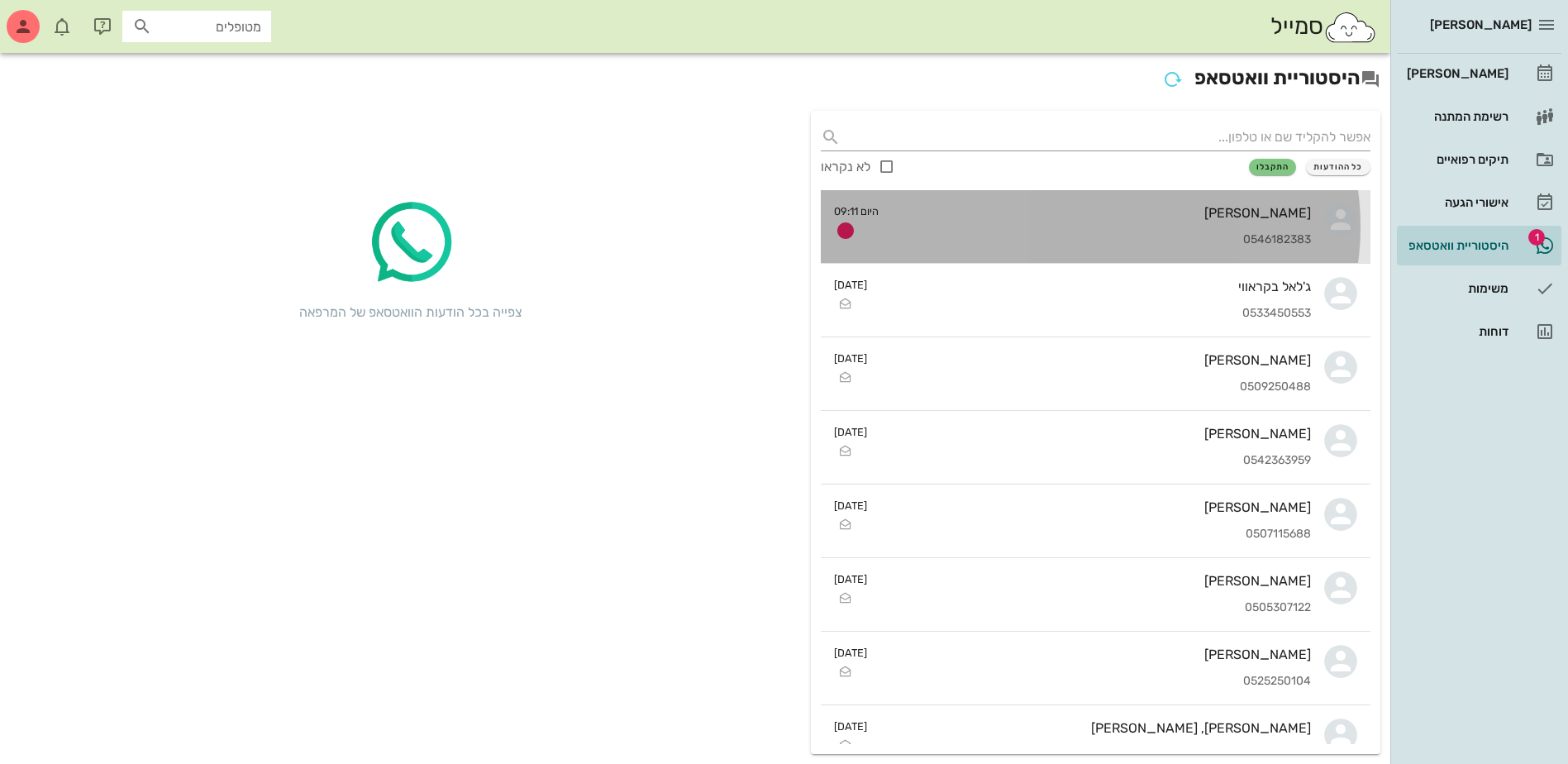
click at [1148, 216] on div "[PERSON_NAME]" at bounding box center [1101, 212] width 419 height 16
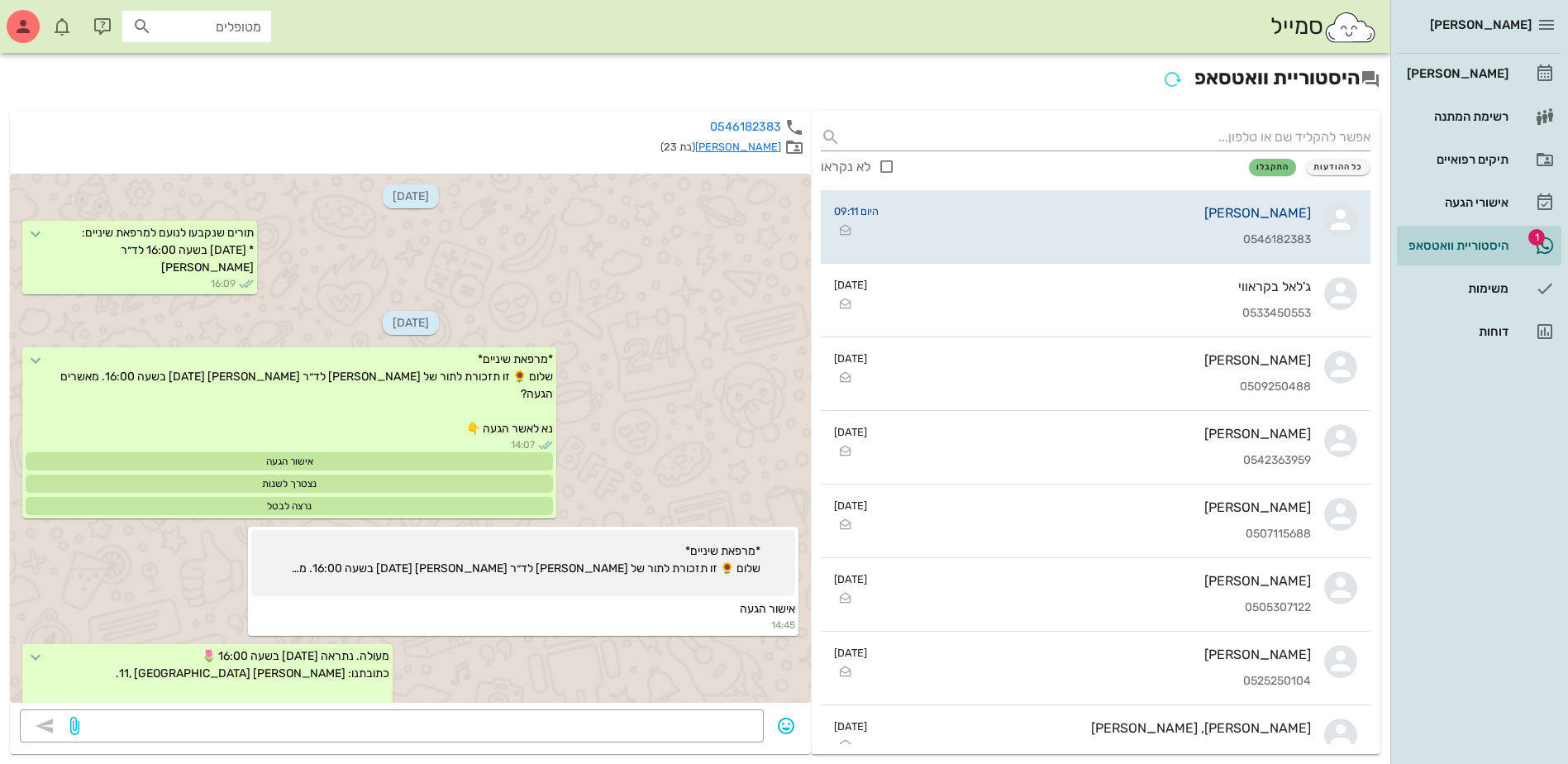
scroll to position [876, 0]
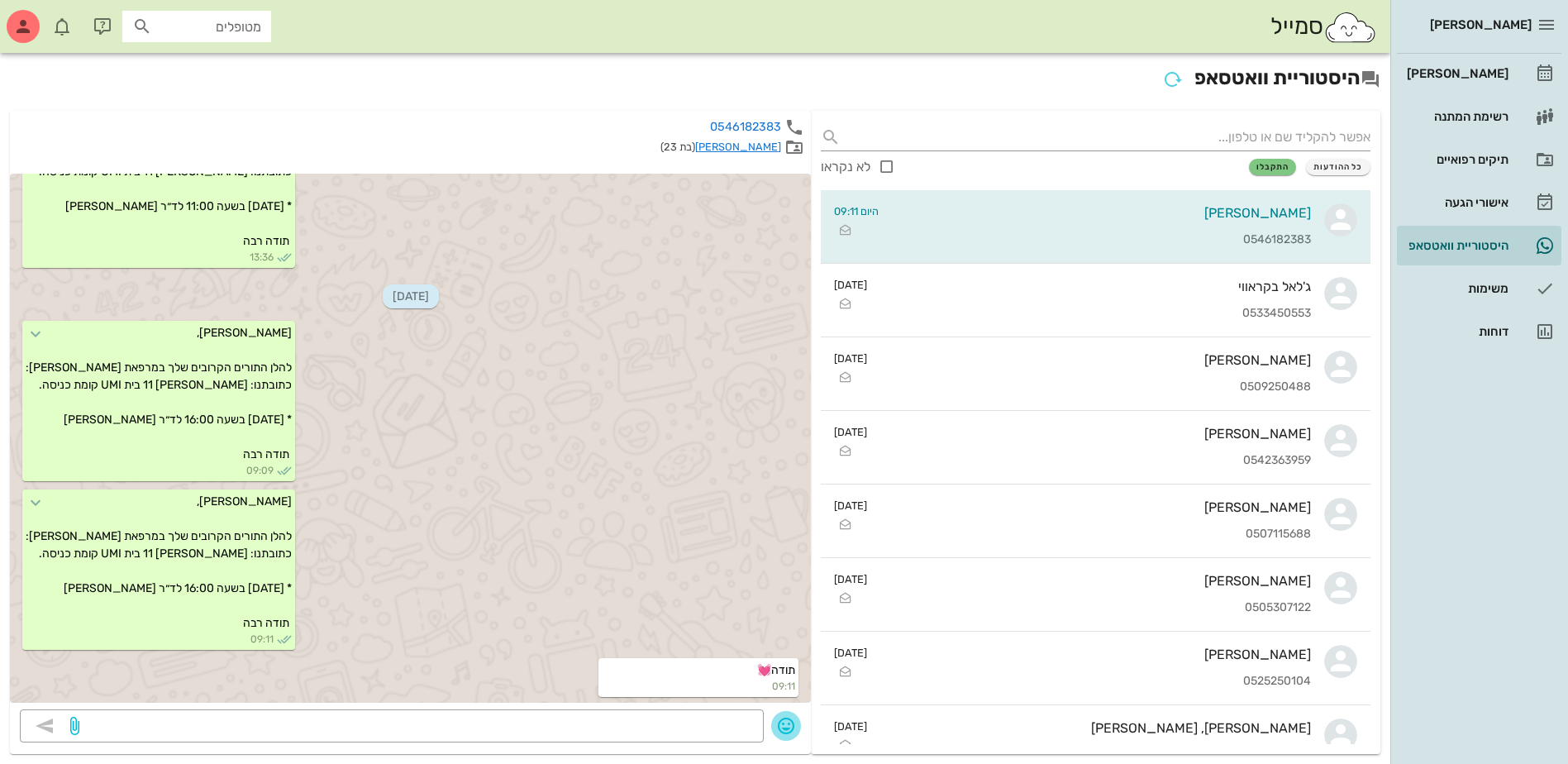
click at [784, 727] on icon "button" at bounding box center [786, 727] width 20 height 20
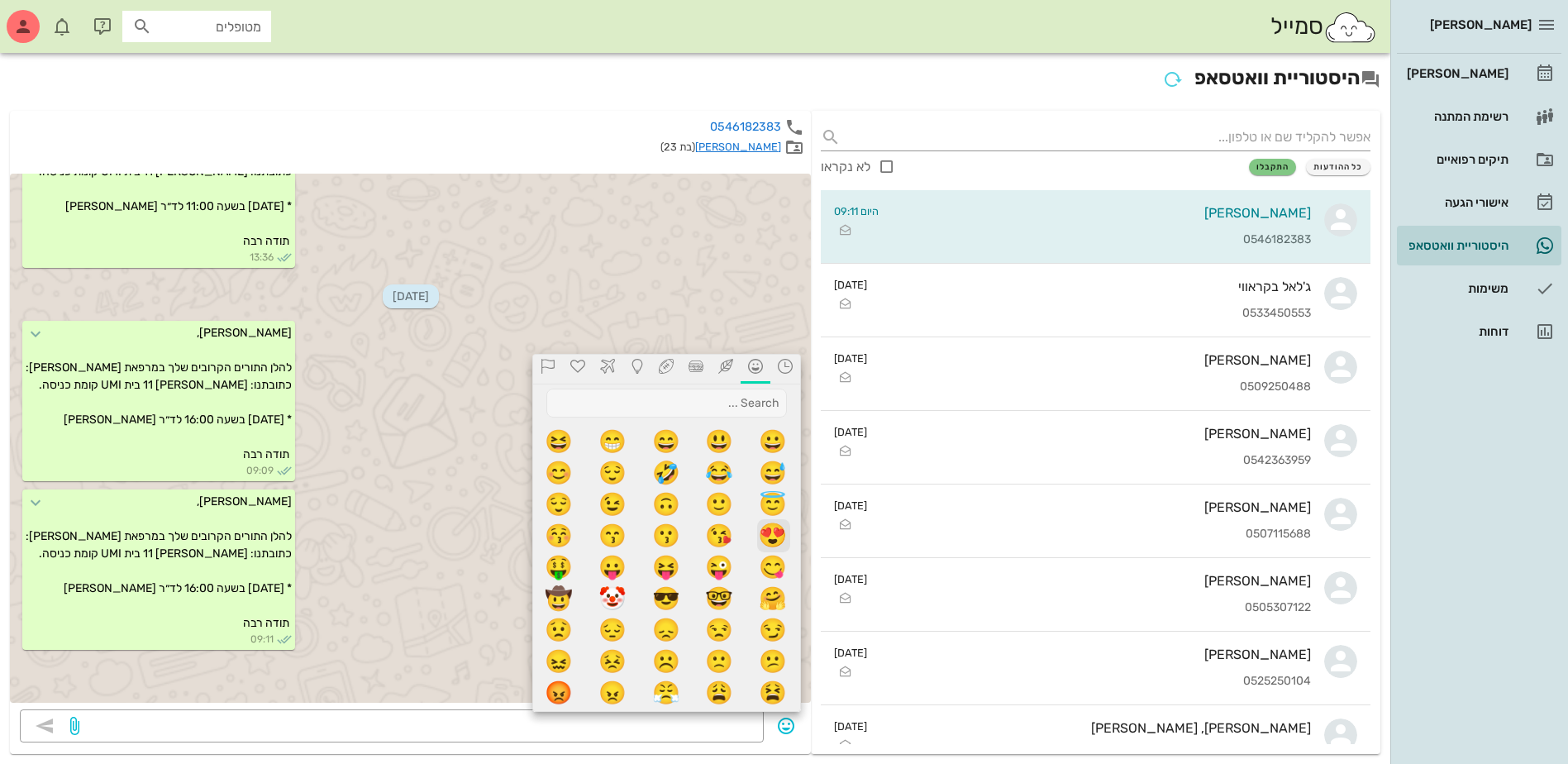
click at [768, 532] on span "😍" at bounding box center [774, 536] width 33 height 33
type textarea "😍"
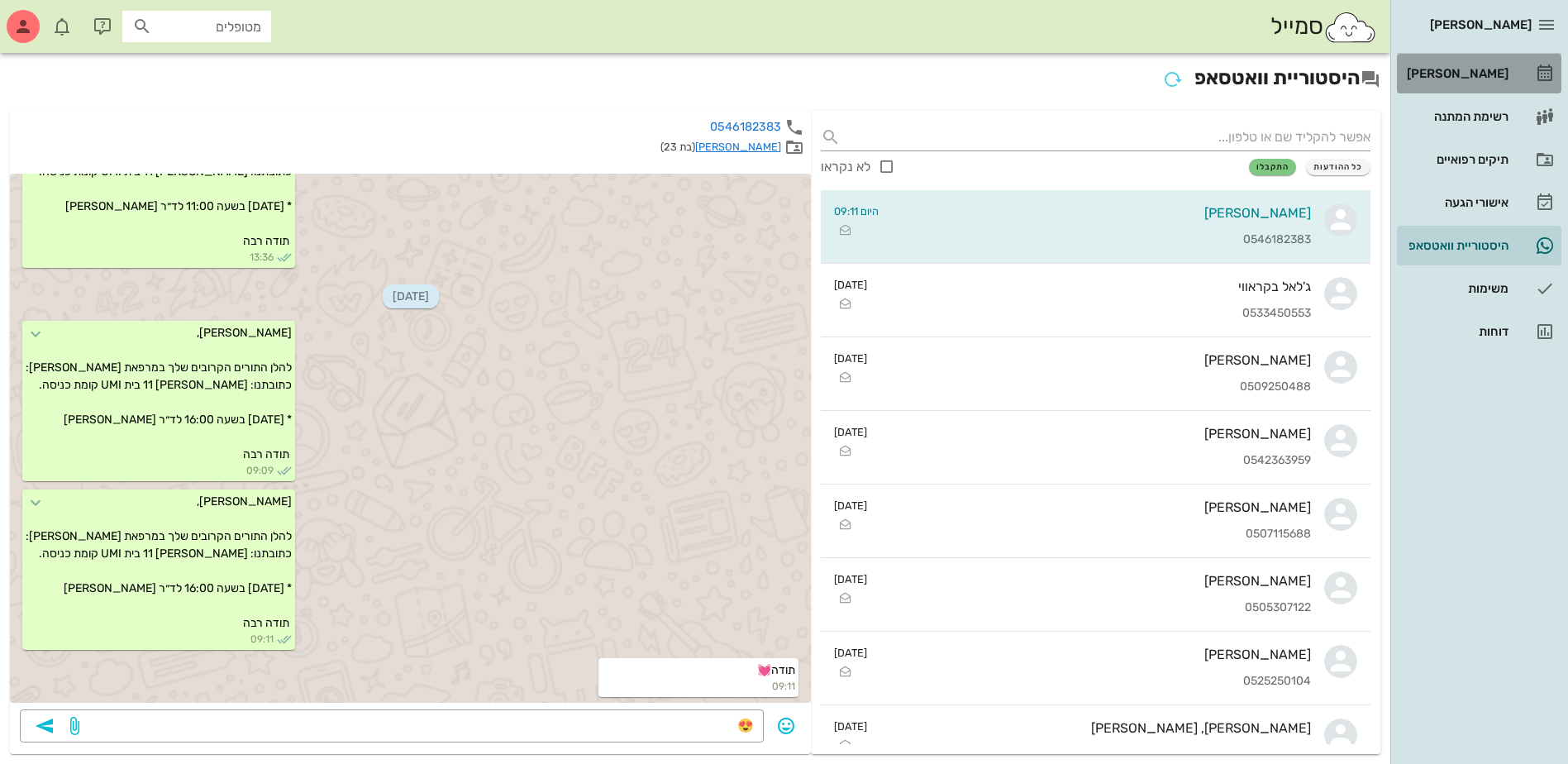
click at [1476, 74] on div "[PERSON_NAME]" at bounding box center [1456, 73] width 105 height 13
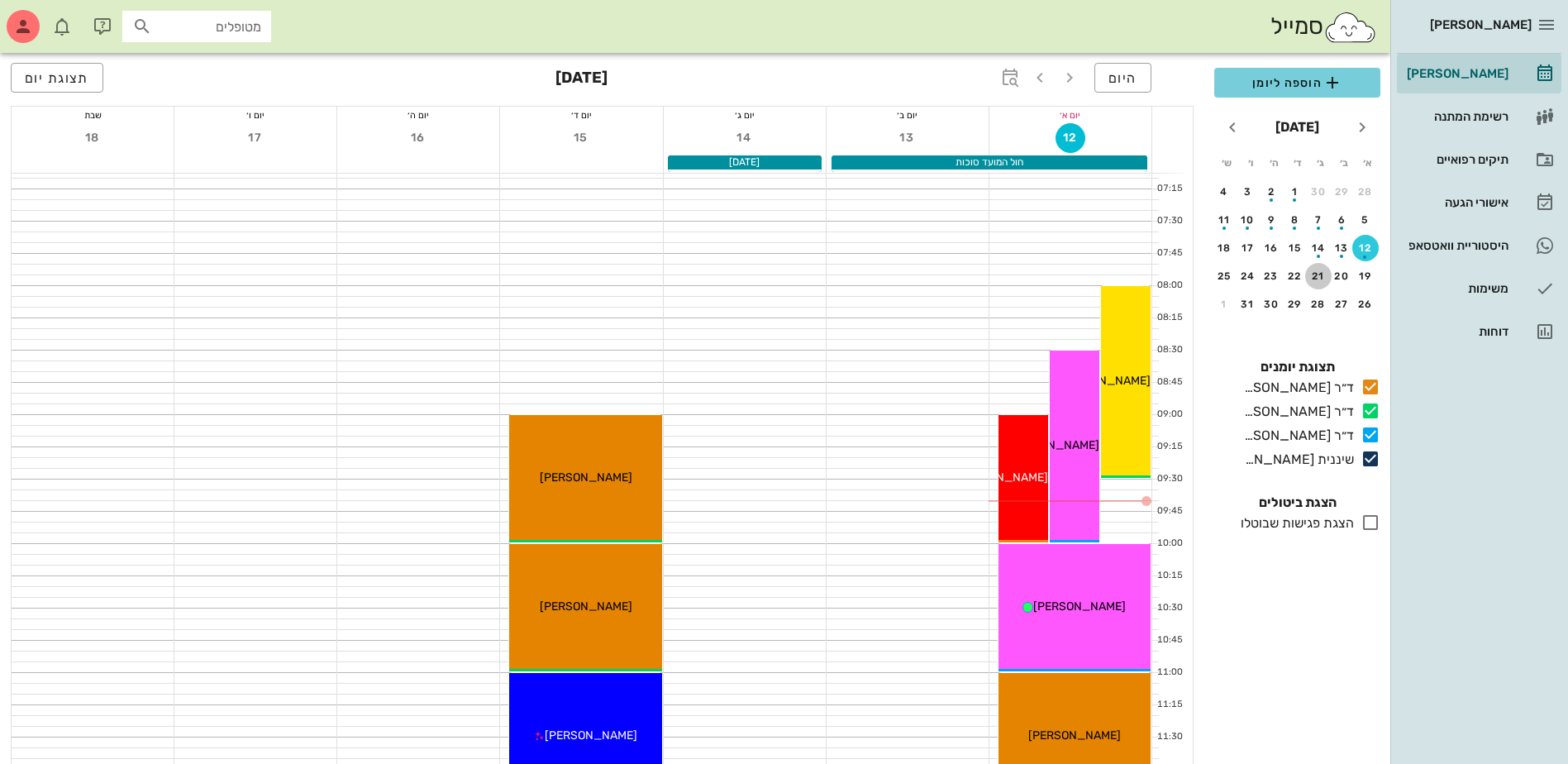
drag, startPoint x: 1318, startPoint y: 281, endPoint x: 1293, endPoint y: 90, distance: 192.6
click at [1316, 280] on div "21" at bounding box center [1318, 277] width 27 height 12
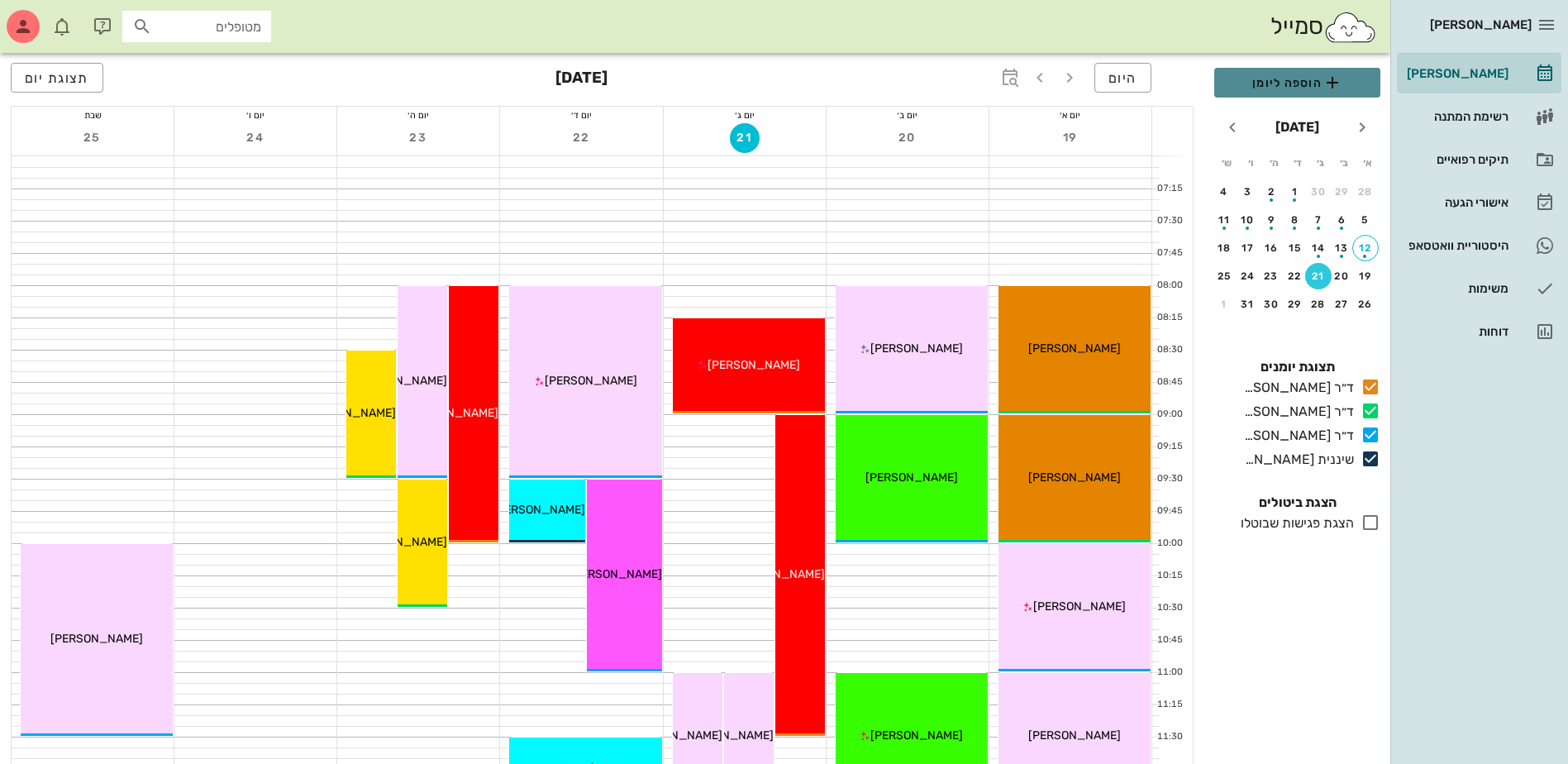
click at [1253, 77] on span "הוספה ליומן" at bounding box center [1297, 82] width 140 height 20
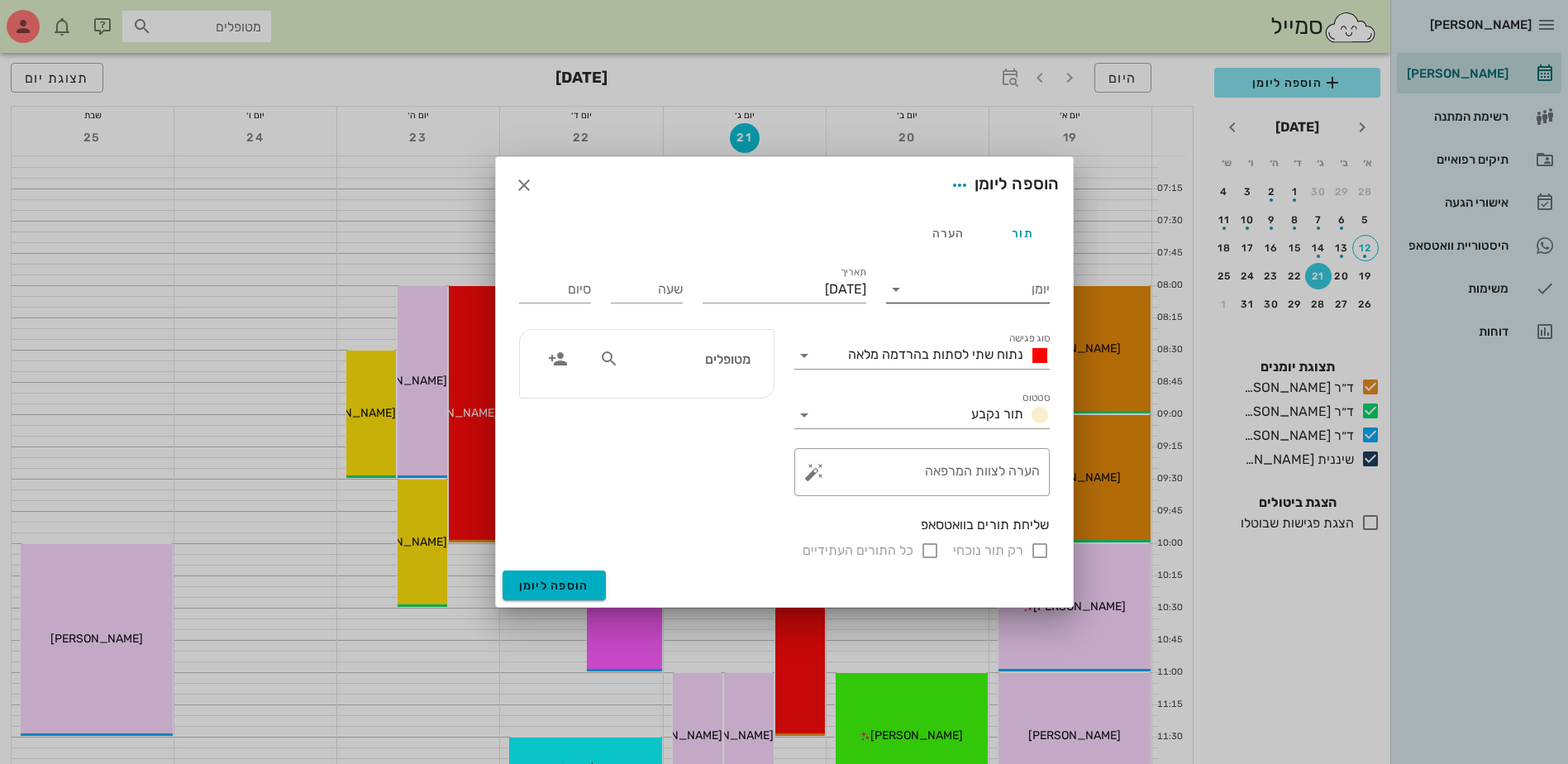
click at [930, 288] on input "יומן" at bounding box center [979, 290] width 141 height 27
click at [976, 381] on div "ד״ר [PERSON_NAME]" at bounding box center [973, 382] width 147 height 16
click at [968, 359] on span "נתוח שתי לסתות בהרדמה מלאה" at bounding box center [935, 354] width 175 height 16
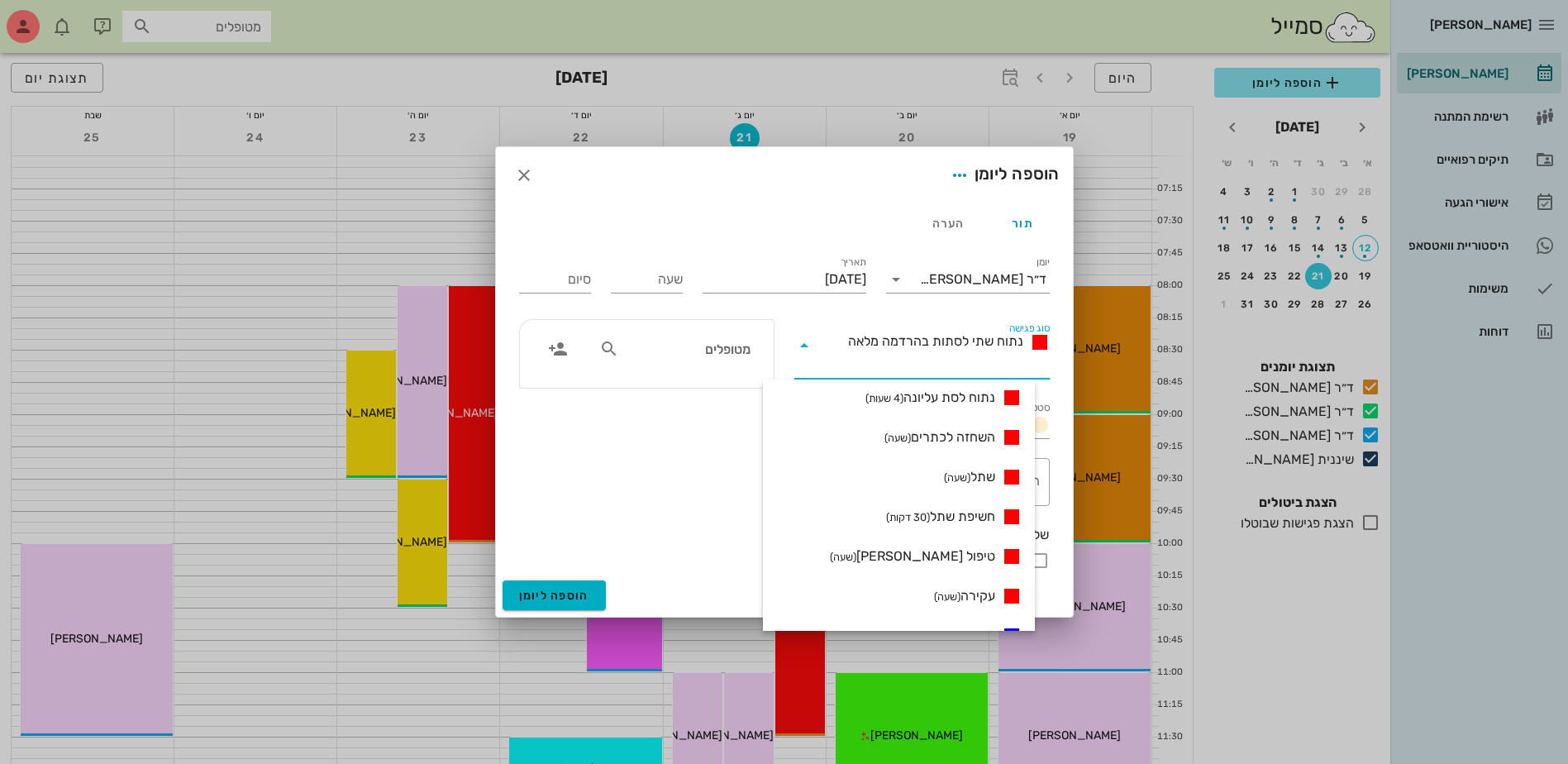
scroll to position [413, 0]
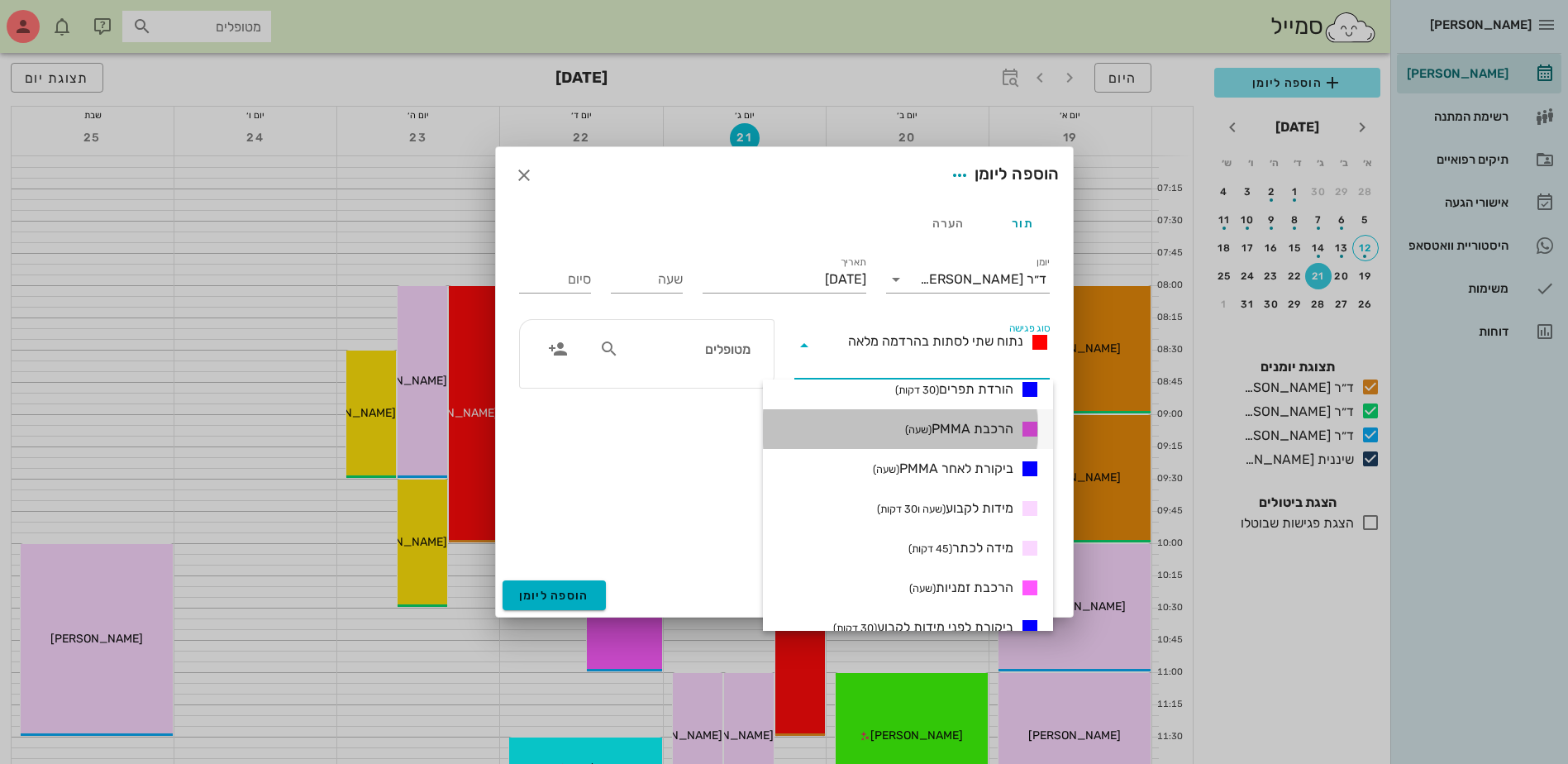
click at [972, 421] on span "הרכבת PMMA (שעה)" at bounding box center [959, 429] width 108 height 20
type input "01:00"
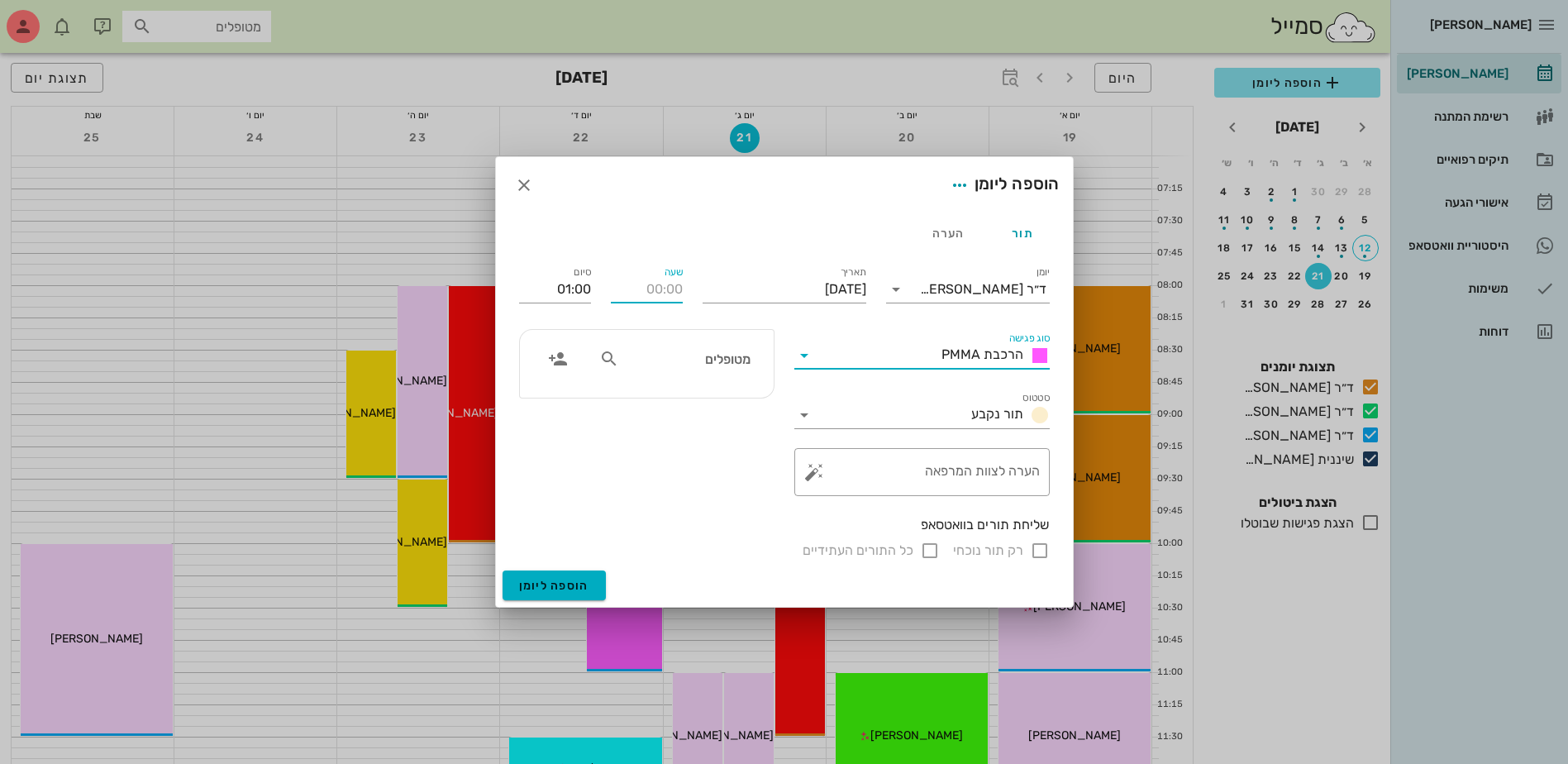
click at [661, 295] on input "שעה" at bounding box center [647, 290] width 72 height 27
type input "11:30"
type input "12:30"
click at [565, 288] on div "סיום 12:30" at bounding box center [555, 286] width 92 height 66
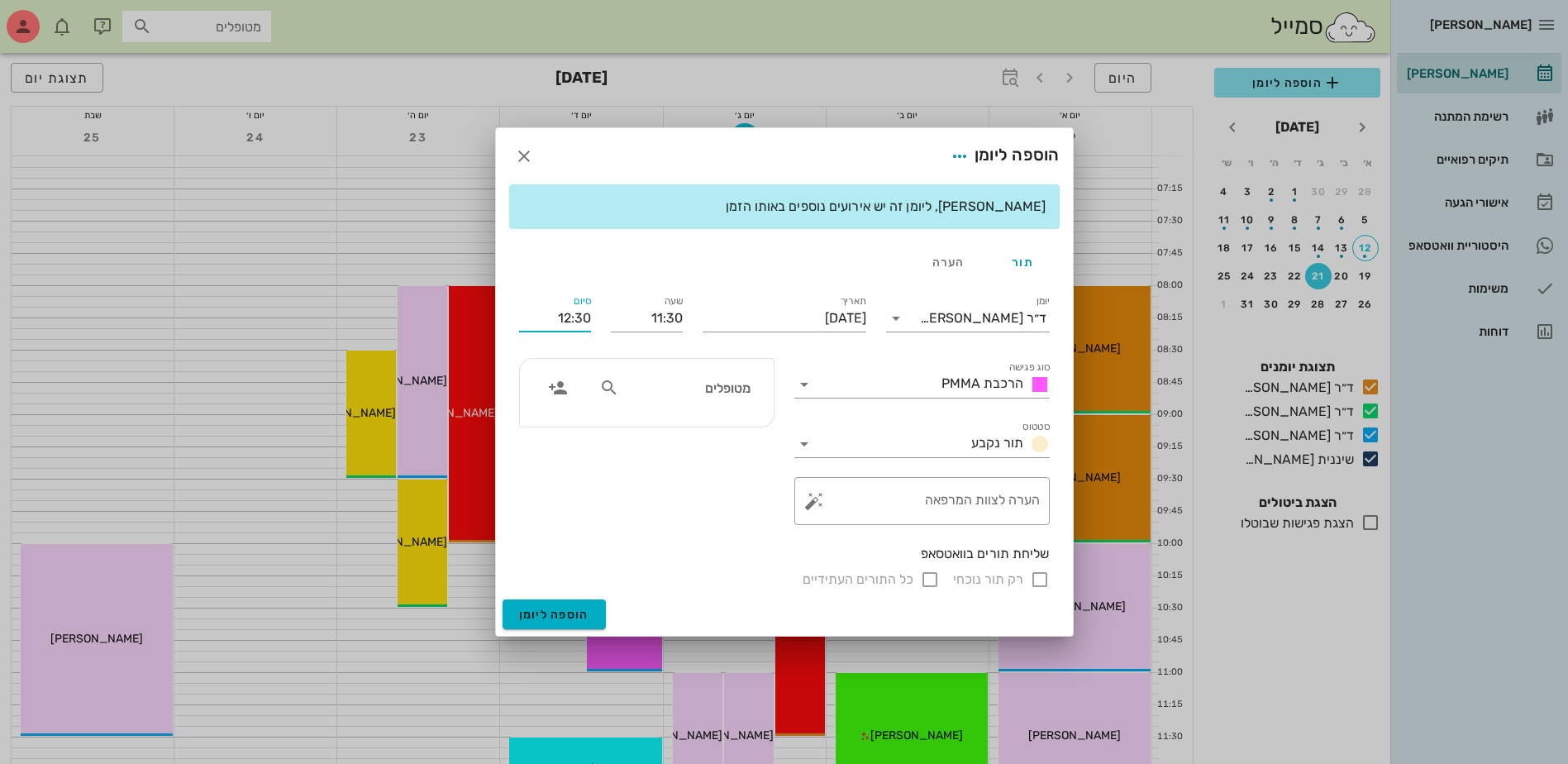
click at [691, 391] on input "מטופלים" at bounding box center [685, 388] width 127 height 22
type input "[PERSON_NAME]"
click at [704, 419] on div "[PERSON_NAME] 25777525" at bounding box center [658, 424] width 182 height 13
click at [1037, 581] on input "רק תור נוכחי" at bounding box center [1040, 580] width 20 height 20
checkbox input "false"
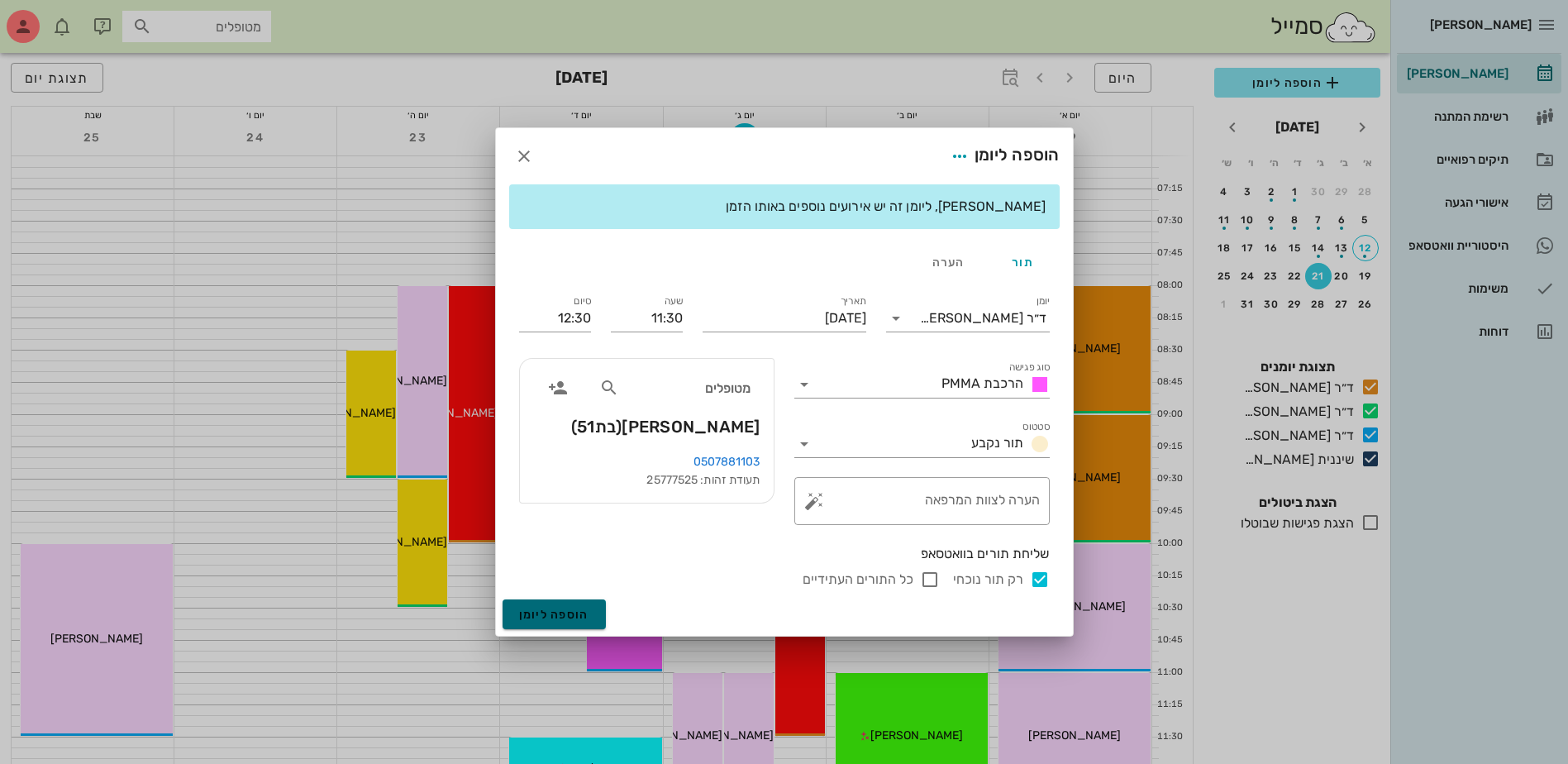
click at [551, 613] on span "הוספה ליומן" at bounding box center [554, 615] width 70 height 14
